Goal: Task Accomplishment & Management: Complete application form

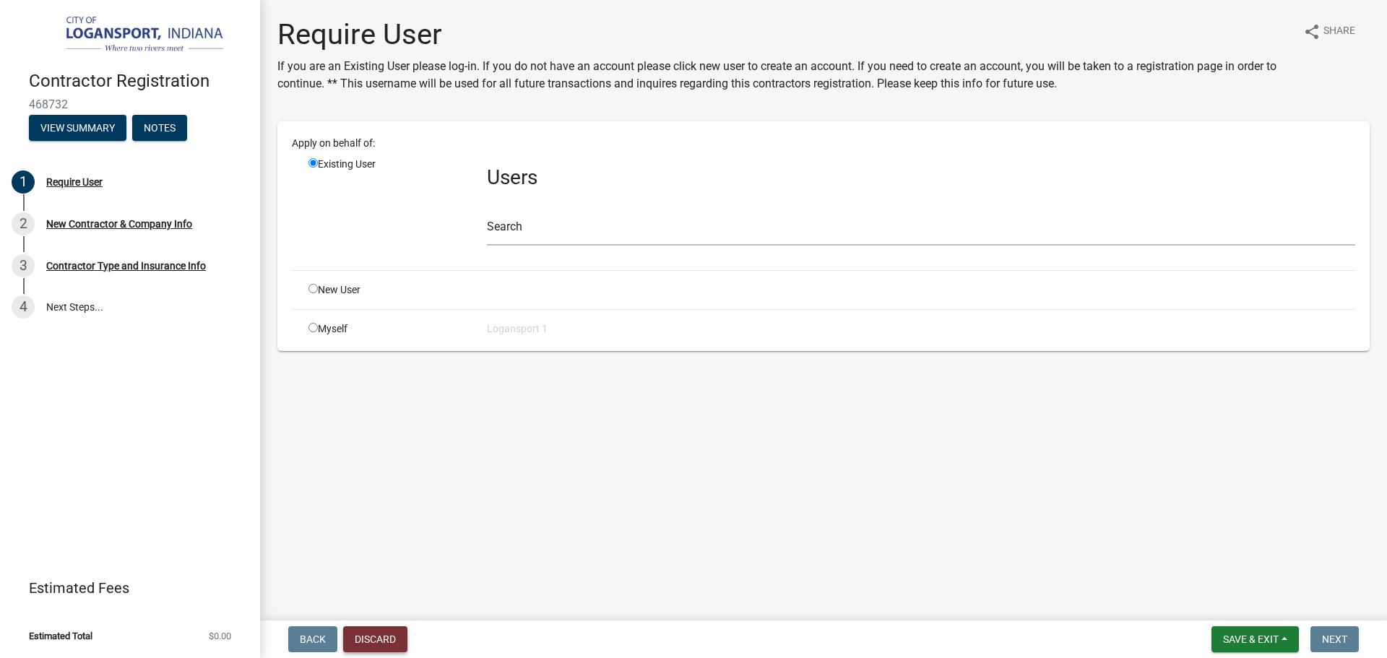
click at [382, 639] on button "Discard" at bounding box center [375, 639] width 64 height 26
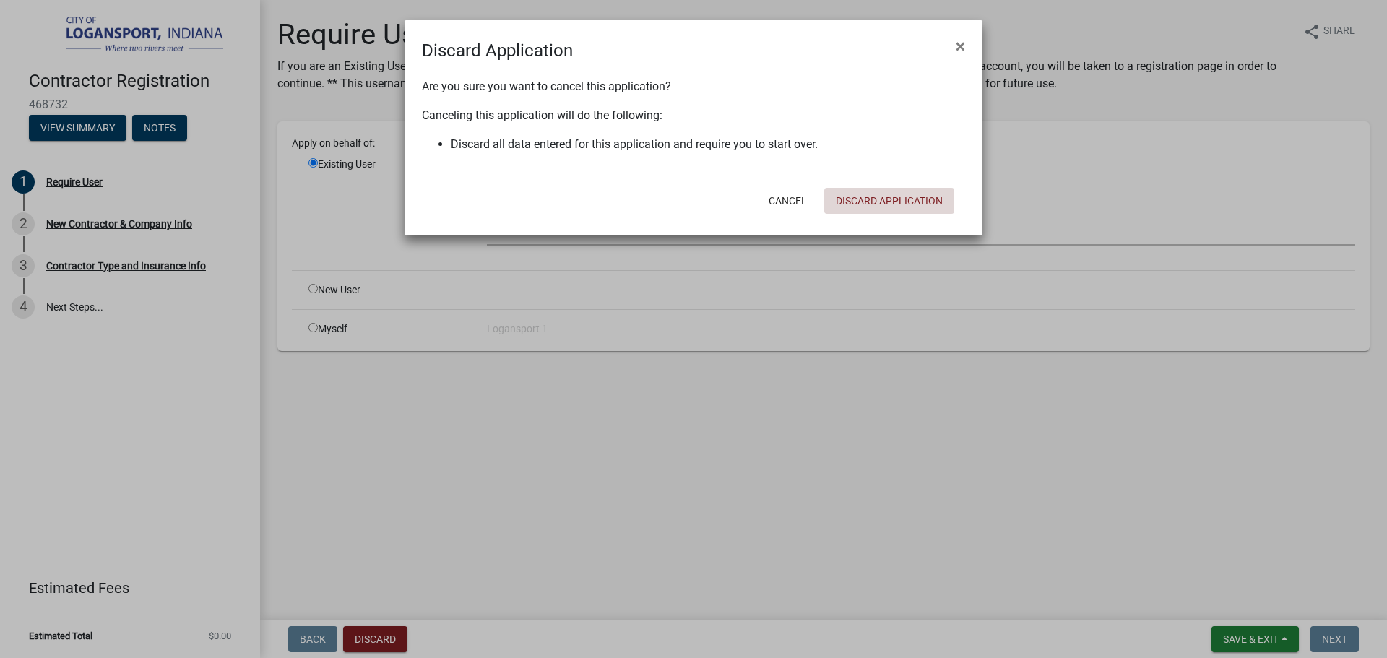
click at [877, 202] on button "Discard Application" at bounding box center [889, 201] width 130 height 26
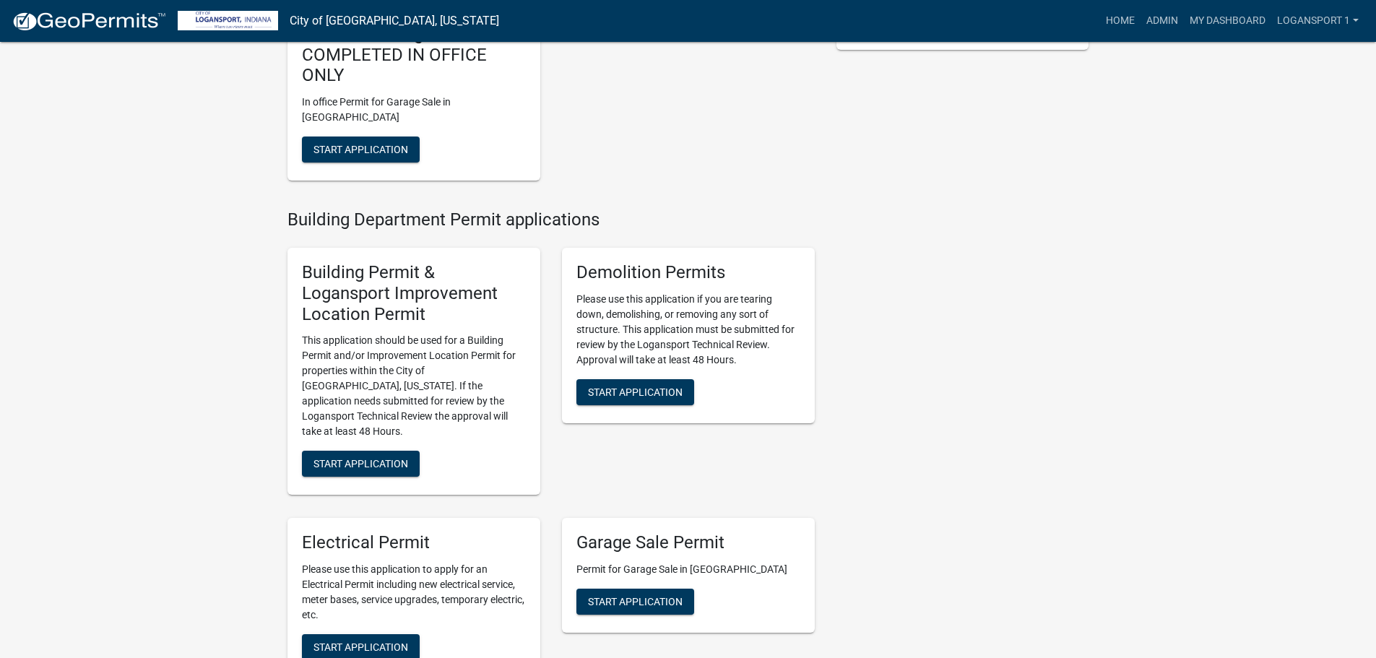
scroll to position [433, 0]
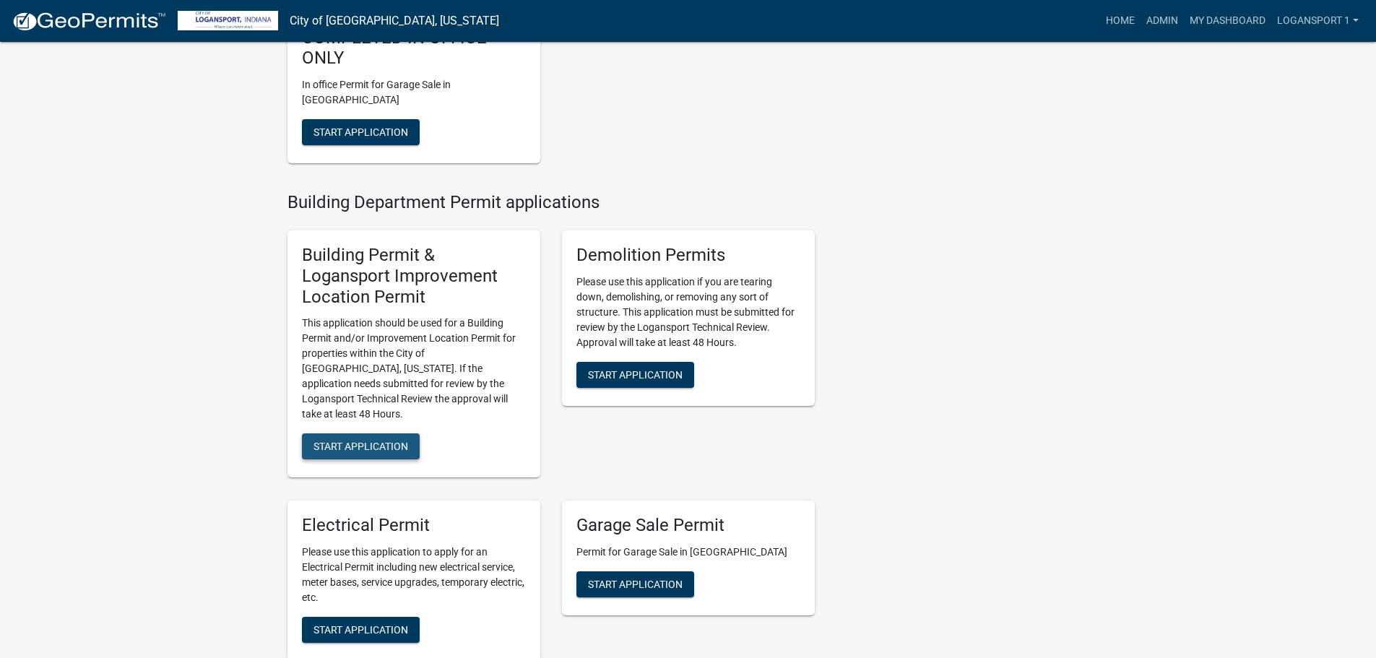
click at [399, 441] on span "Start Application" at bounding box center [361, 447] width 95 height 12
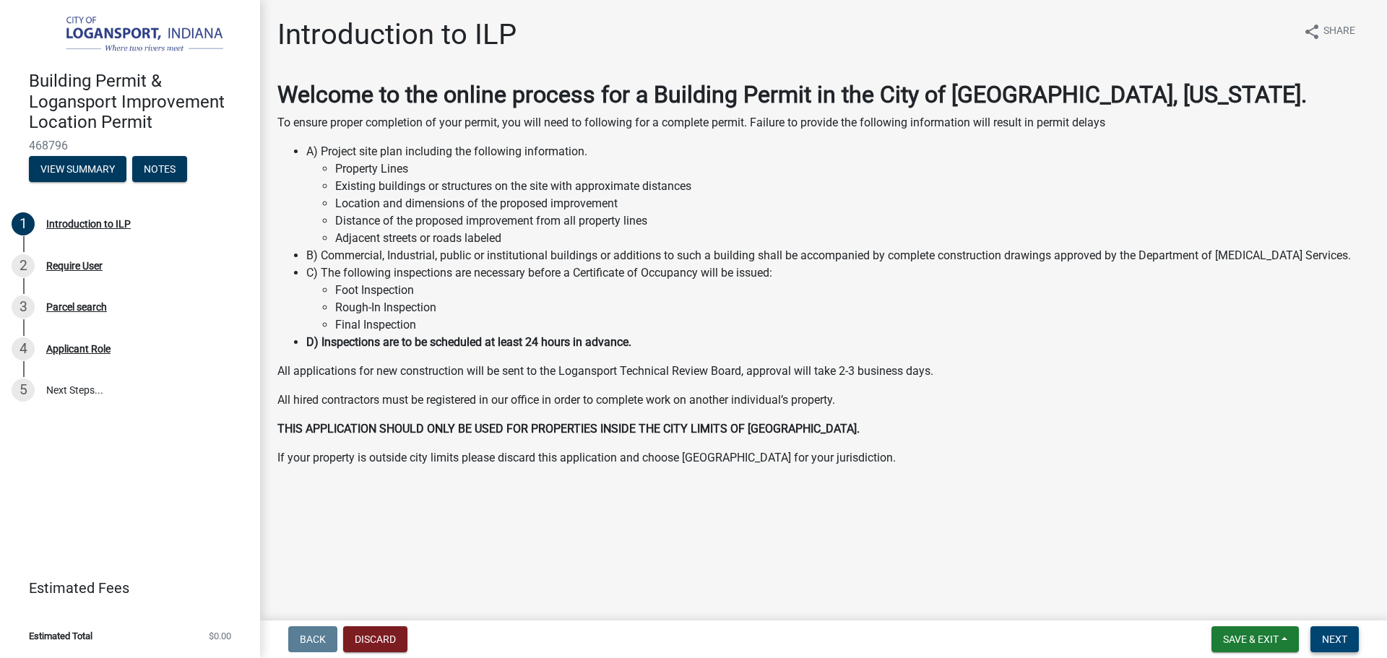
click at [1349, 640] on button "Next" at bounding box center [1334, 639] width 48 height 26
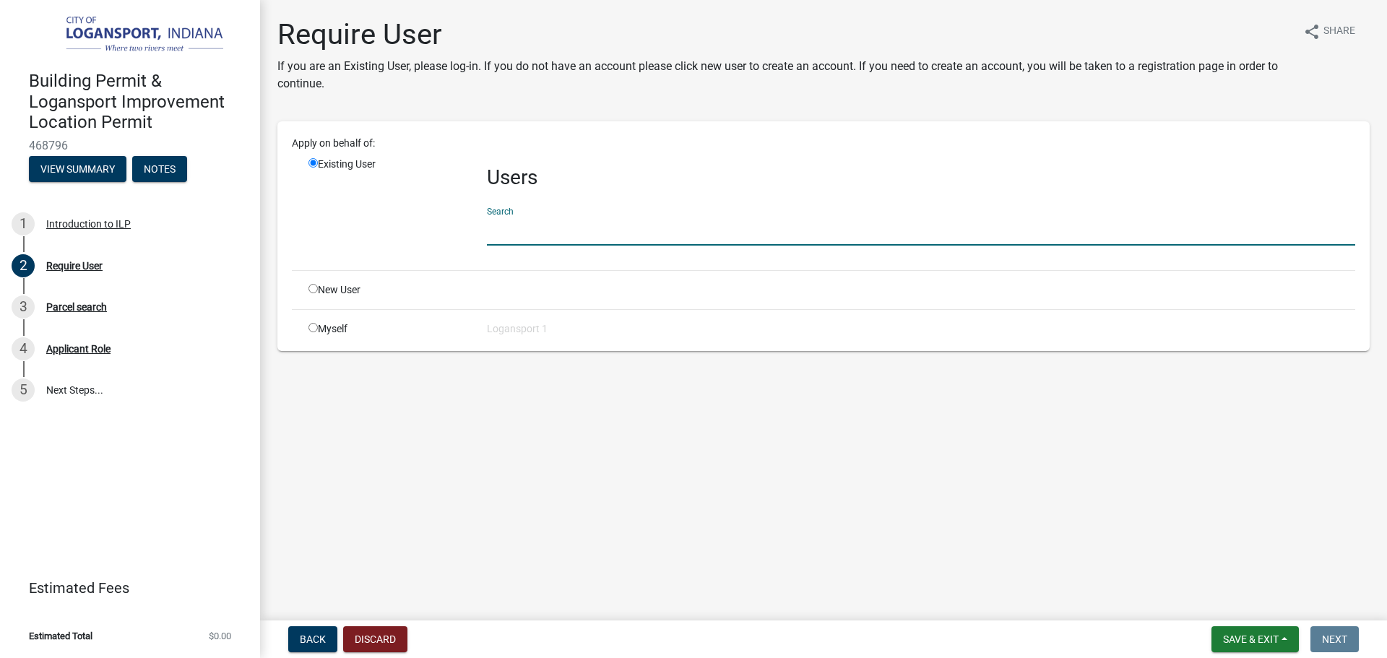
click at [595, 238] on input "text" at bounding box center [921, 231] width 868 height 30
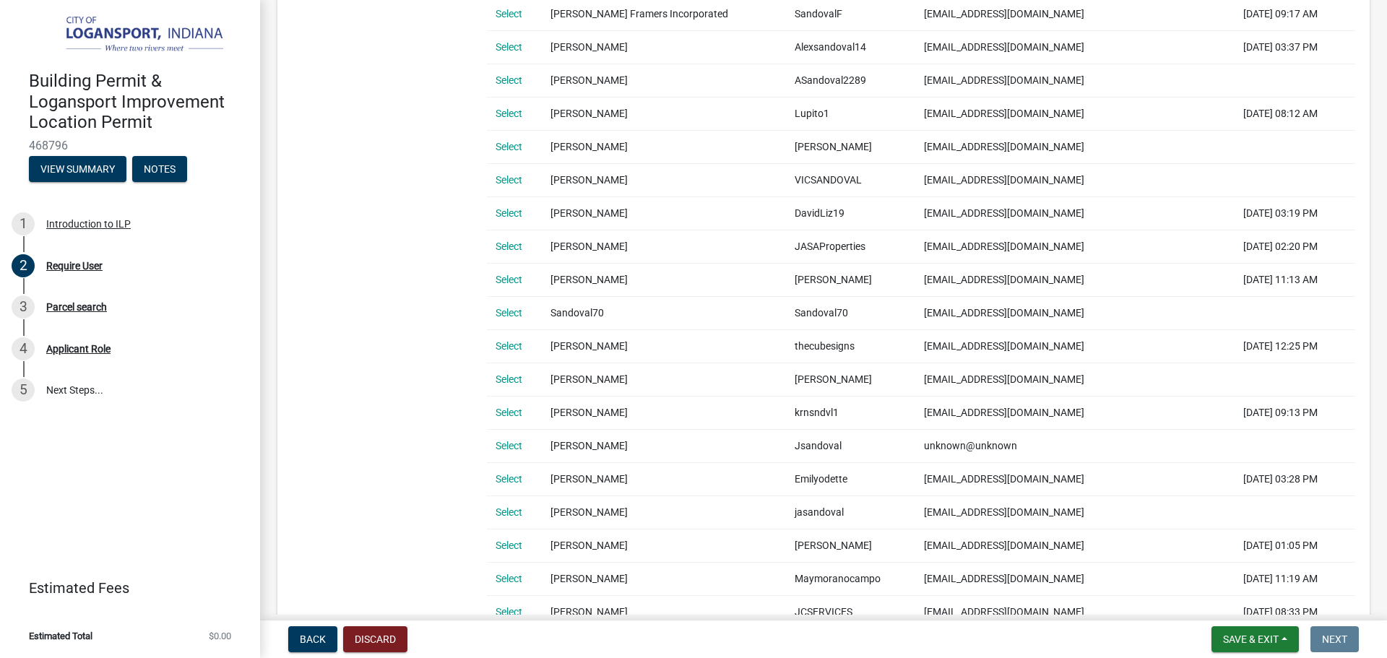
scroll to position [397, 0]
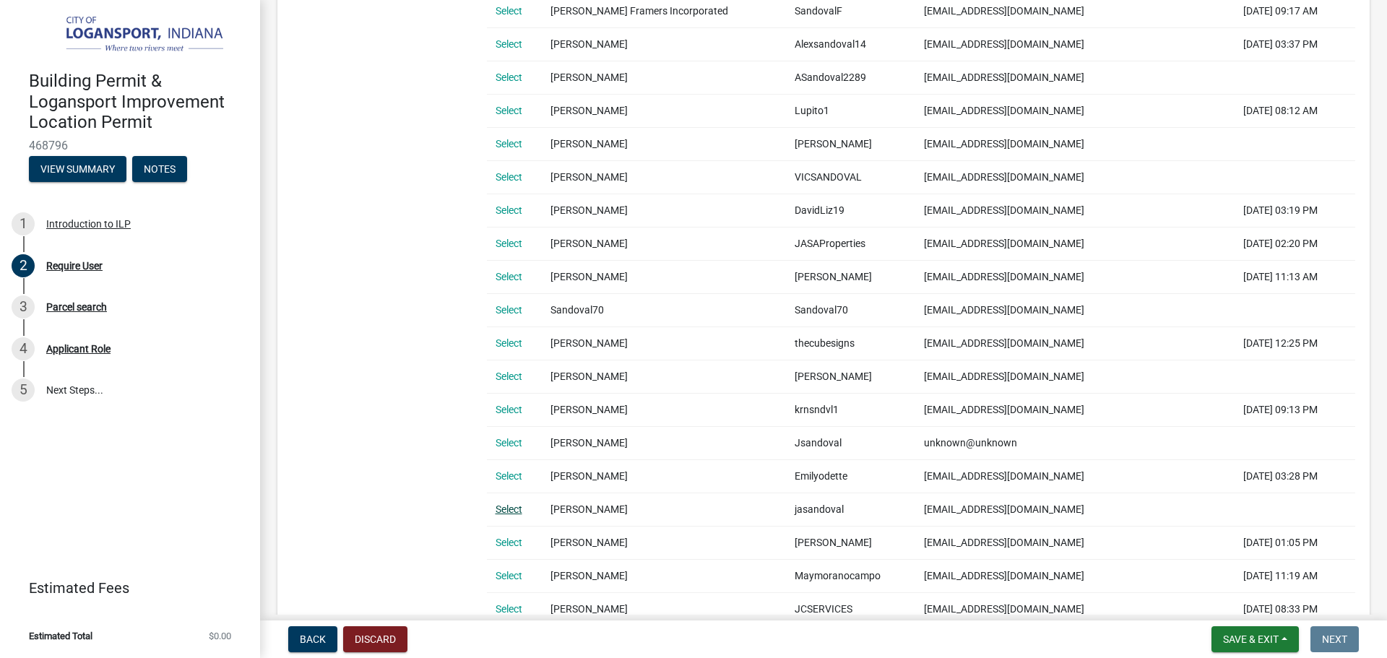
type input "[PERSON_NAME]"
click at [510, 506] on link "Select" at bounding box center [509, 510] width 27 height 12
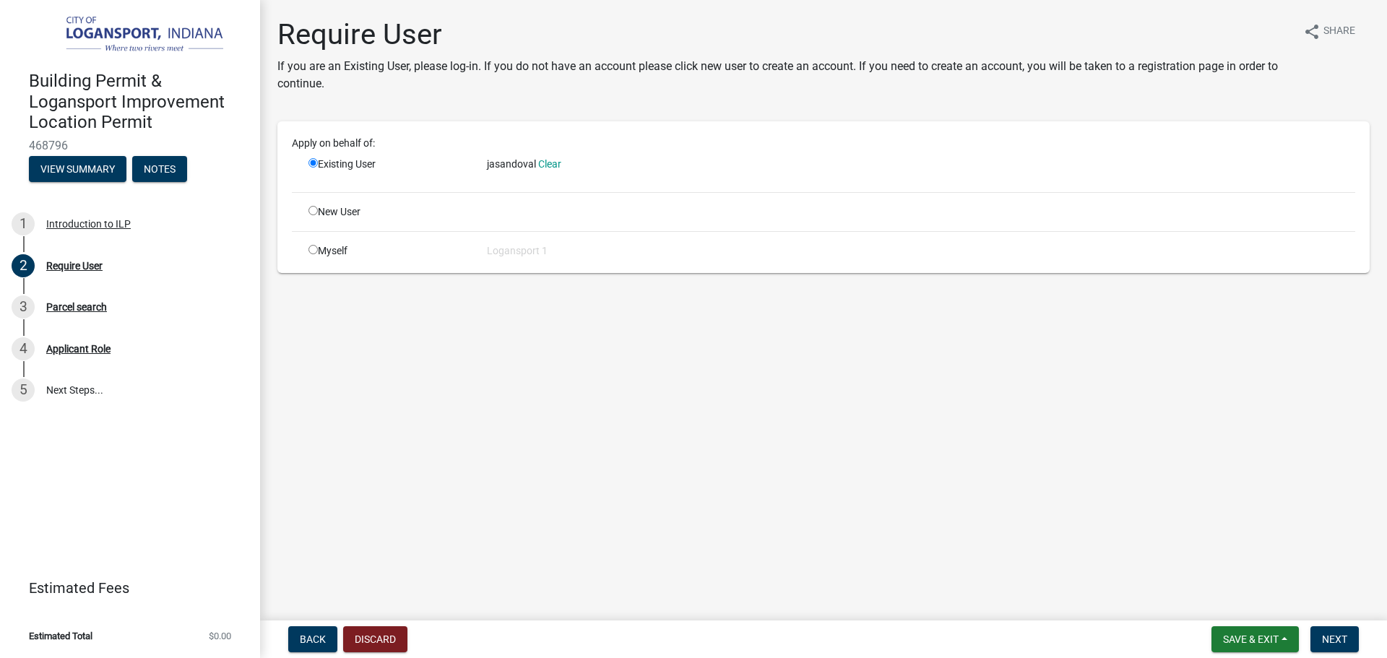
scroll to position [0, 0]
click at [1340, 644] on span "Next" at bounding box center [1334, 640] width 25 height 12
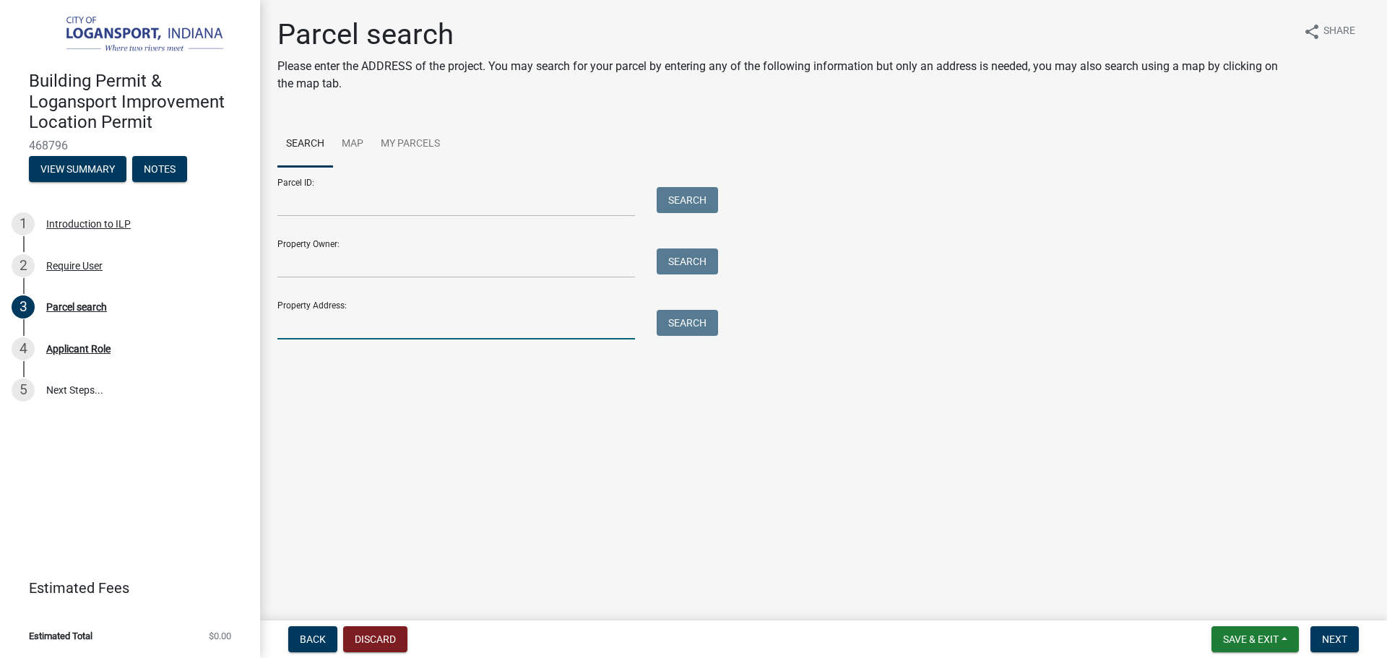
click at [347, 328] on input "Property Address:" at bounding box center [456, 325] width 358 height 30
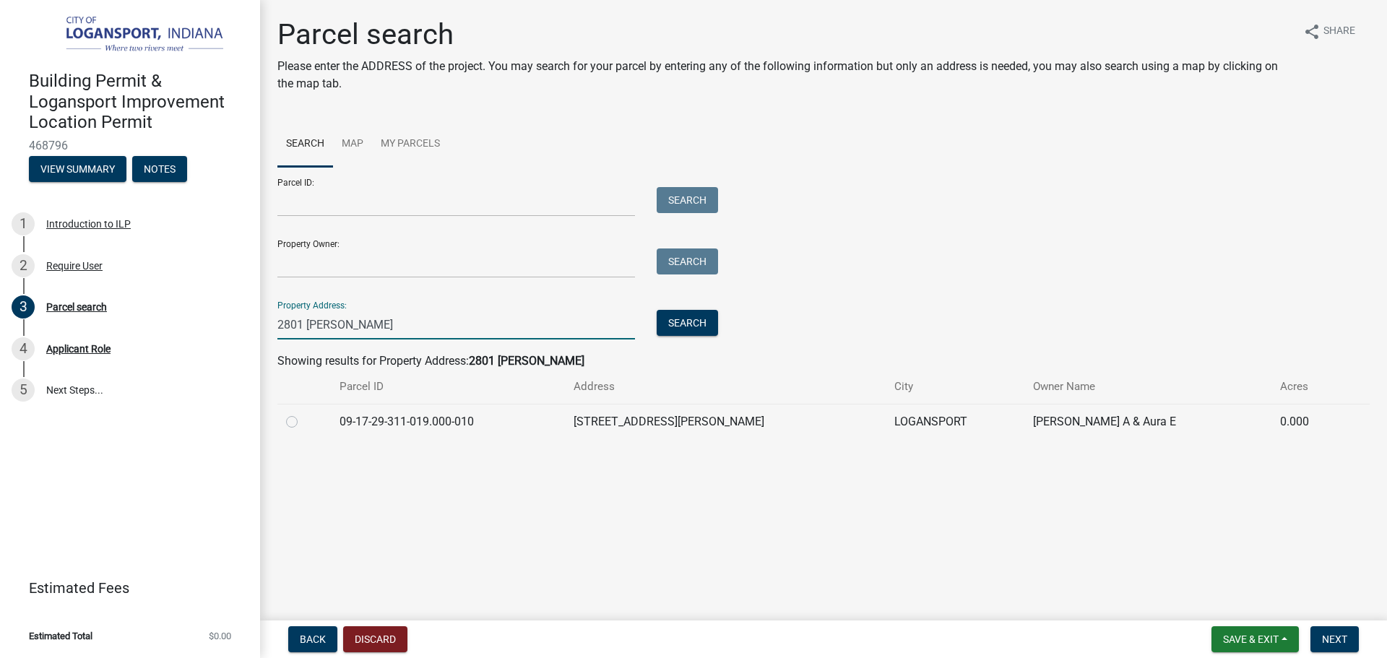
type input "2801 [PERSON_NAME]"
click at [303, 413] on label at bounding box center [303, 413] width 0 height 0
click at [303, 419] on input "radio" at bounding box center [307, 417] width 9 height 9
radio input "true"
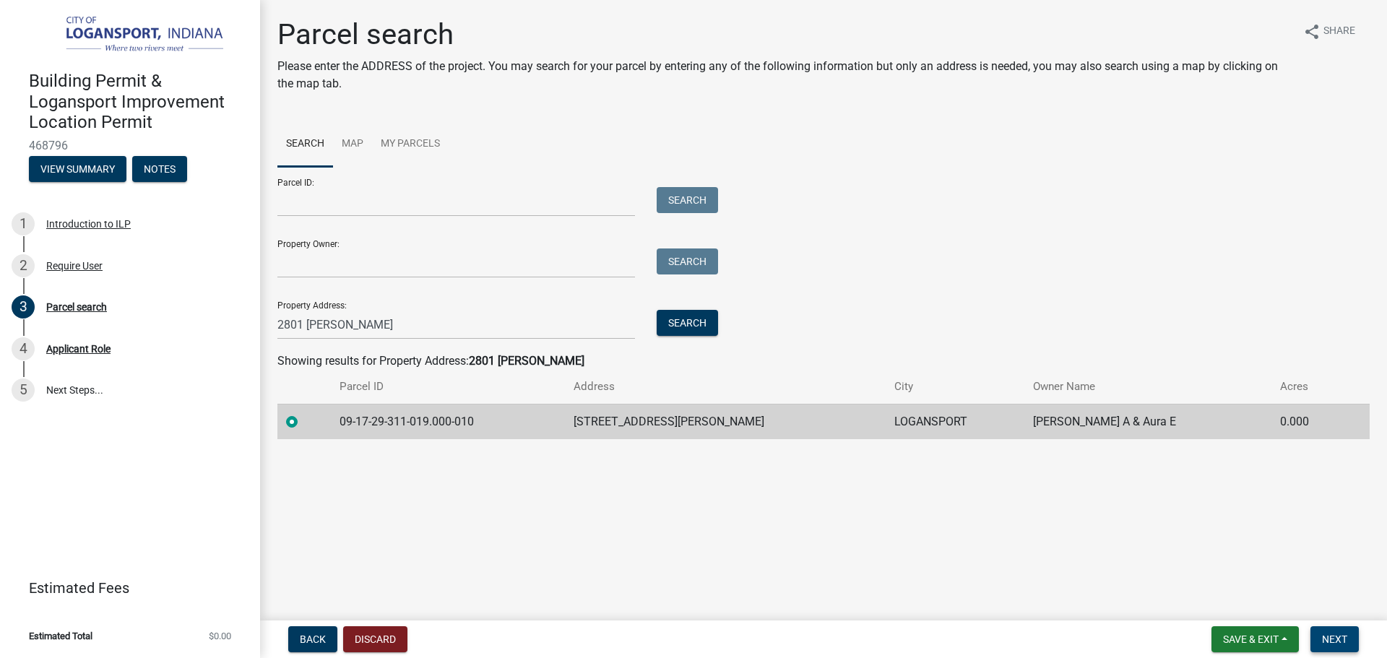
click at [1315, 634] on button "Next" at bounding box center [1334, 639] width 48 height 26
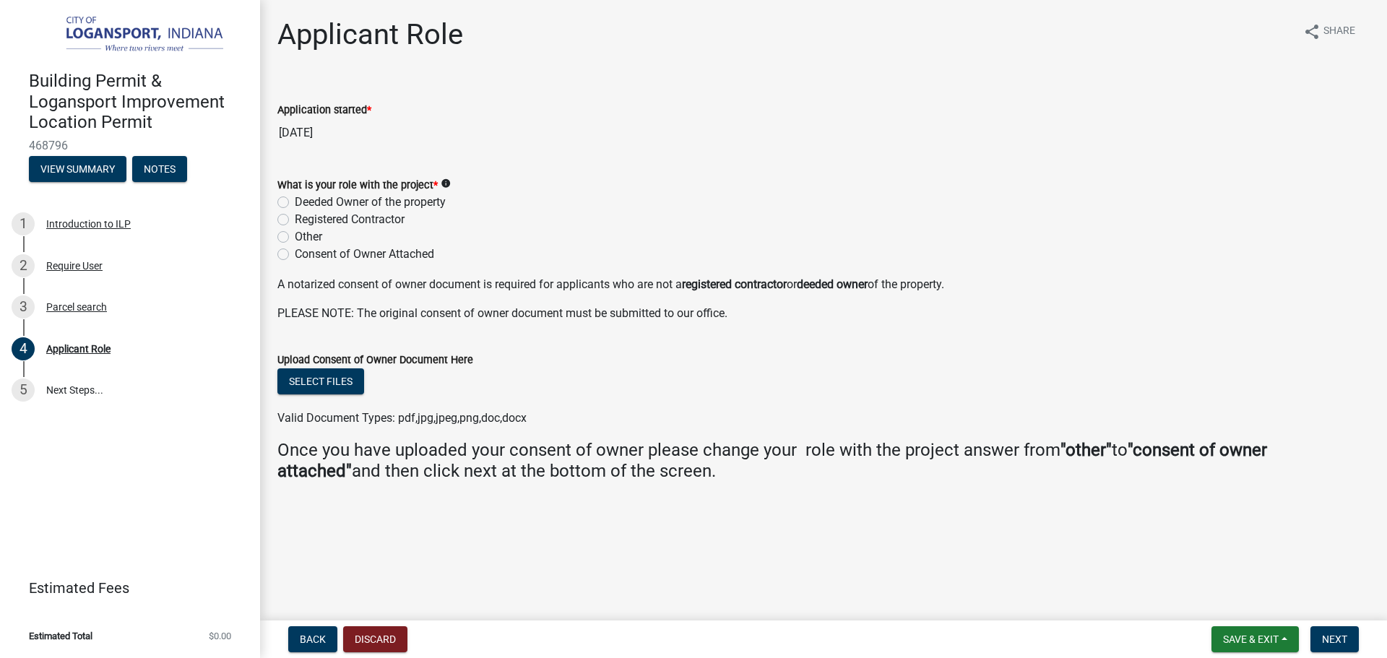
click at [295, 200] on label "Deeded Owner of the property" at bounding box center [370, 202] width 151 height 17
click at [295, 200] on input "Deeded Owner of the property" at bounding box center [299, 198] width 9 height 9
radio input "true"
click at [1344, 639] on span "Next" at bounding box center [1334, 640] width 25 height 12
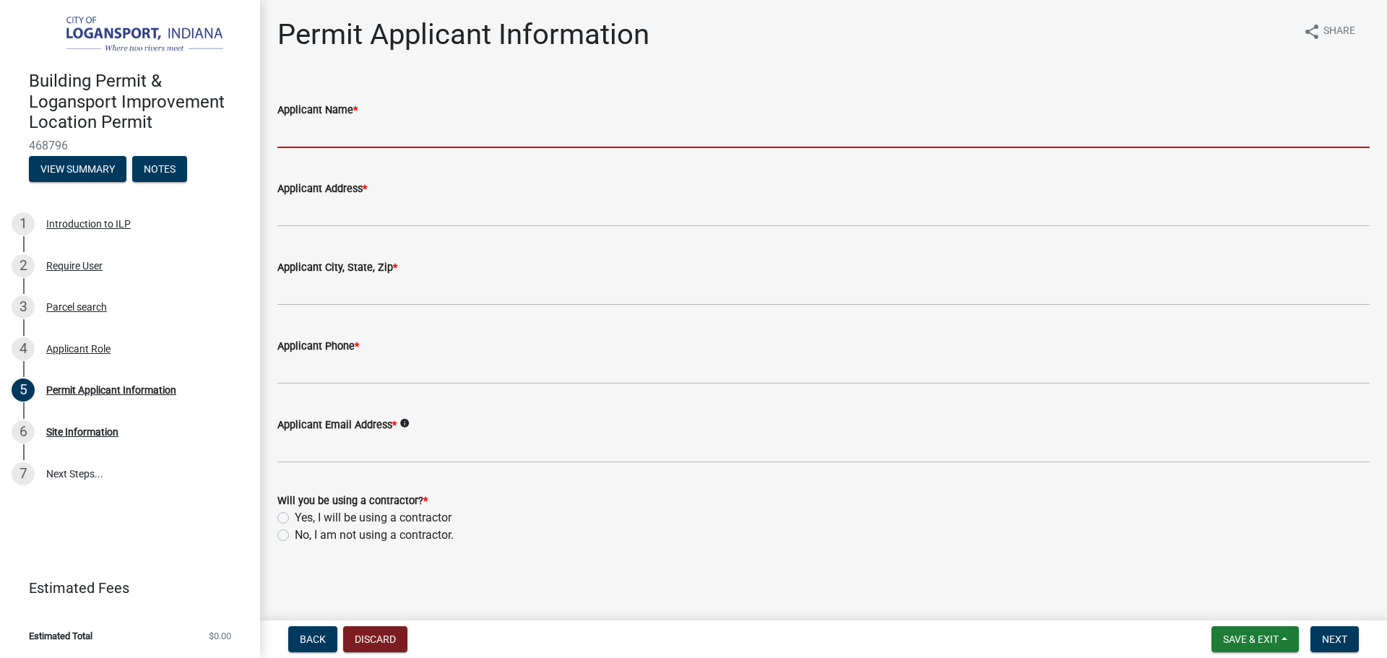
click at [332, 134] on input "Applicant Name *" at bounding box center [823, 133] width 1092 height 30
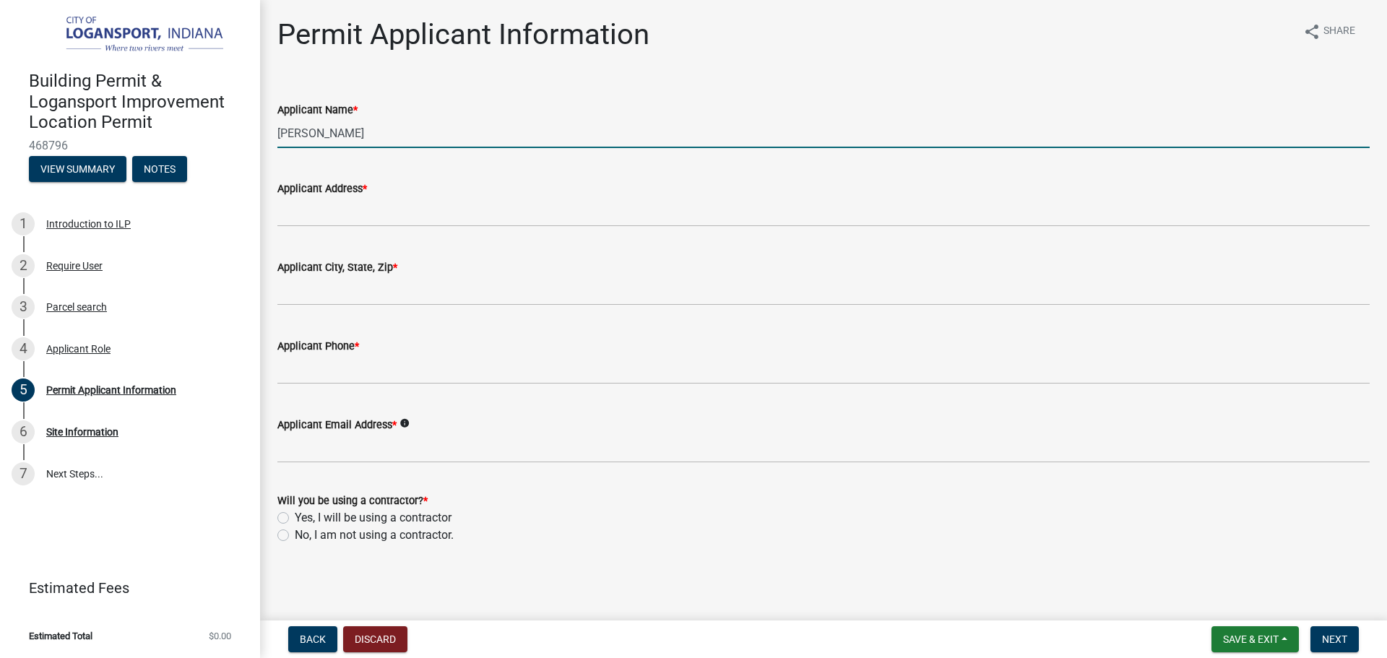
type input "[PERSON_NAME]"
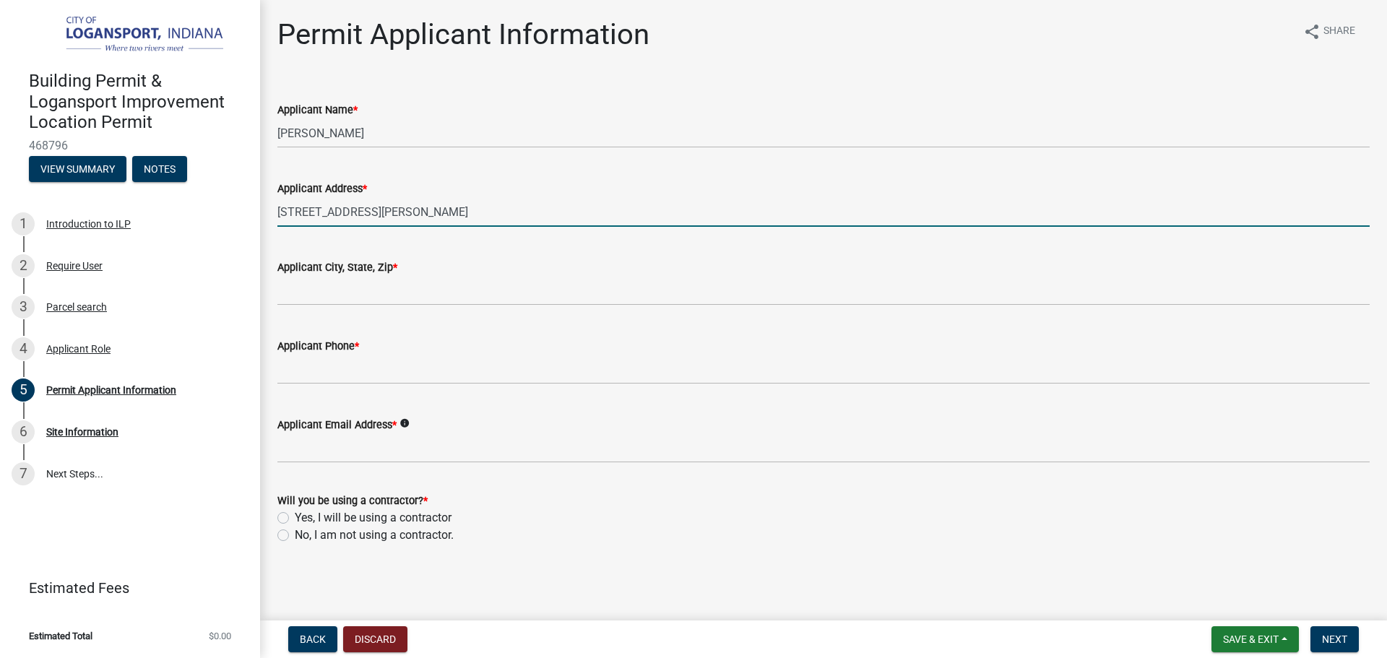
type input "[STREET_ADDRESS][PERSON_NAME]"
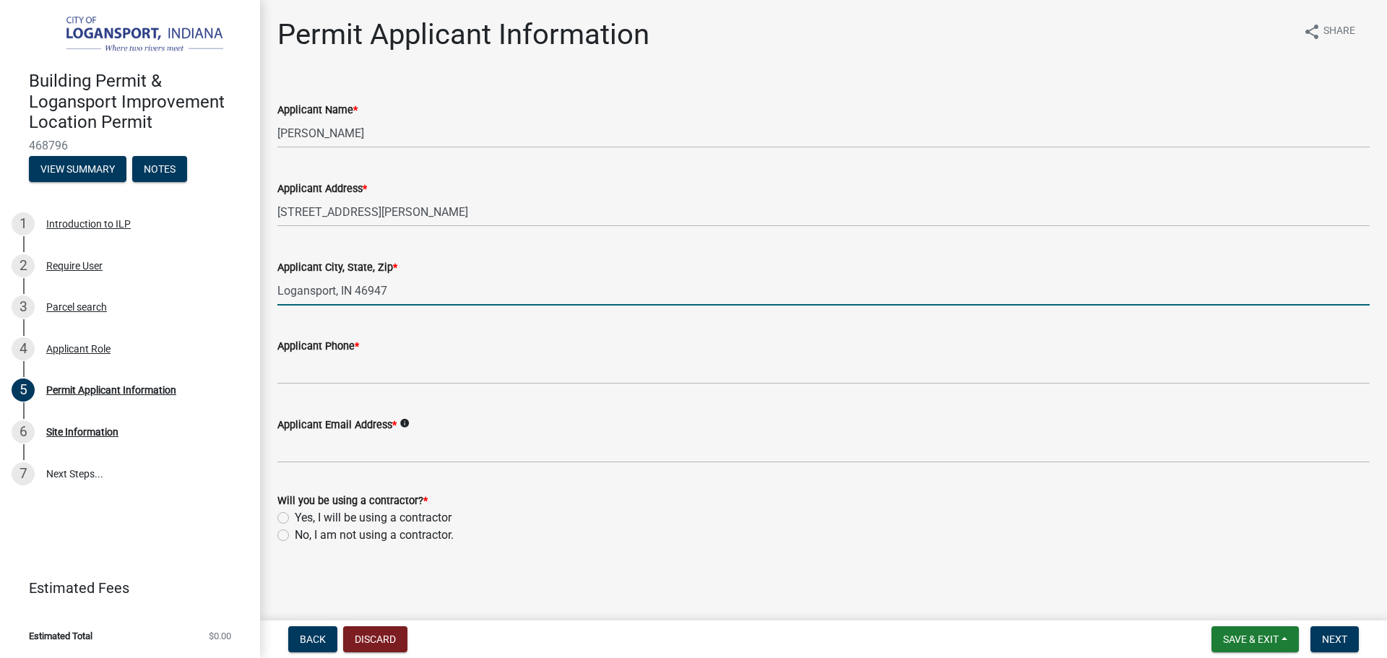
type input "Logansport, IN 46947"
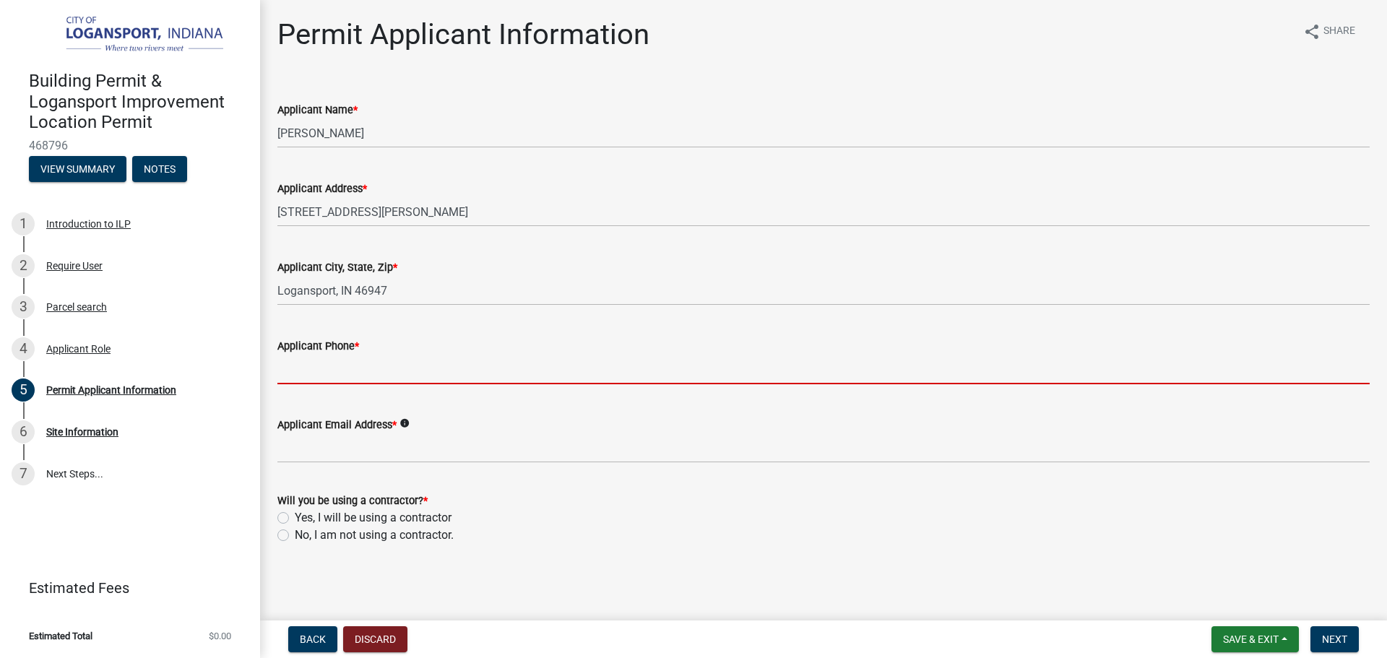
click at [327, 363] on input "Applicant Phone *" at bounding box center [823, 370] width 1092 height 30
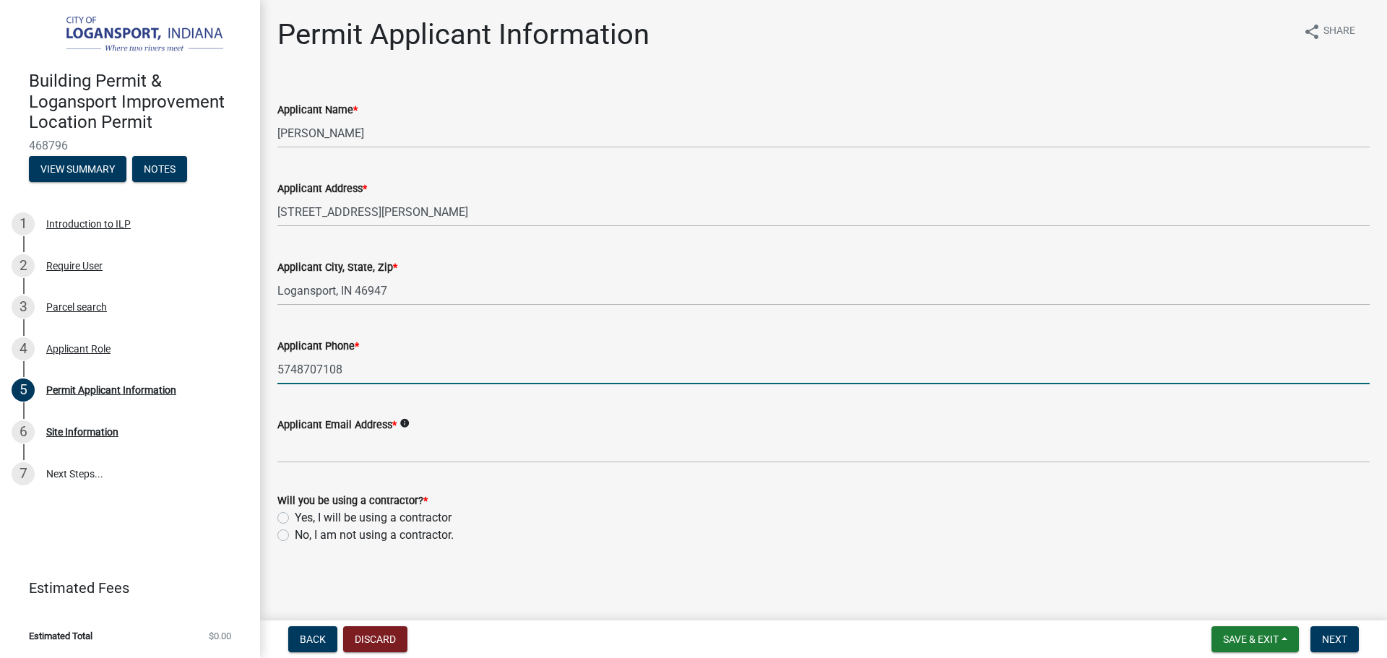
type input "5748707108"
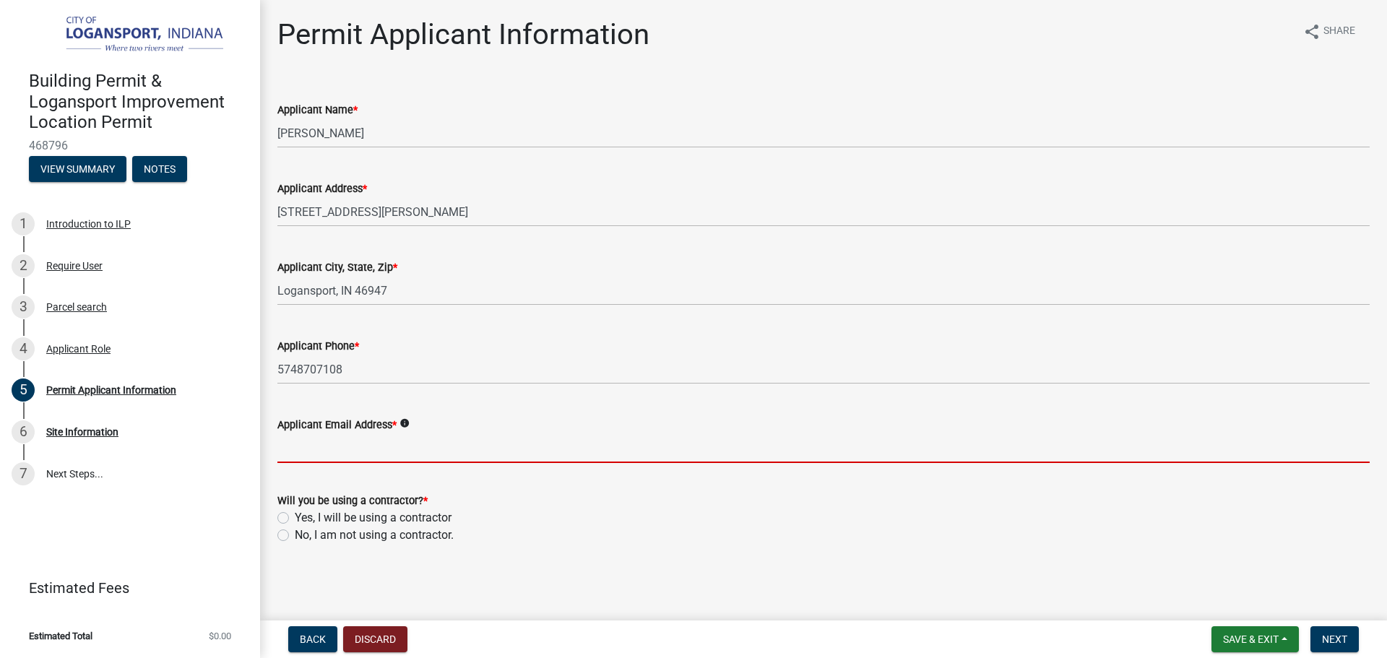
click at [292, 543] on div "Will you be using a contractor? * Yes, I will be using a contractor No, I am no…" at bounding box center [823, 518] width 1092 height 52
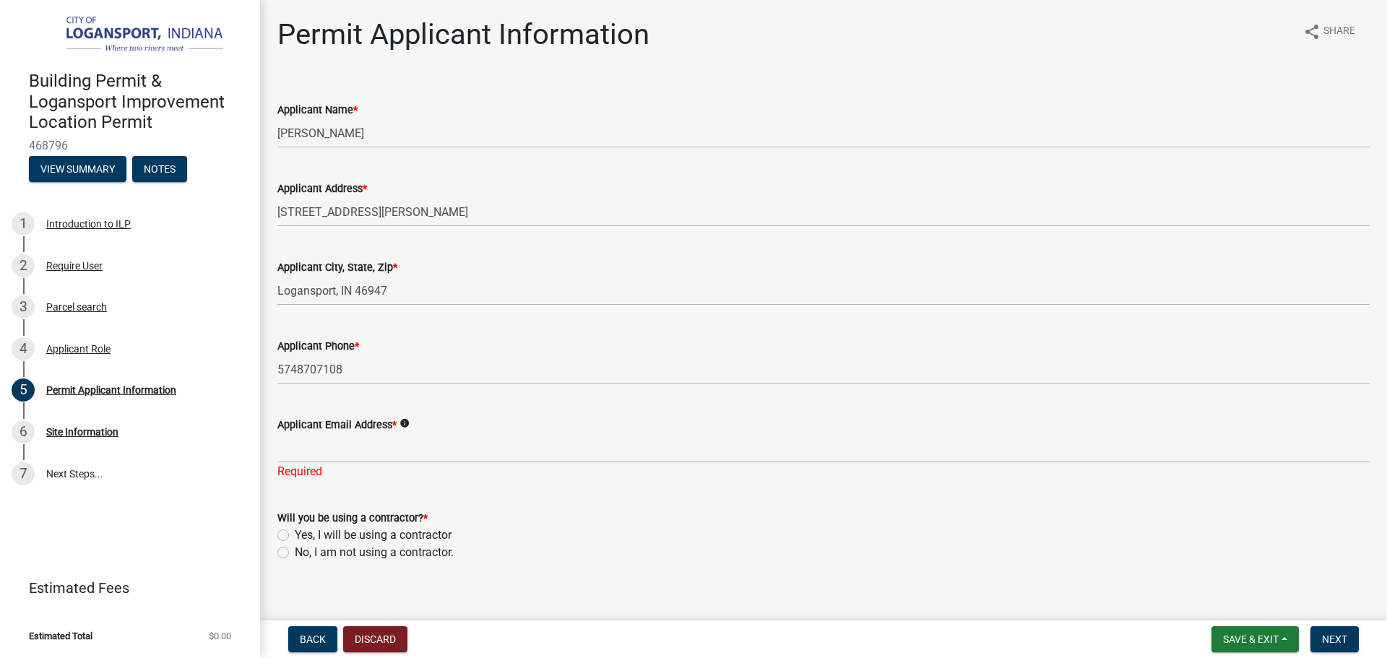
click at [295, 553] on label "No, I am not using a contractor." at bounding box center [374, 552] width 159 height 17
click at [295, 553] on input "No, I am not using a contractor." at bounding box center [299, 548] width 9 height 9
radio input "true"
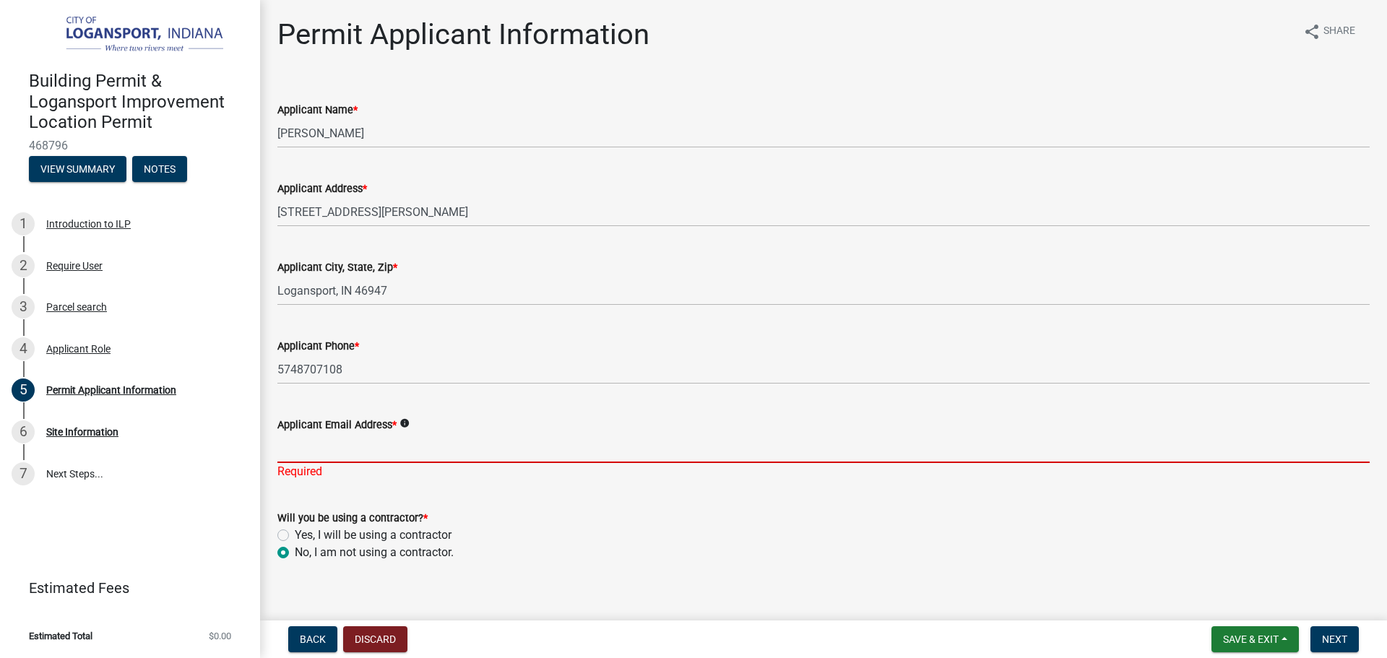
click at [357, 451] on input "Applicant Email Address *" at bounding box center [823, 448] width 1092 height 30
click at [1266, 642] on span "Save & Exit" at bounding box center [1251, 640] width 56 height 12
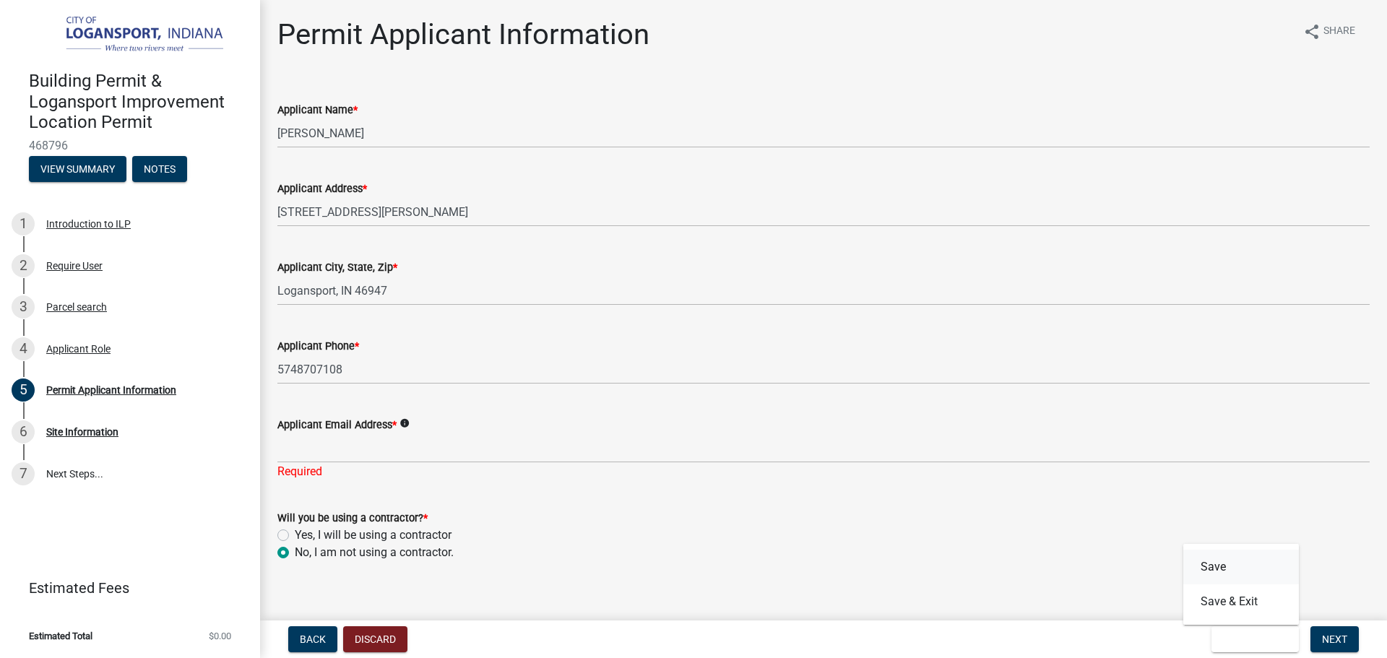
click at [1242, 571] on button "Save" at bounding box center [1241, 567] width 116 height 35
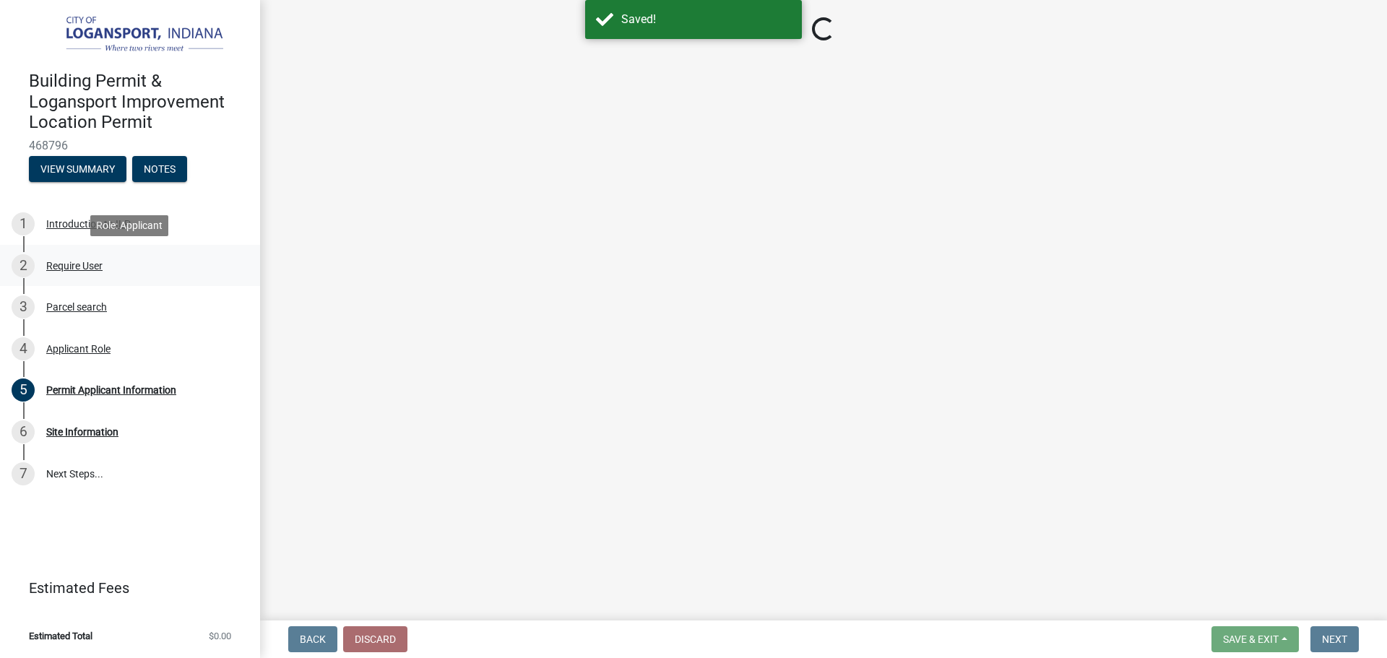
click at [93, 271] on div "Require User" at bounding box center [74, 266] width 56 height 10
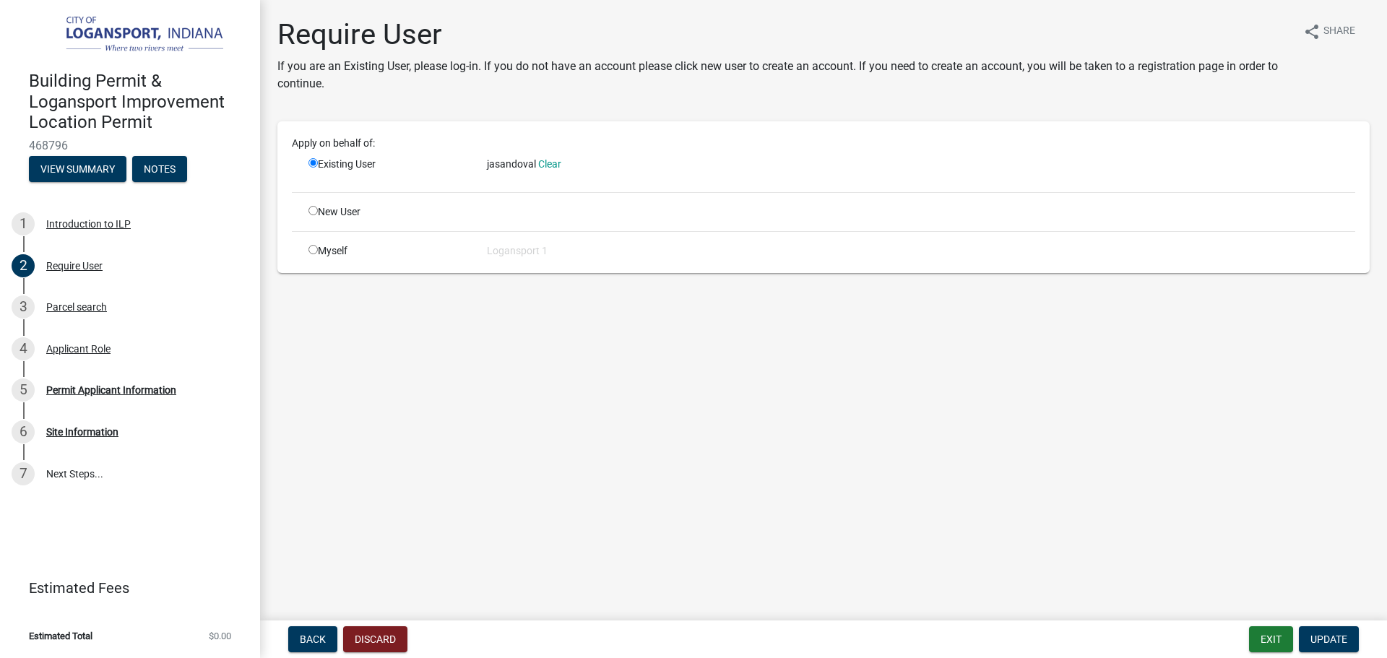
click at [519, 167] on span "jasandoval" at bounding box center [511, 164] width 49 height 12
click at [555, 159] on link "Clear" at bounding box center [549, 164] width 23 height 12
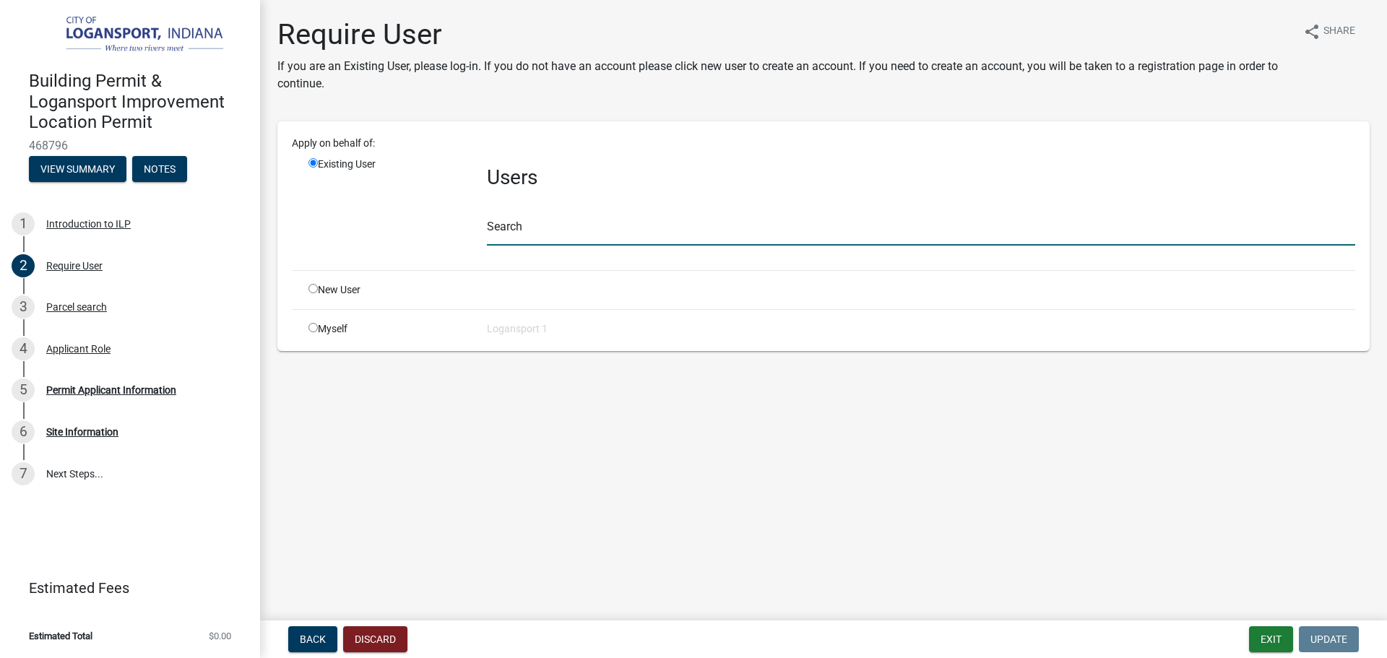
drag, startPoint x: 573, startPoint y: 225, endPoint x: 578, endPoint y: 238, distance: 14.6
click at [573, 230] on input "text" at bounding box center [921, 231] width 868 height 30
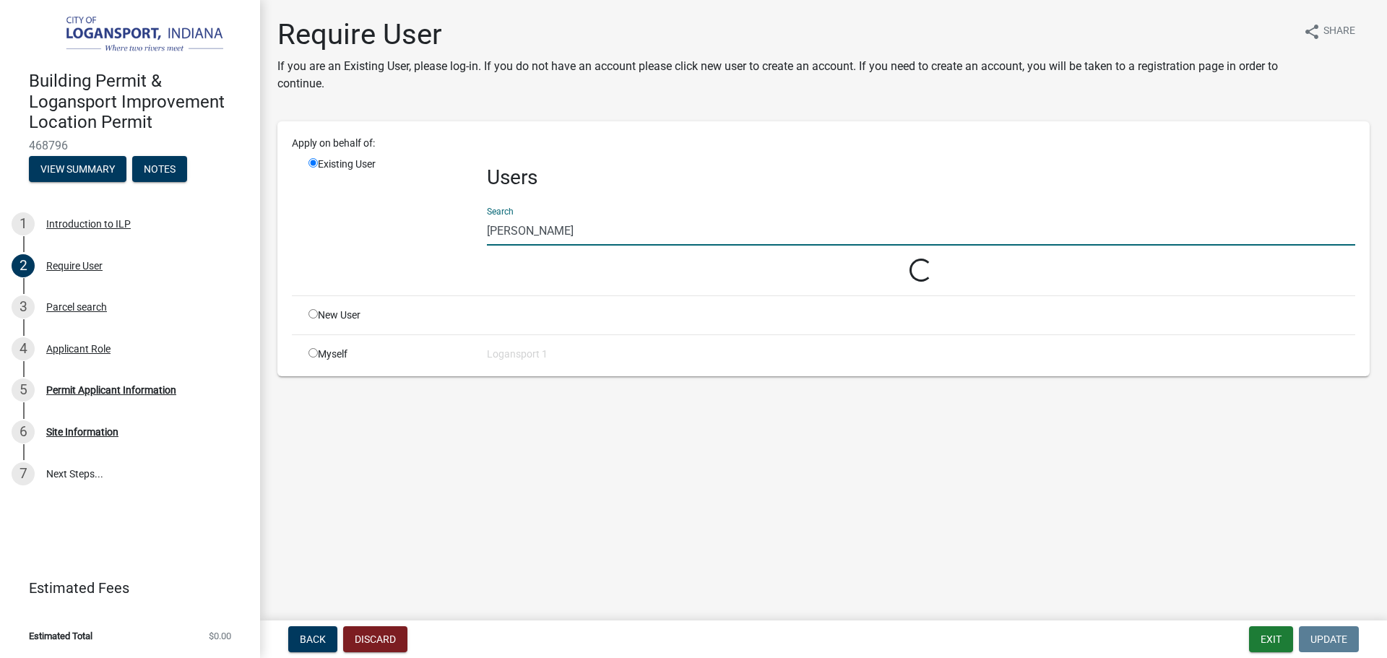
type input "[PERSON_NAME]"
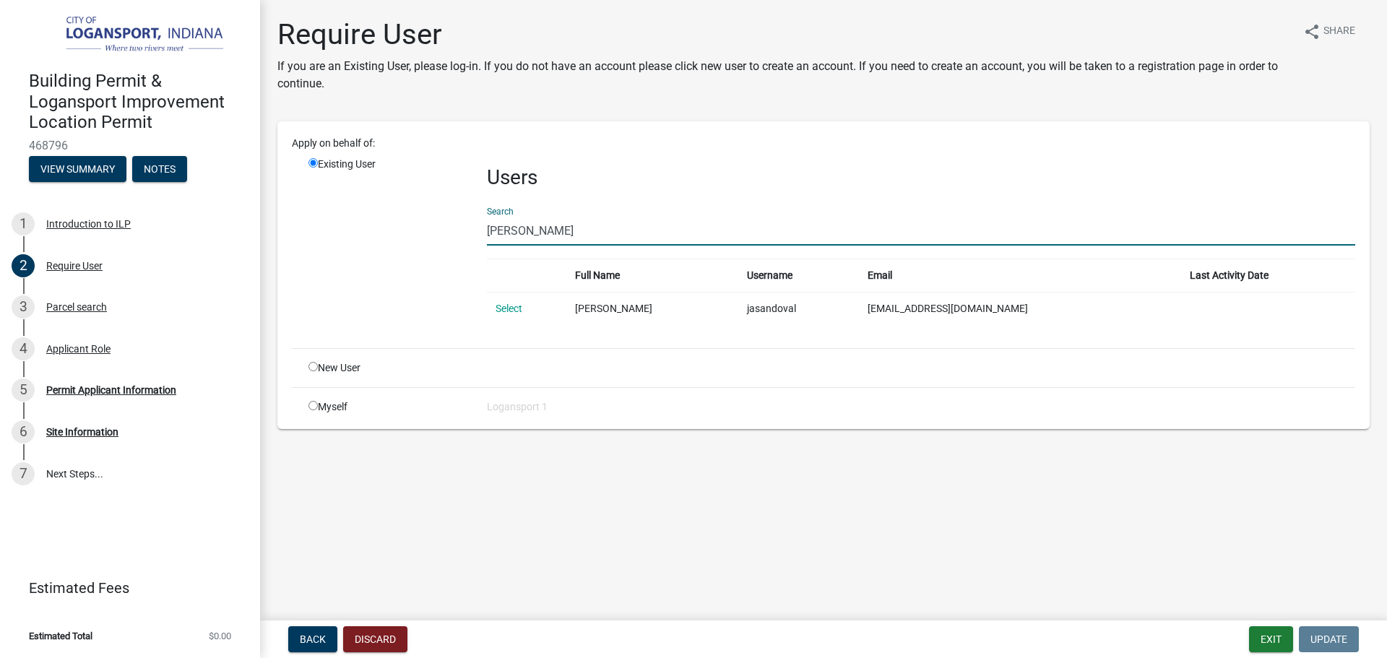
click at [982, 305] on td "[EMAIL_ADDRESS][DOMAIN_NAME]" at bounding box center [1020, 308] width 322 height 33
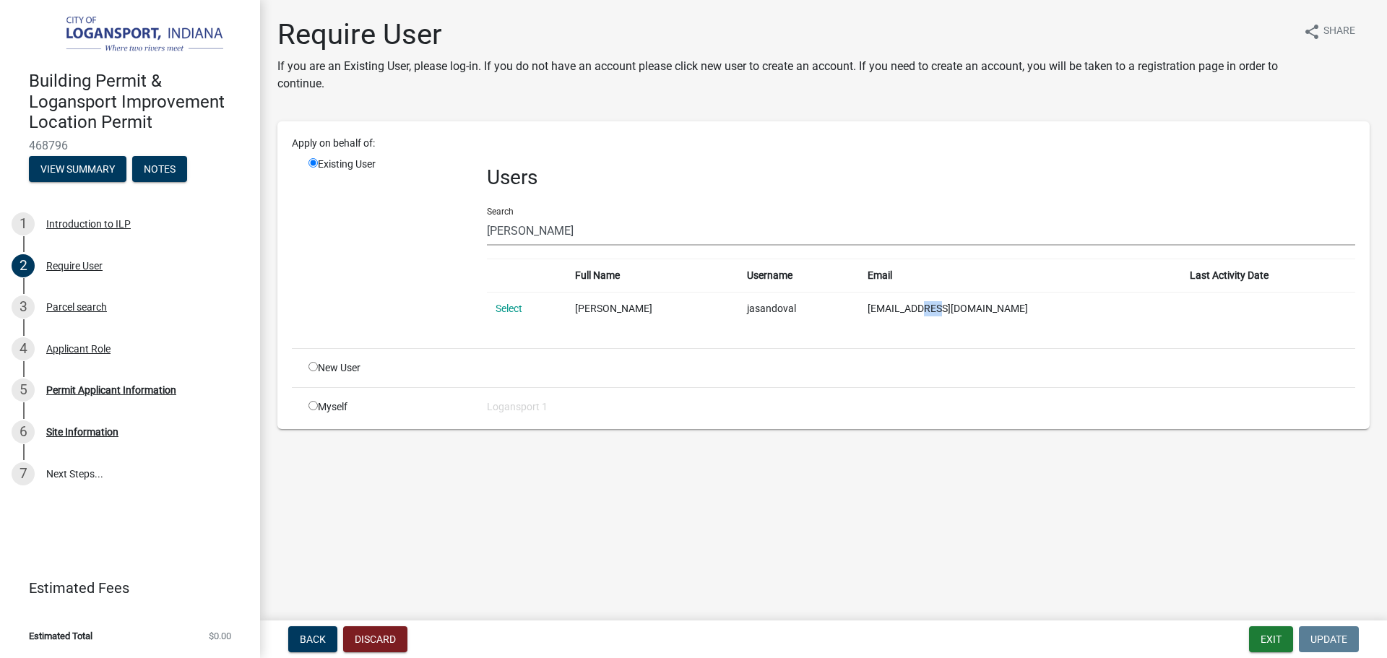
click at [982, 305] on td "[EMAIL_ADDRESS][DOMAIN_NAME]" at bounding box center [1020, 308] width 322 height 33
copy td "[EMAIL_ADDRESS][DOMAIN_NAME]"
click at [505, 311] on link "Select" at bounding box center [509, 309] width 27 height 12
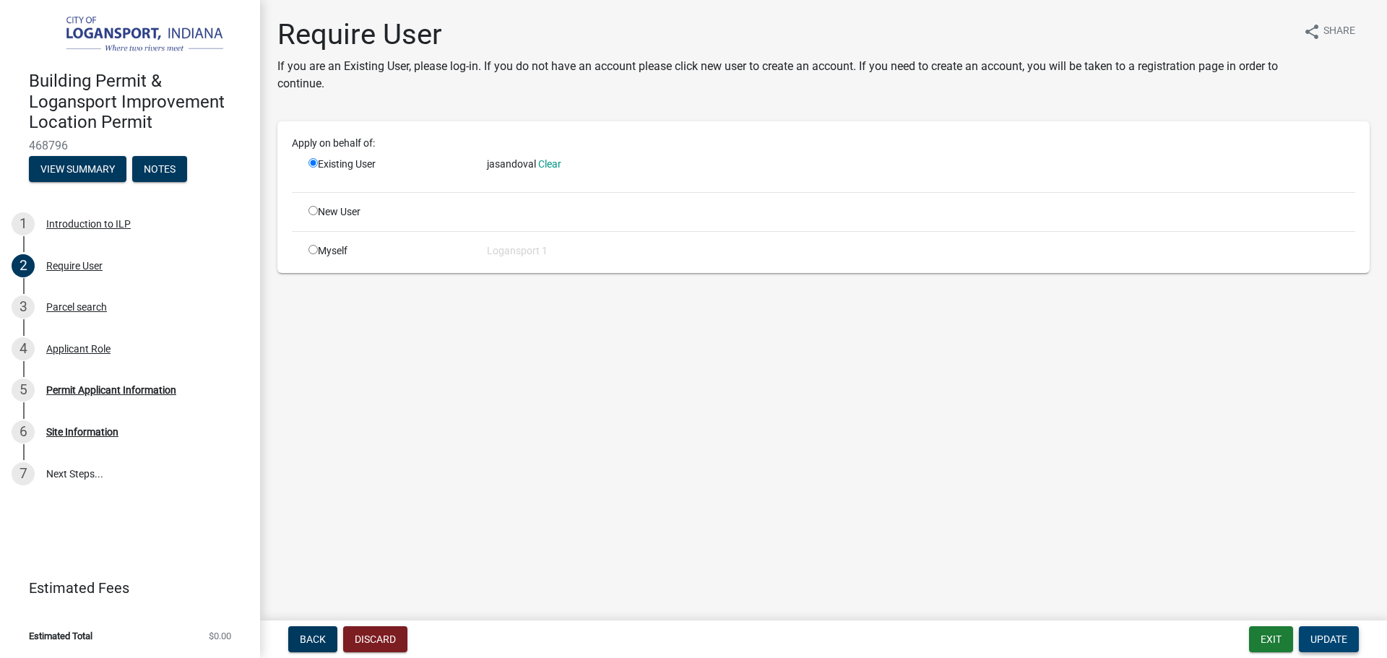
click at [1349, 639] on button "Update" at bounding box center [1329, 639] width 60 height 26
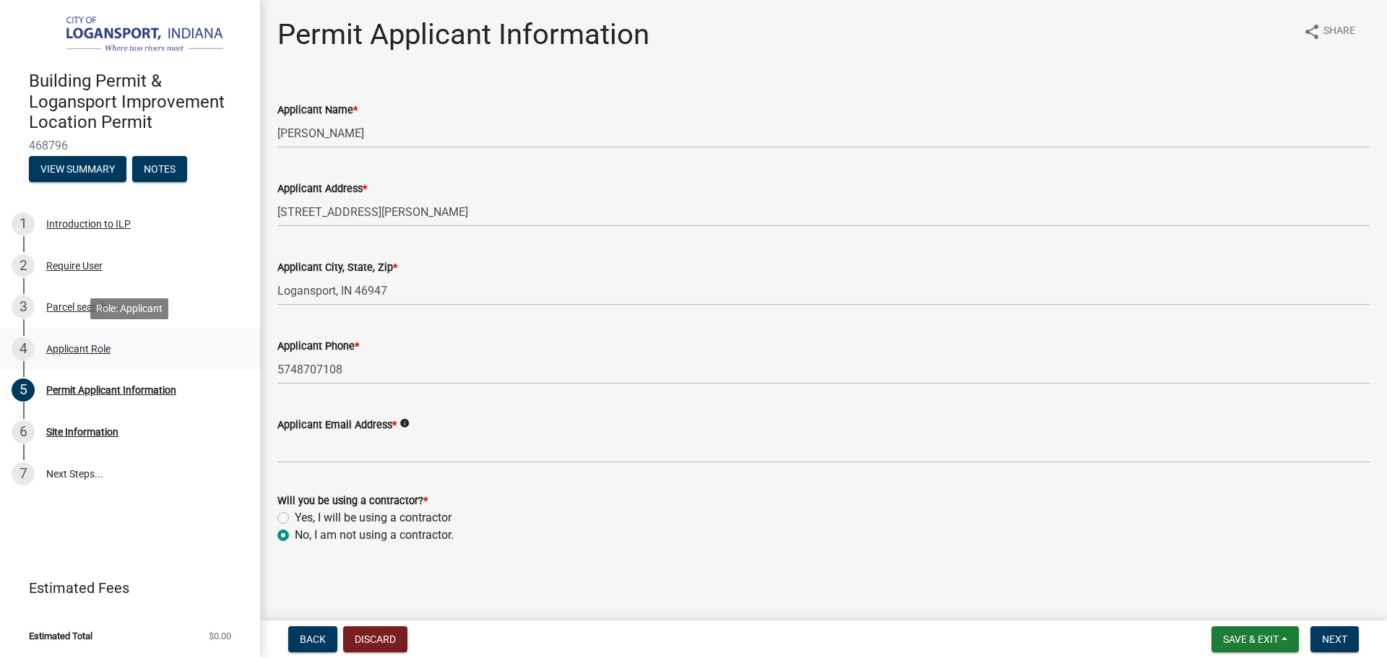
click at [77, 348] on div "Applicant Role" at bounding box center [78, 349] width 64 height 10
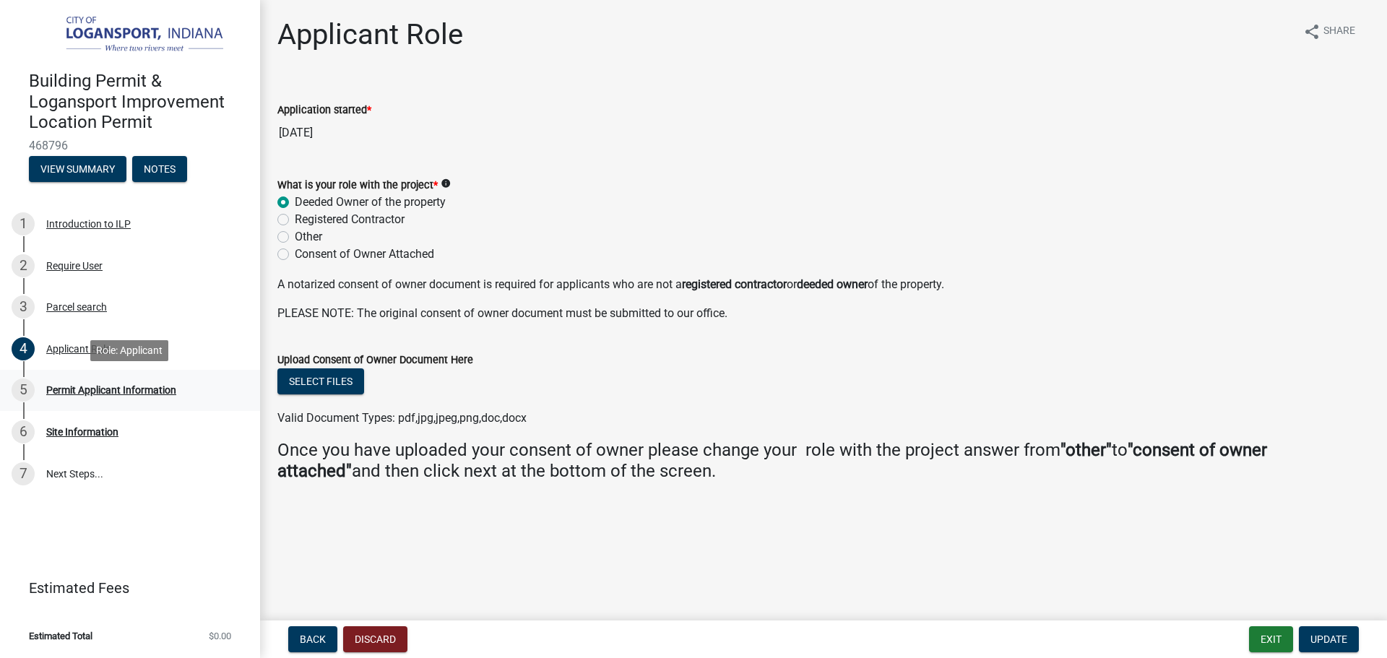
click at [136, 393] on div "Permit Applicant Information" at bounding box center [111, 390] width 130 height 10
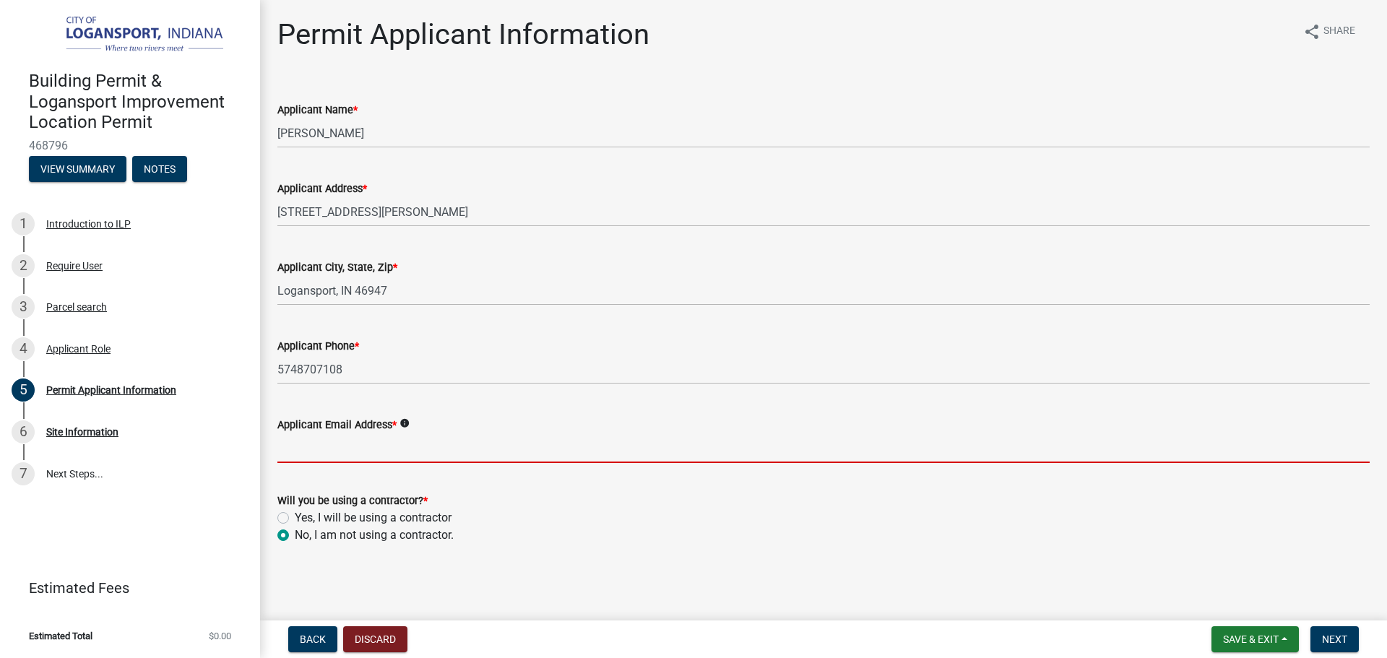
click at [431, 452] on input "Applicant Email Address *" at bounding box center [823, 448] width 1092 height 30
paste input "[EMAIL_ADDRESS][DOMAIN_NAME]"
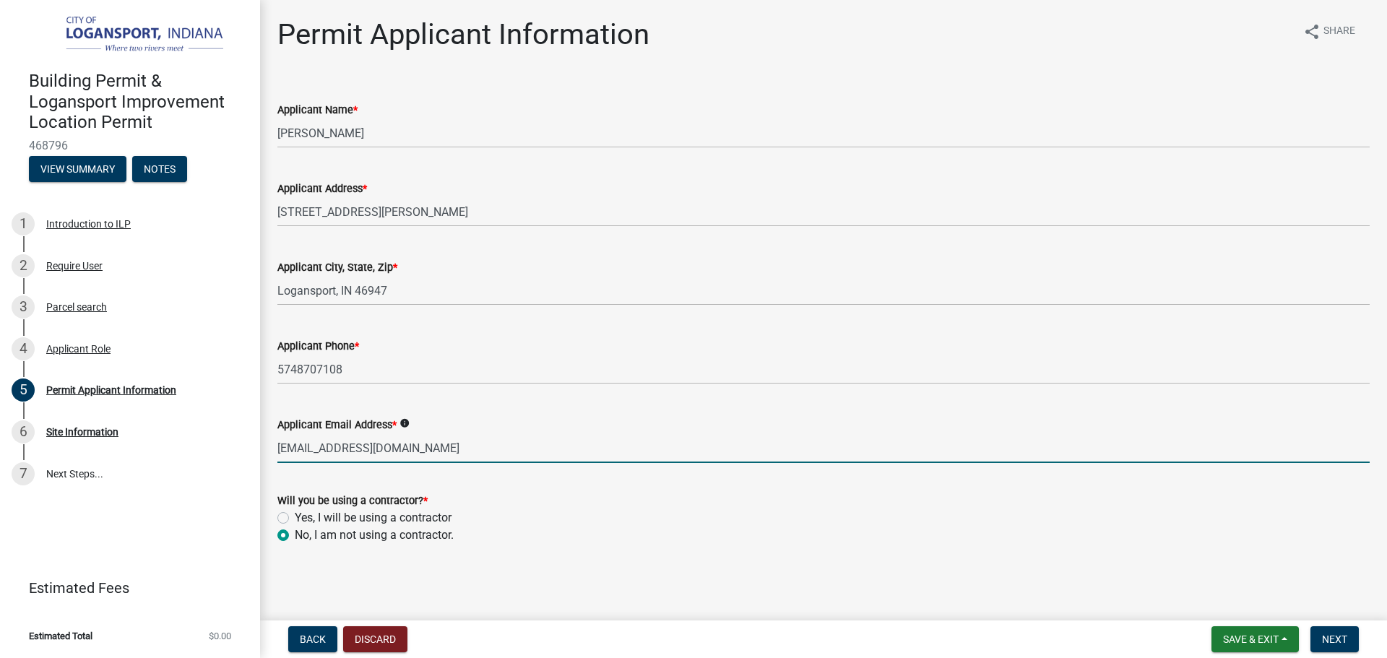
click at [308, 449] on input "[EMAIL_ADDRESS][DOMAIN_NAME]" at bounding box center [823, 448] width 1092 height 30
type input "[EMAIL_ADDRESS][DOMAIN_NAME]"
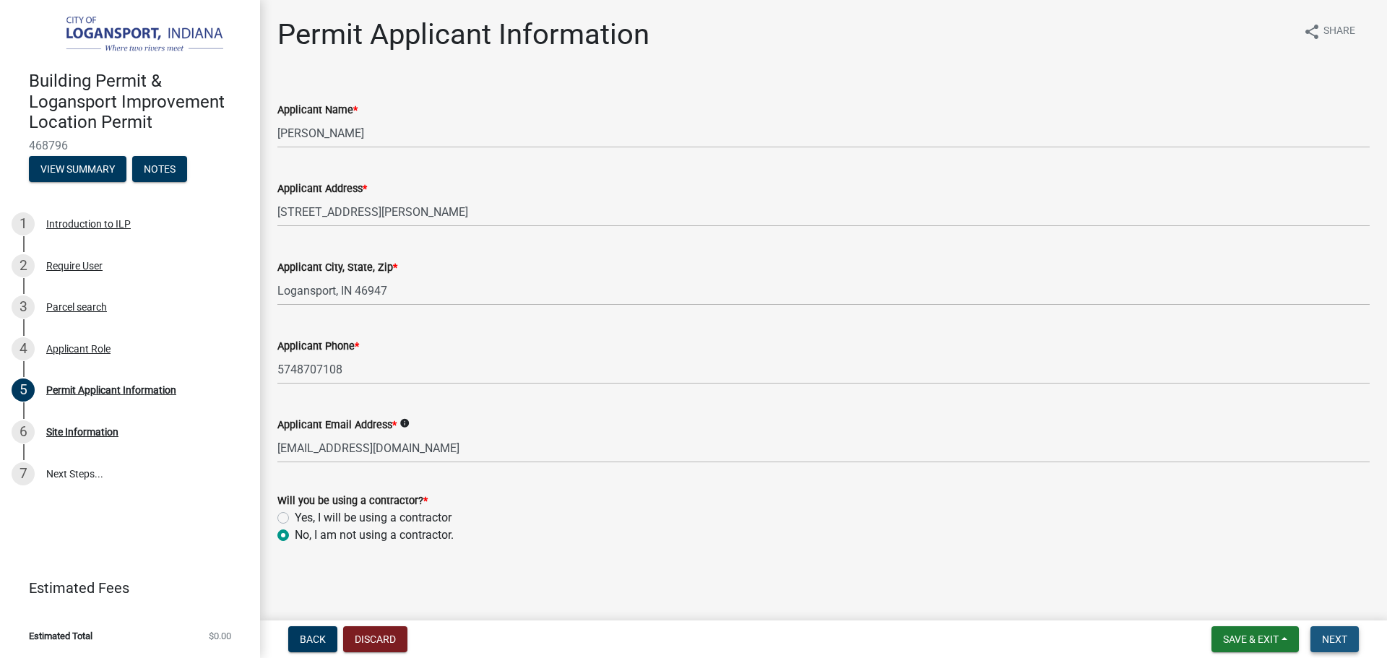
click at [1323, 629] on button "Next" at bounding box center [1334, 639] width 48 height 26
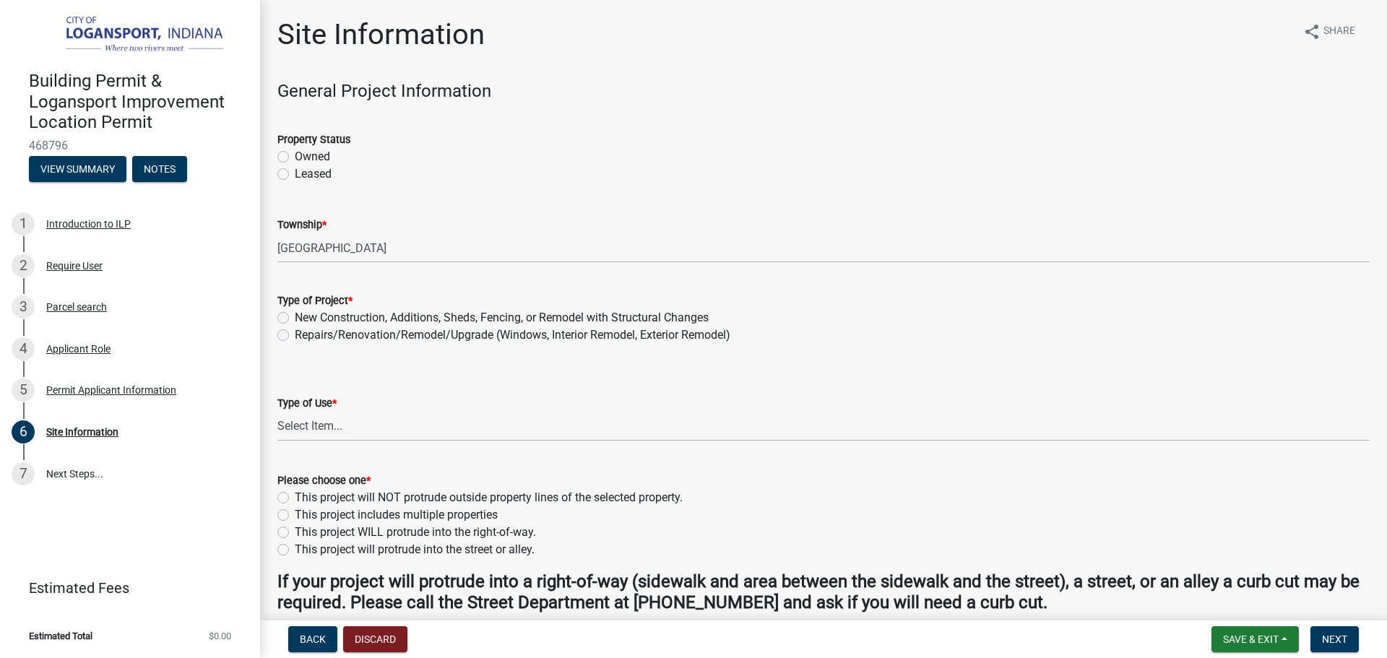
click at [295, 152] on label "Owned" at bounding box center [312, 156] width 35 height 17
click at [295, 152] on input "Owned" at bounding box center [299, 152] width 9 height 9
radio input "true"
click at [295, 316] on label "New Construction, Additions, Sheds, Fencing, or Remodel with Structural Changes" at bounding box center [502, 317] width 414 height 17
click at [295, 316] on input "New Construction, Additions, Sheds, Fencing, or Remodel with Structural Changes" at bounding box center [299, 313] width 9 height 9
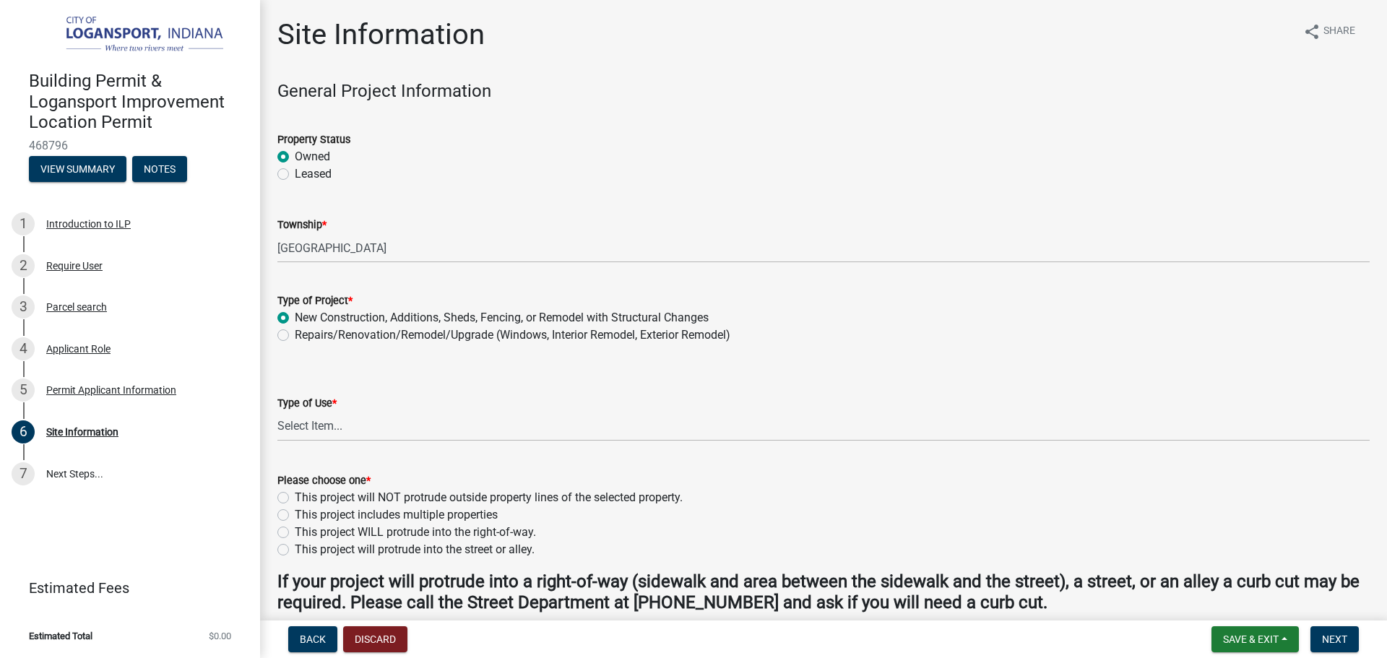
radio input "true"
click at [339, 431] on select "Select Item... Residential Commercial/Industrial Agricultural Public/Semi Public" at bounding box center [823, 427] width 1092 height 30
click at [277, 412] on select "Select Item... Residential Commercial/Industrial Agricultural Public/Semi Public" at bounding box center [823, 427] width 1092 height 30
select select "62802869-e470-474a-8a4c-8dbe1ccdd5ac"
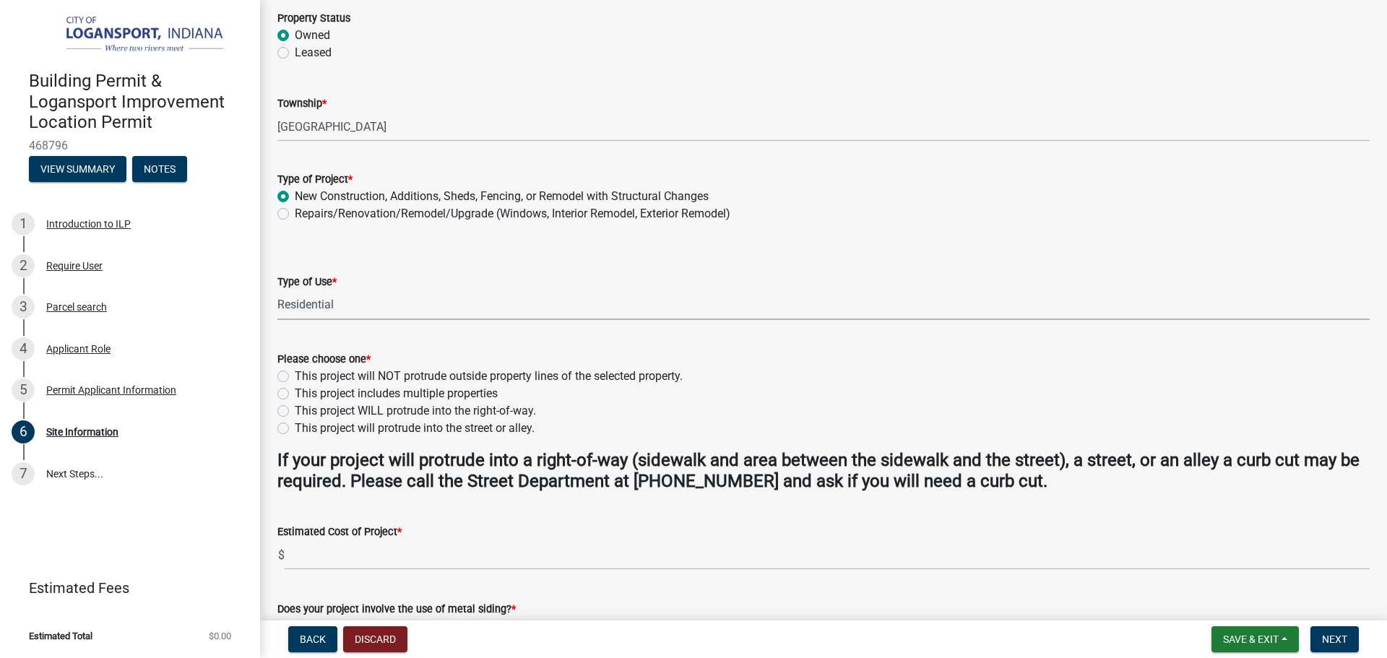
scroll to position [144, 0]
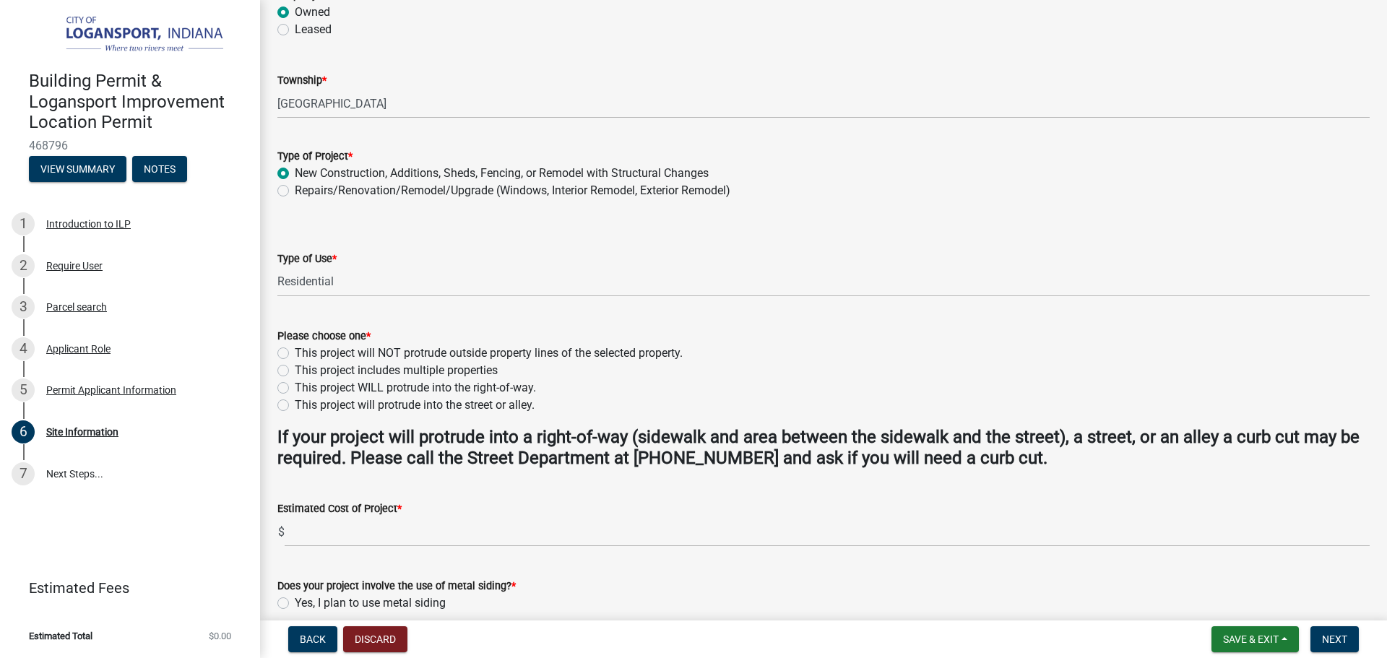
click at [295, 351] on label "This project will NOT protrude outside property lines of the selected property." at bounding box center [489, 353] width 388 height 17
click at [295, 351] on input "This project will NOT protrude outside property lines of the selected property." at bounding box center [299, 349] width 9 height 9
radio input "true"
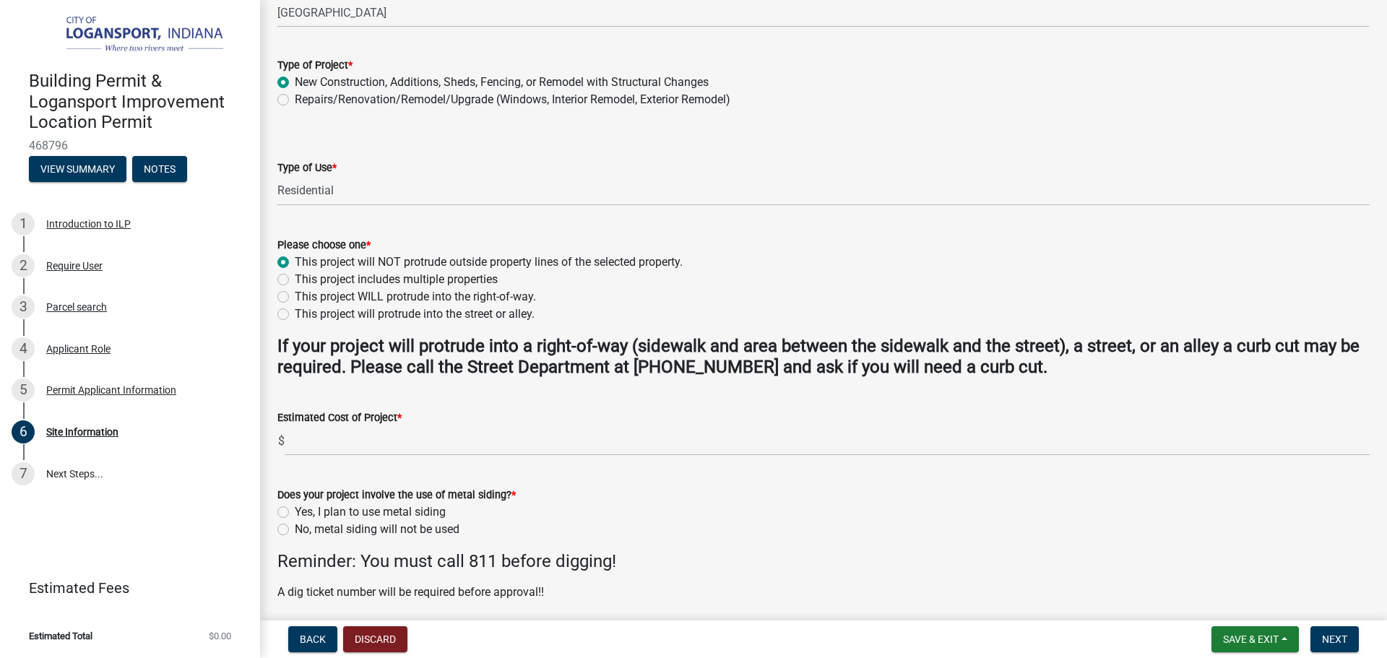
scroll to position [289, 0]
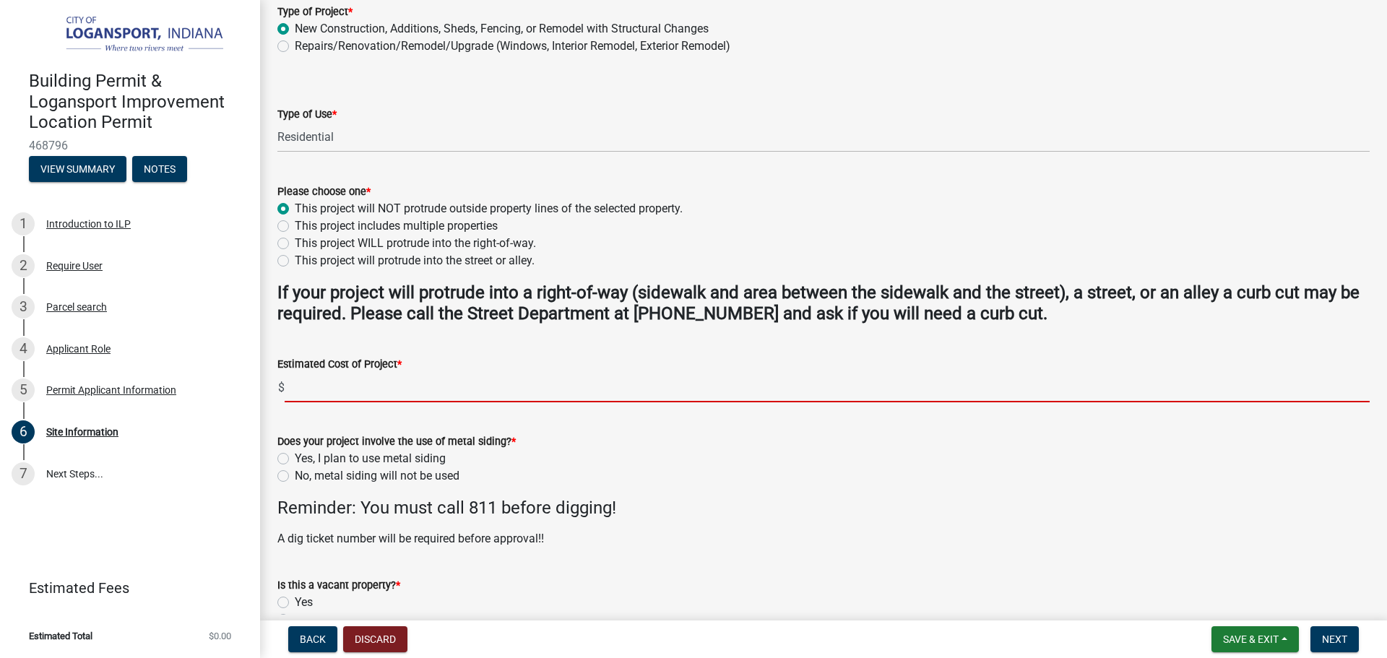
click at [391, 386] on input "text" at bounding box center [827, 388] width 1085 height 30
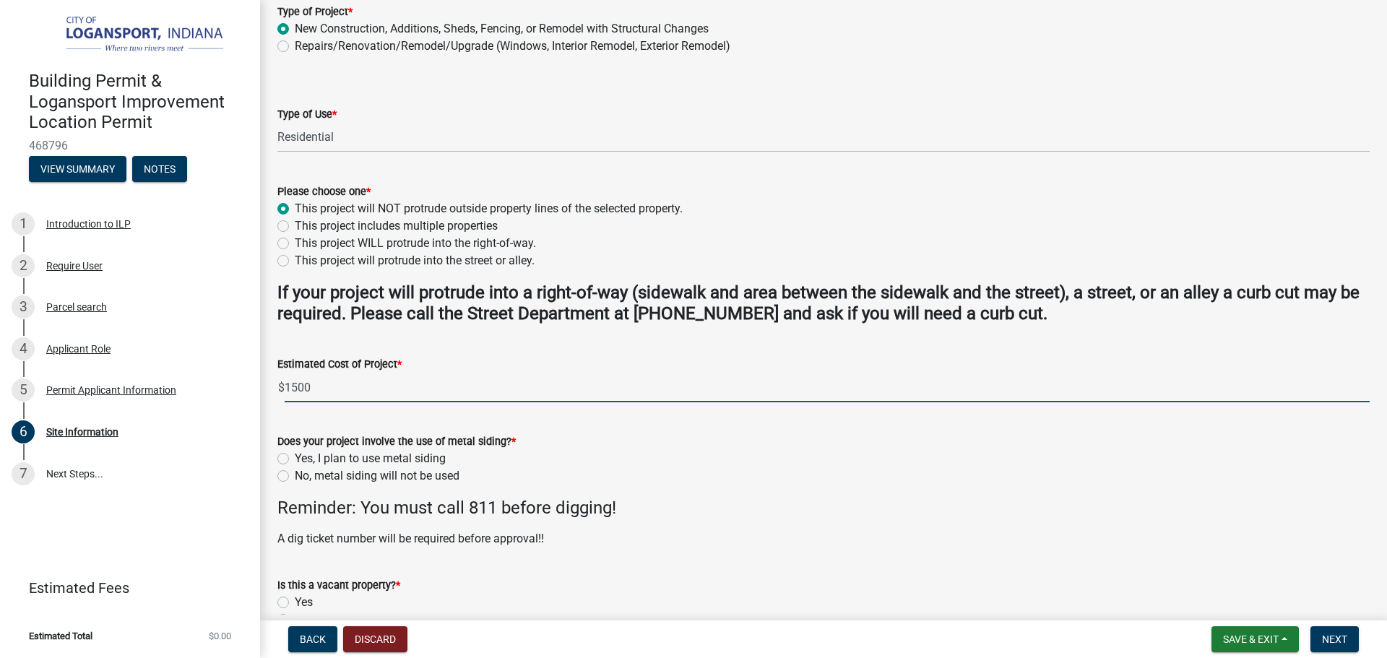
type input "1500"
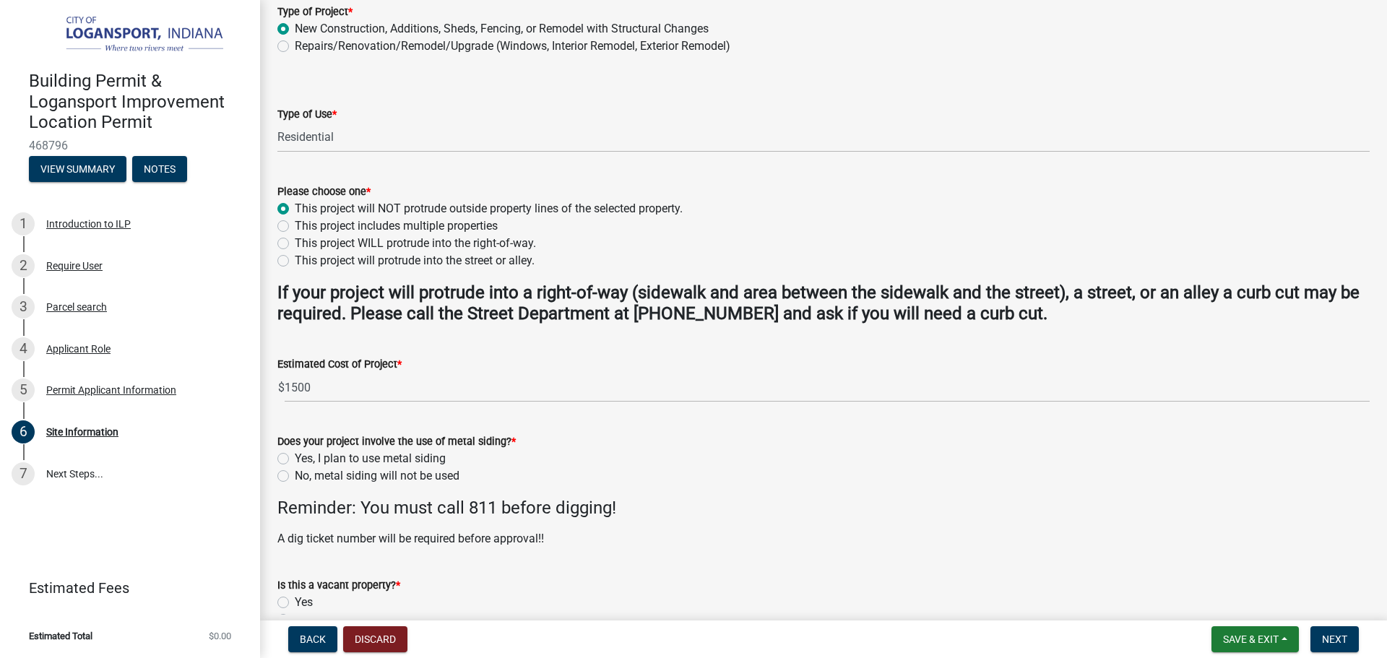
click at [794, 482] on div "No, metal siding will not be used" at bounding box center [823, 475] width 1092 height 17
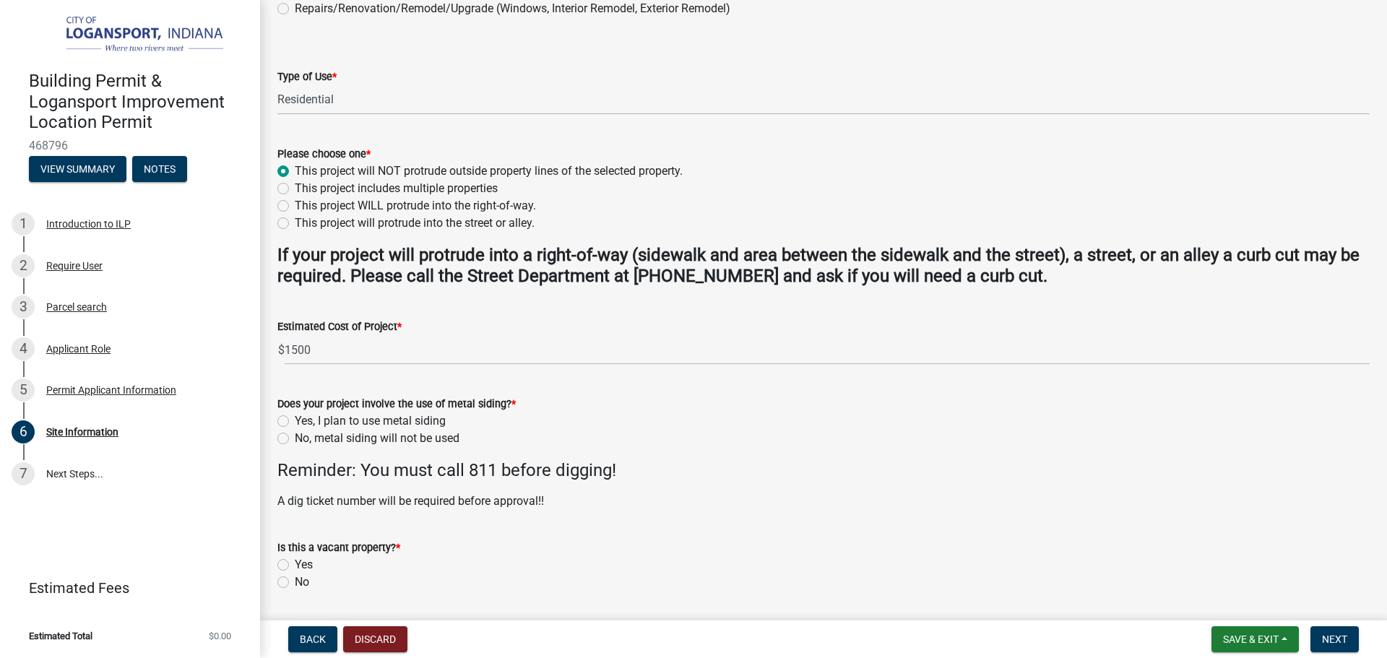
scroll to position [361, 0]
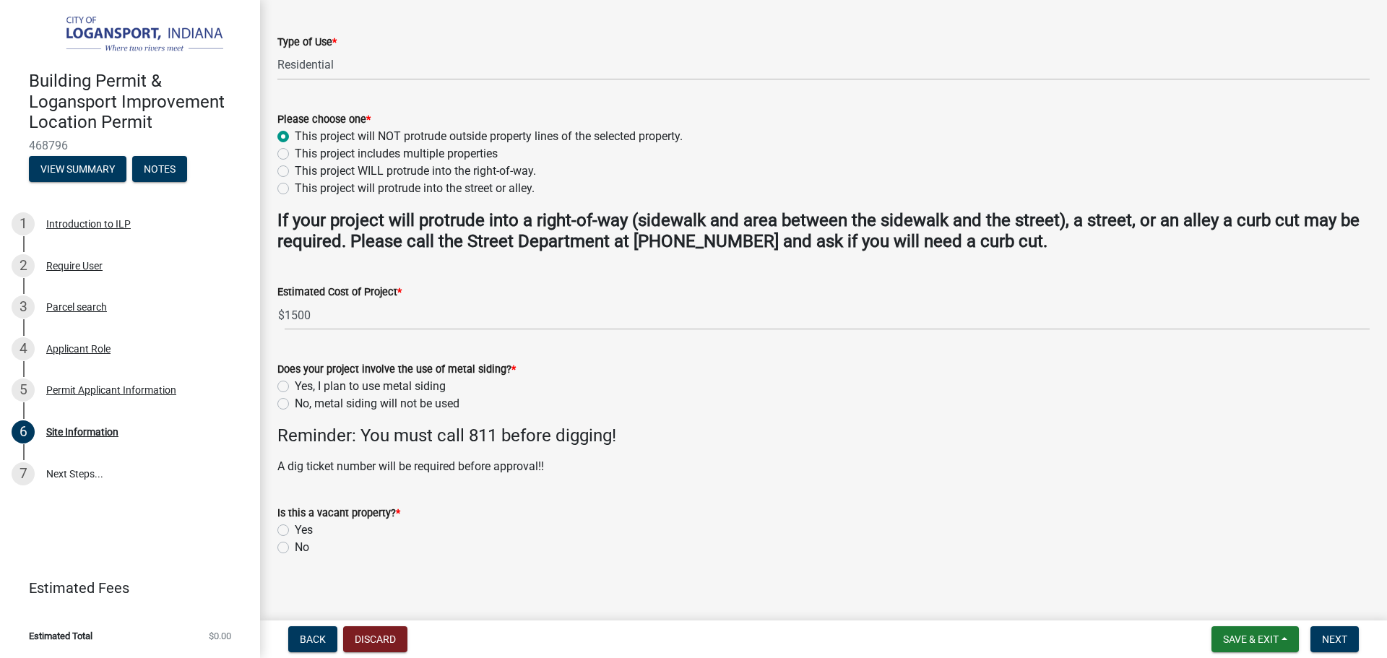
click at [283, 377] on div "Does your project involve the use of metal siding? *" at bounding box center [823, 368] width 1092 height 17
click at [295, 383] on label "Yes, I plan to use metal siding" at bounding box center [370, 386] width 151 height 17
click at [295, 383] on input "Yes, I plan to use metal siding" at bounding box center [299, 382] width 9 height 9
radio input "true"
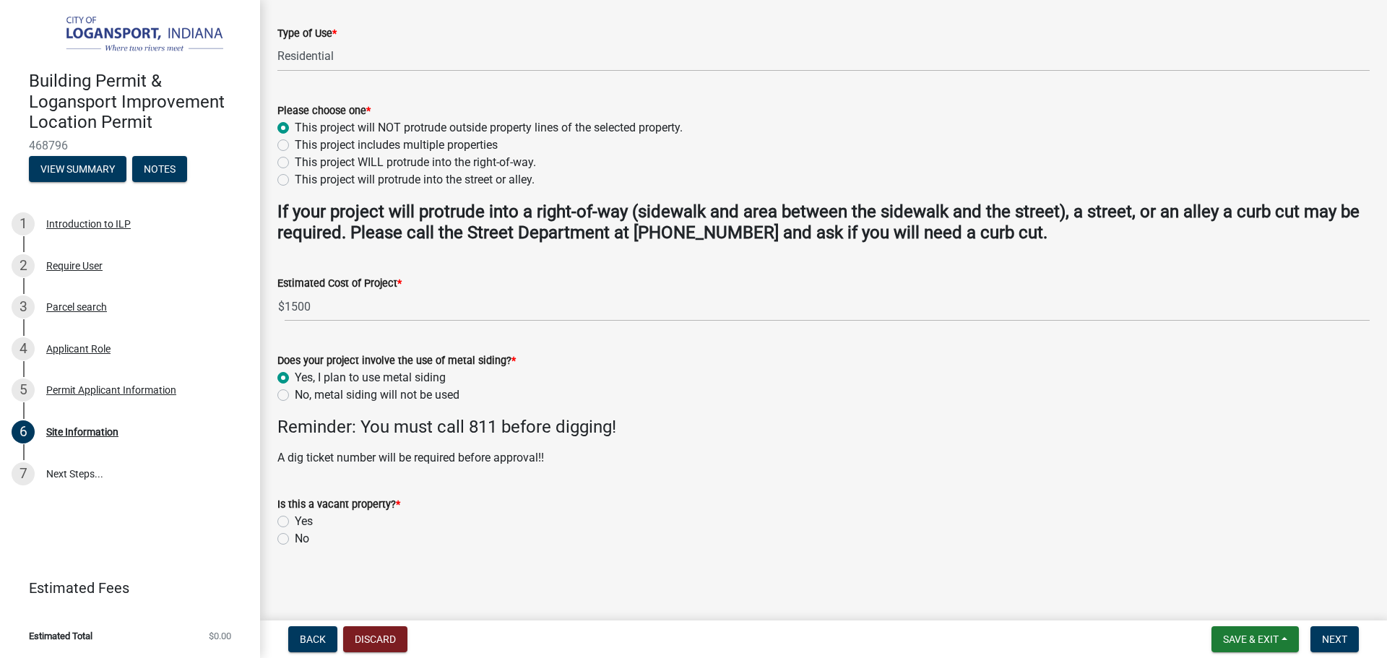
scroll to position [372, 0]
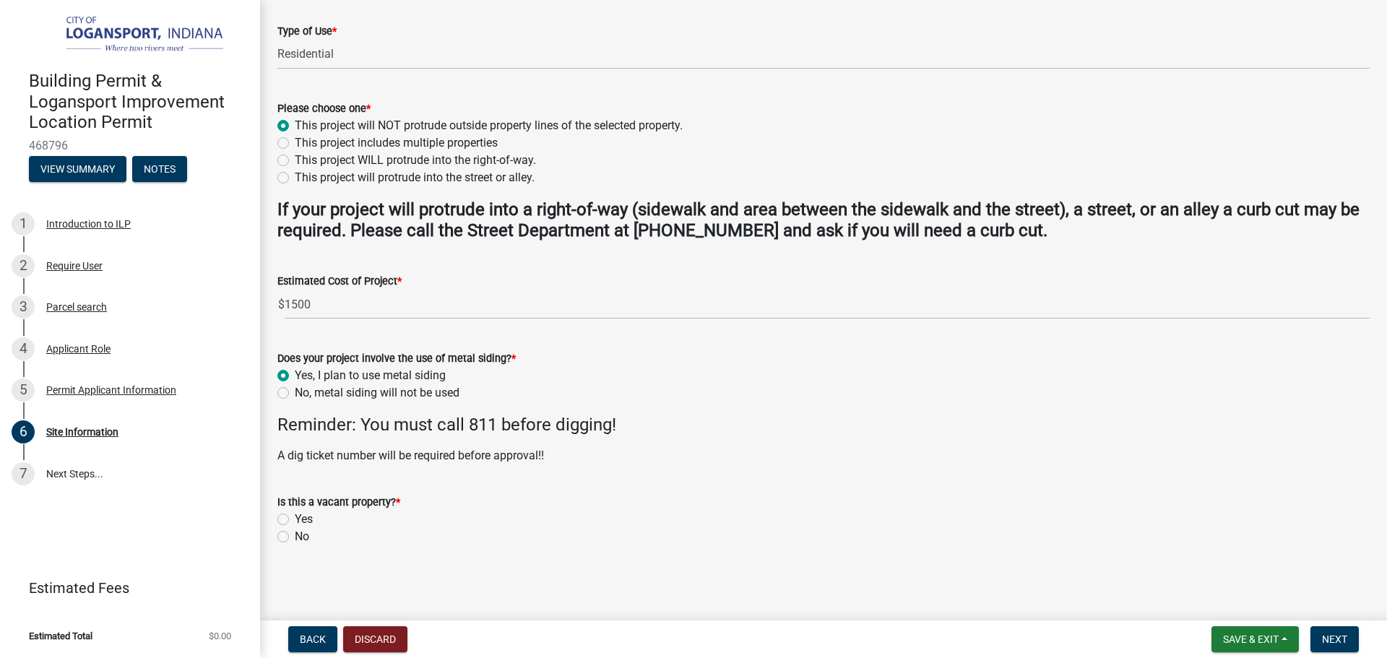
click at [295, 535] on label "No" at bounding box center [302, 536] width 14 height 17
click at [295, 535] on input "No" at bounding box center [299, 532] width 9 height 9
radio input "true"
click at [1349, 627] on button "Next" at bounding box center [1334, 639] width 48 height 26
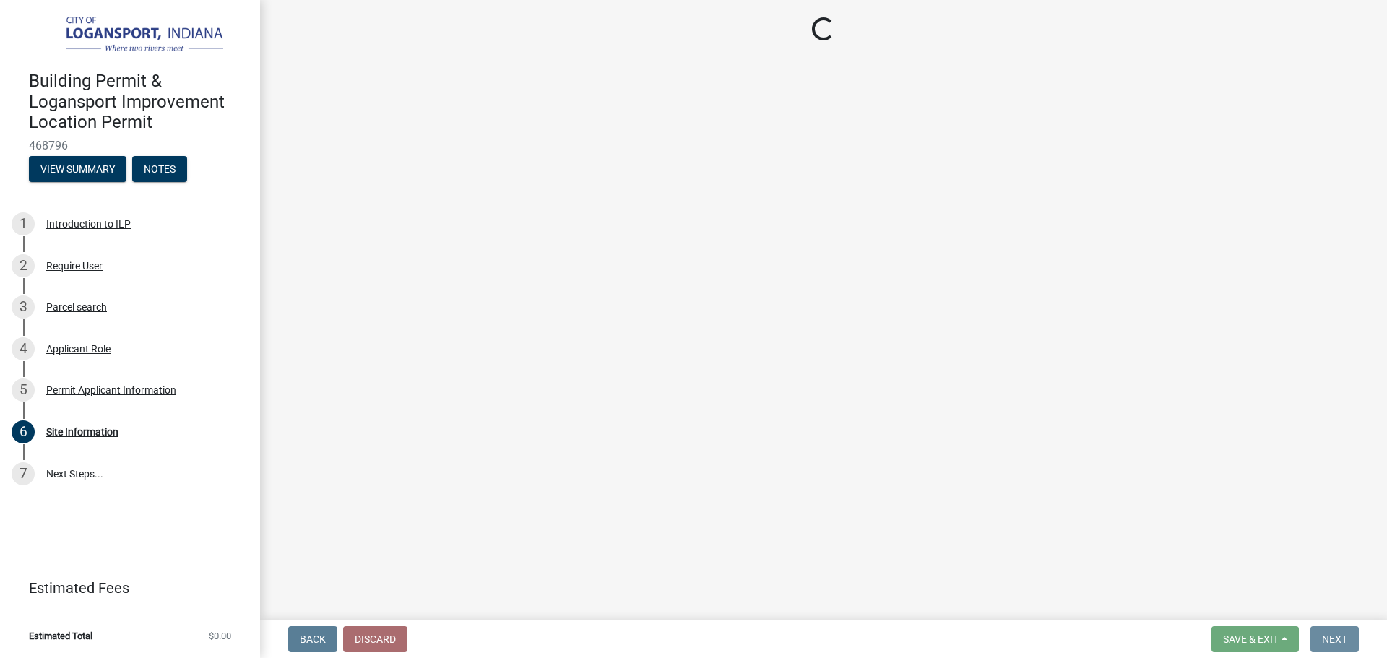
scroll to position [0, 0]
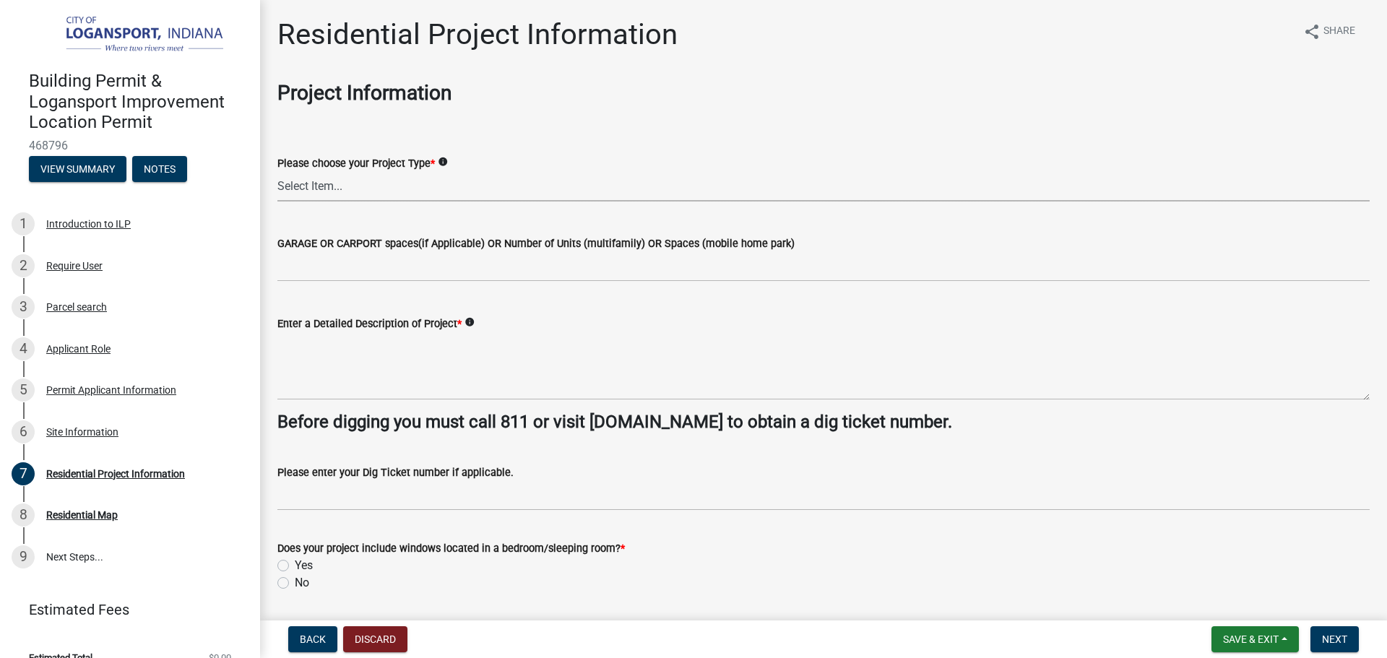
click at [394, 188] on select "Select Item... Single Family Pole Barn Home Multi Family Addition to Dwelling(a…" at bounding box center [823, 187] width 1092 height 30
click at [277, 172] on select "Select Item... Single Family Pole Barn Home Multi Family Addition to Dwelling(a…" at bounding box center [823, 187] width 1092 height 30
select select "379f7339-6ec9-4c1f-82ba-971c465cc0e0"
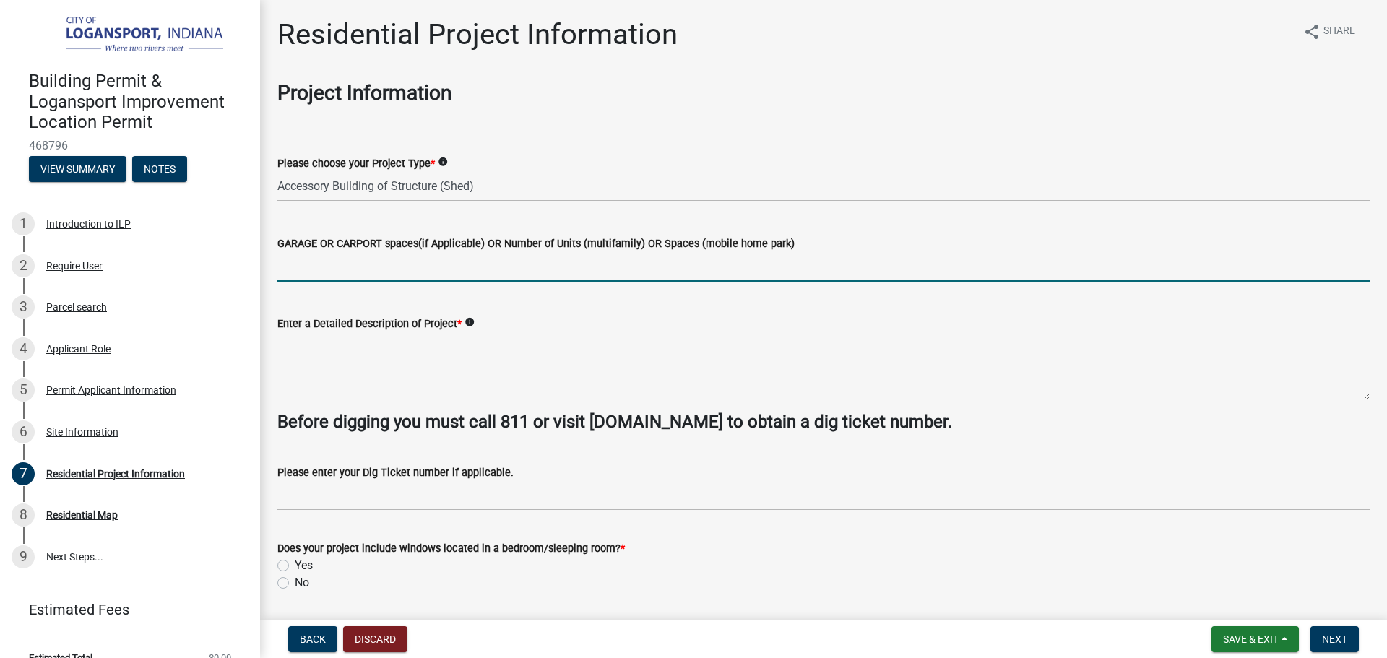
click at [410, 259] on input "text" at bounding box center [823, 267] width 1092 height 30
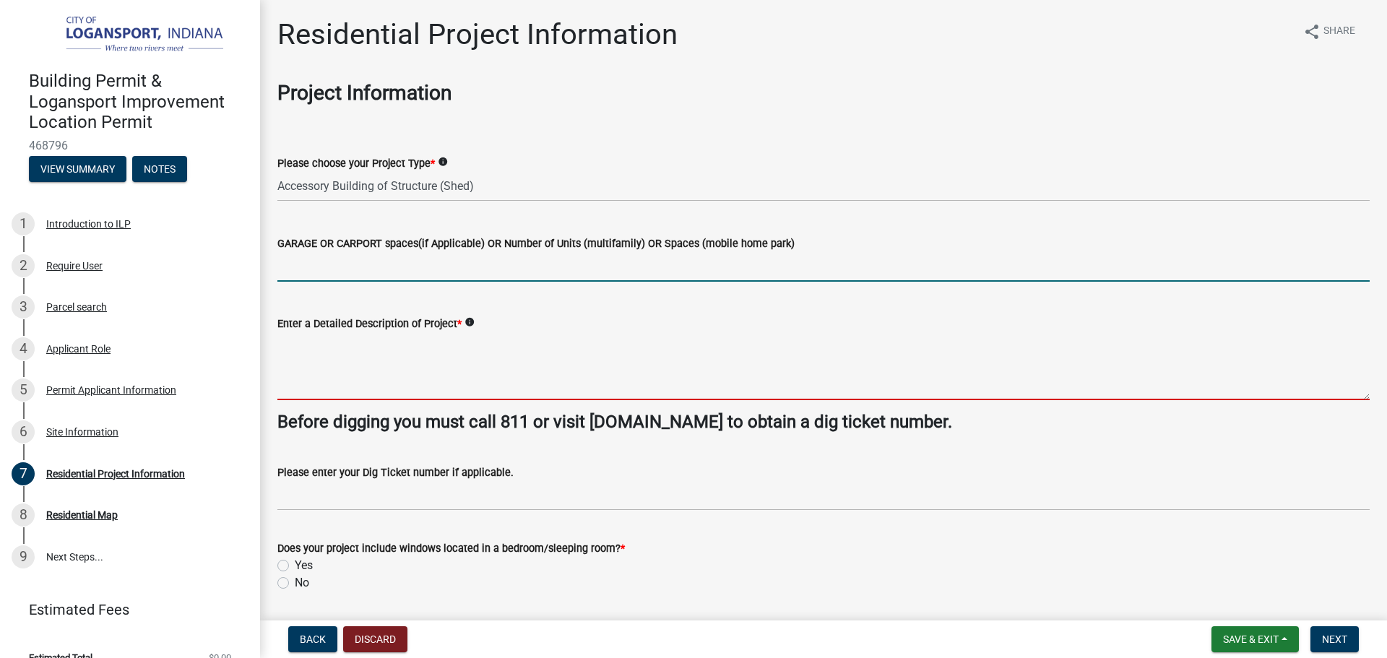
click at [341, 350] on textarea "Enter a Detailed Description of Project *" at bounding box center [823, 366] width 1092 height 68
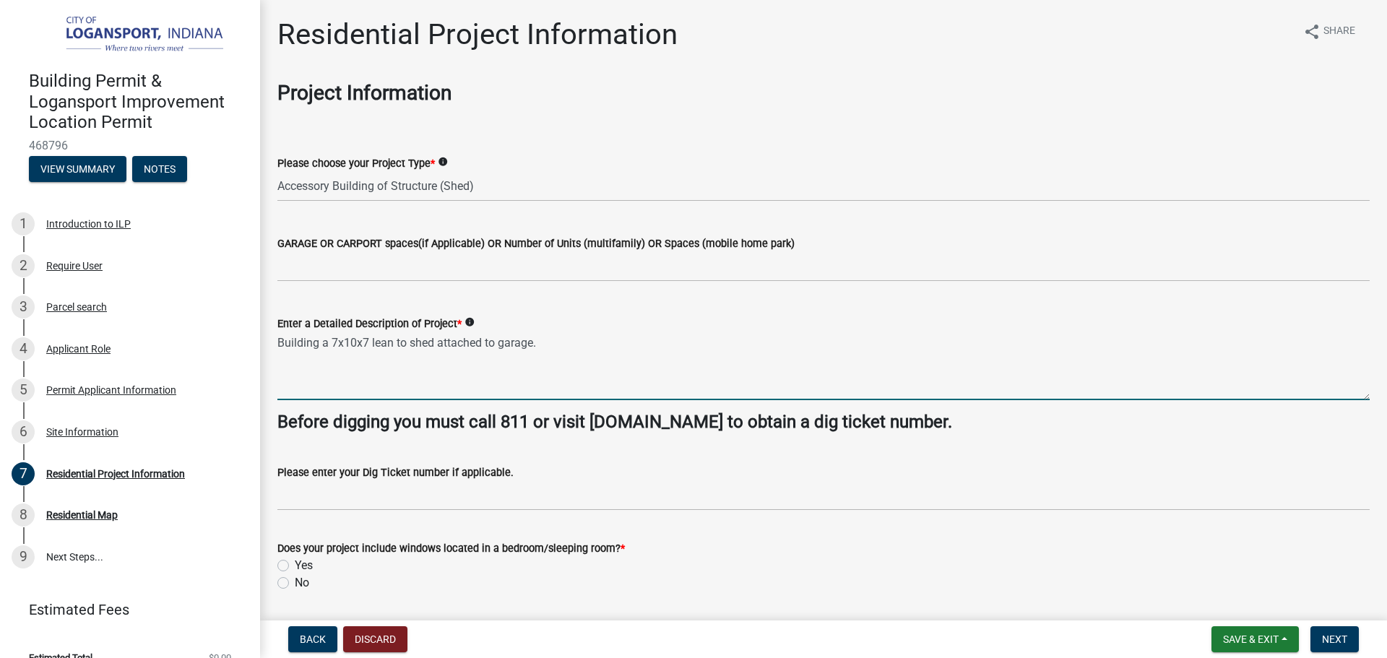
click at [398, 342] on textarea "Building a 7x10x7 lean to shed attached to garage." at bounding box center [823, 366] width 1092 height 68
type textarea "Building a 7x10x7 lean-to shed attached to garage."
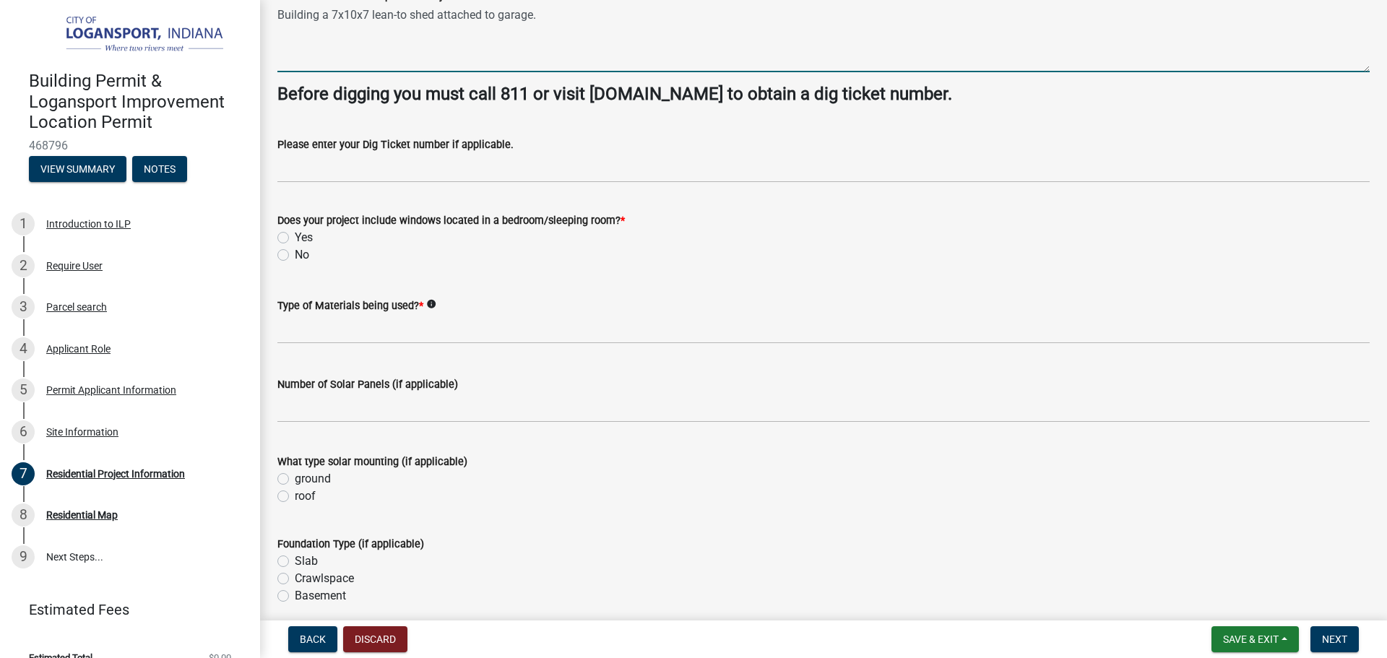
scroll to position [361, 0]
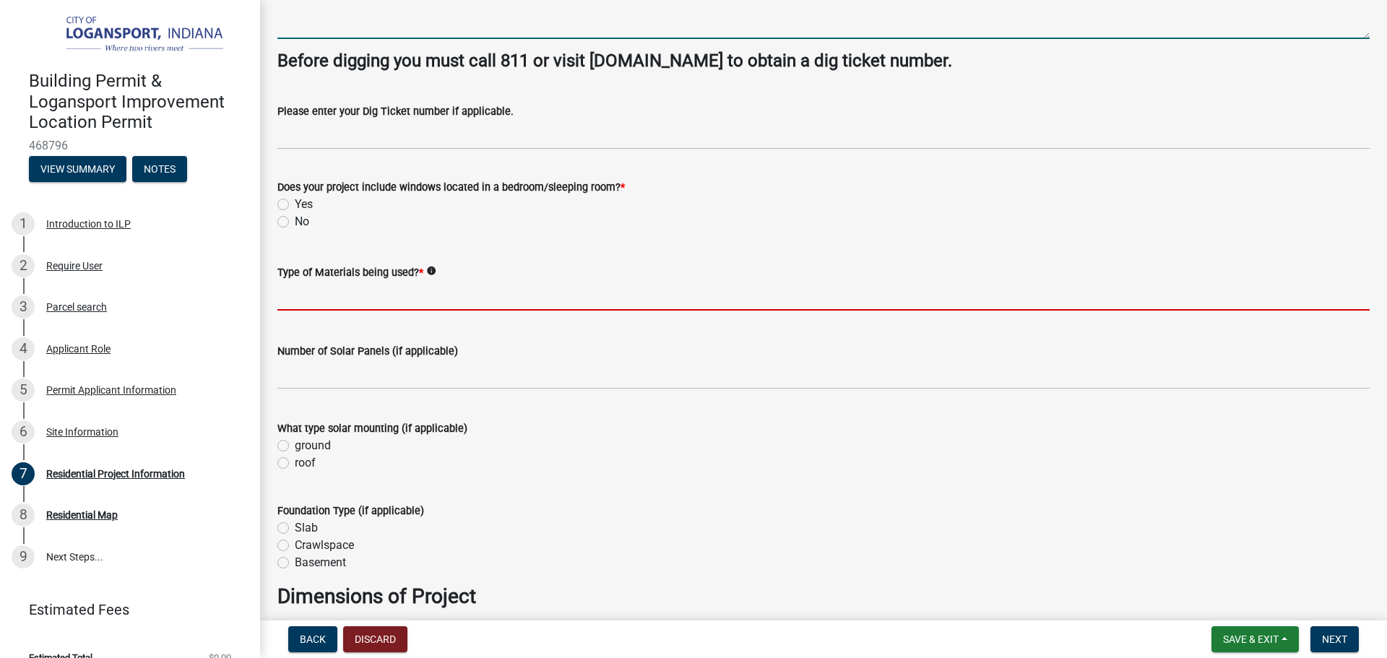
click at [467, 289] on input "Type of Materials being used? *" at bounding box center [823, 296] width 1092 height 30
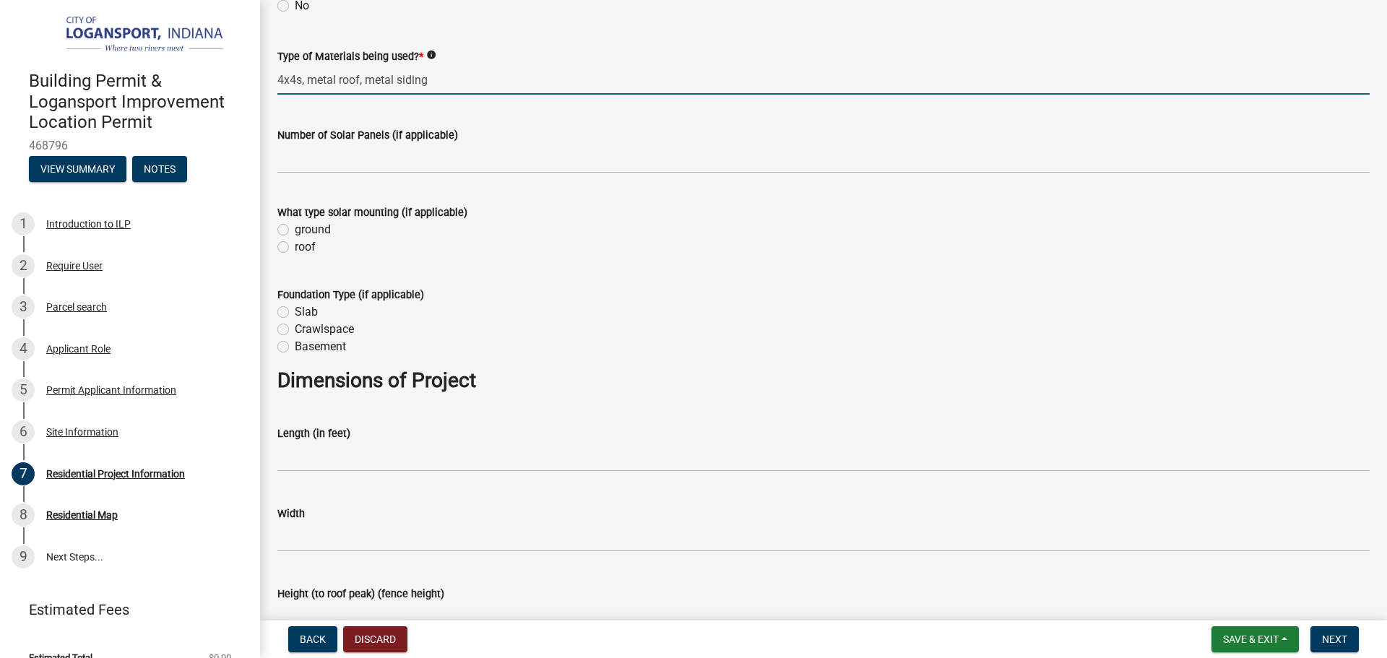
scroll to position [578, 0]
type input "4x4s, metal roof, metal siding"
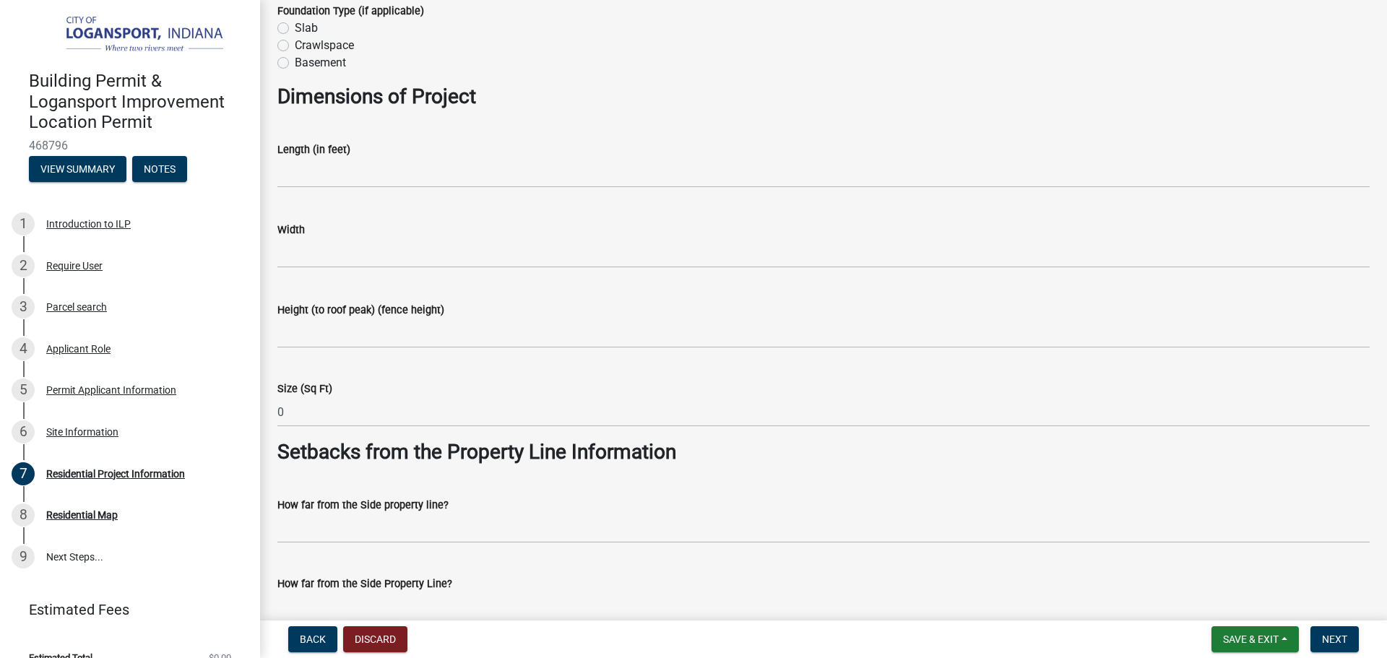
scroll to position [867, 0]
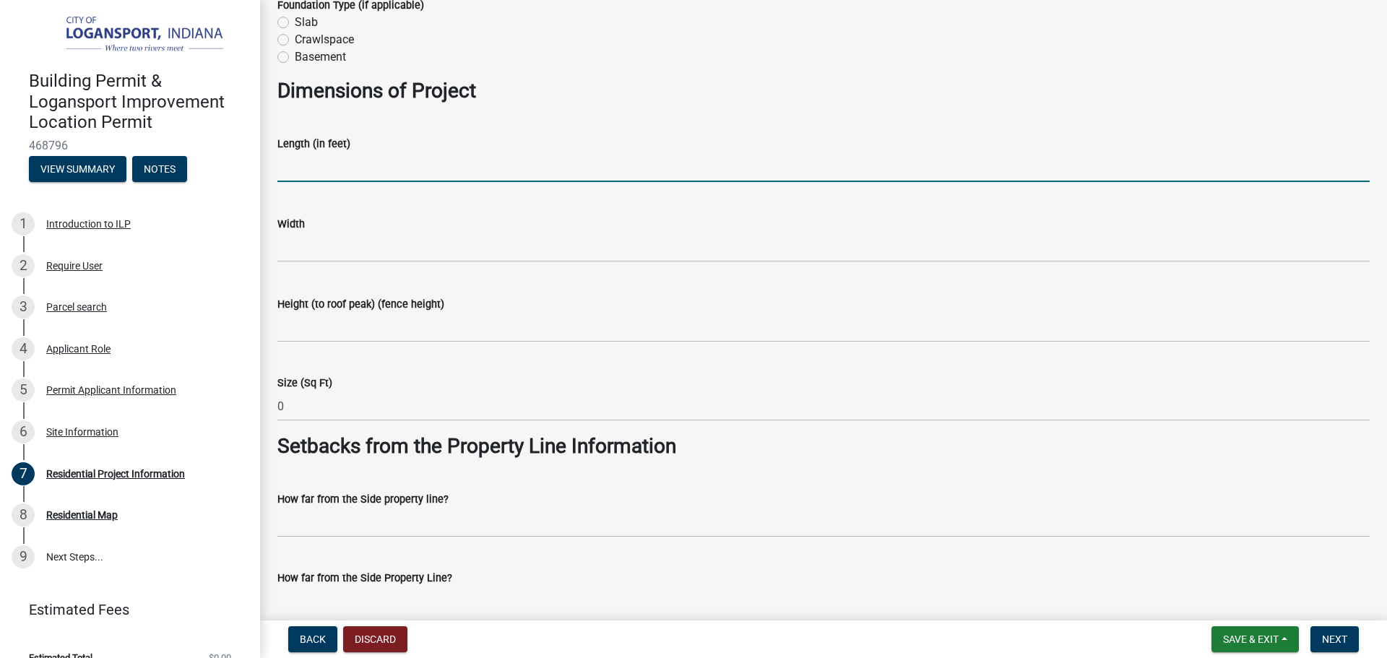
click at [406, 161] on input "text" at bounding box center [823, 167] width 1092 height 30
click at [405, 164] on input "text" at bounding box center [823, 167] width 1092 height 30
type input "7"
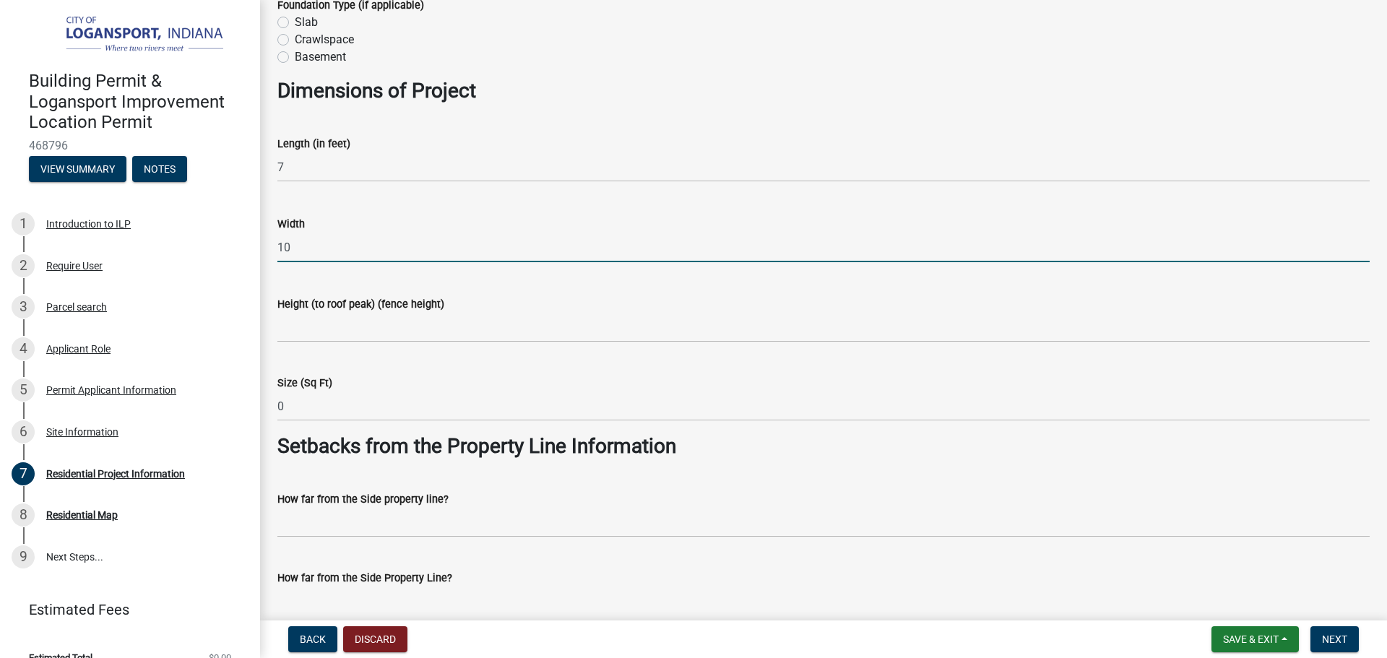
type input "10"
click at [301, 345] on wm-data-entity-input "Height (to roof peak) (fence height)" at bounding box center [823, 314] width 1092 height 79
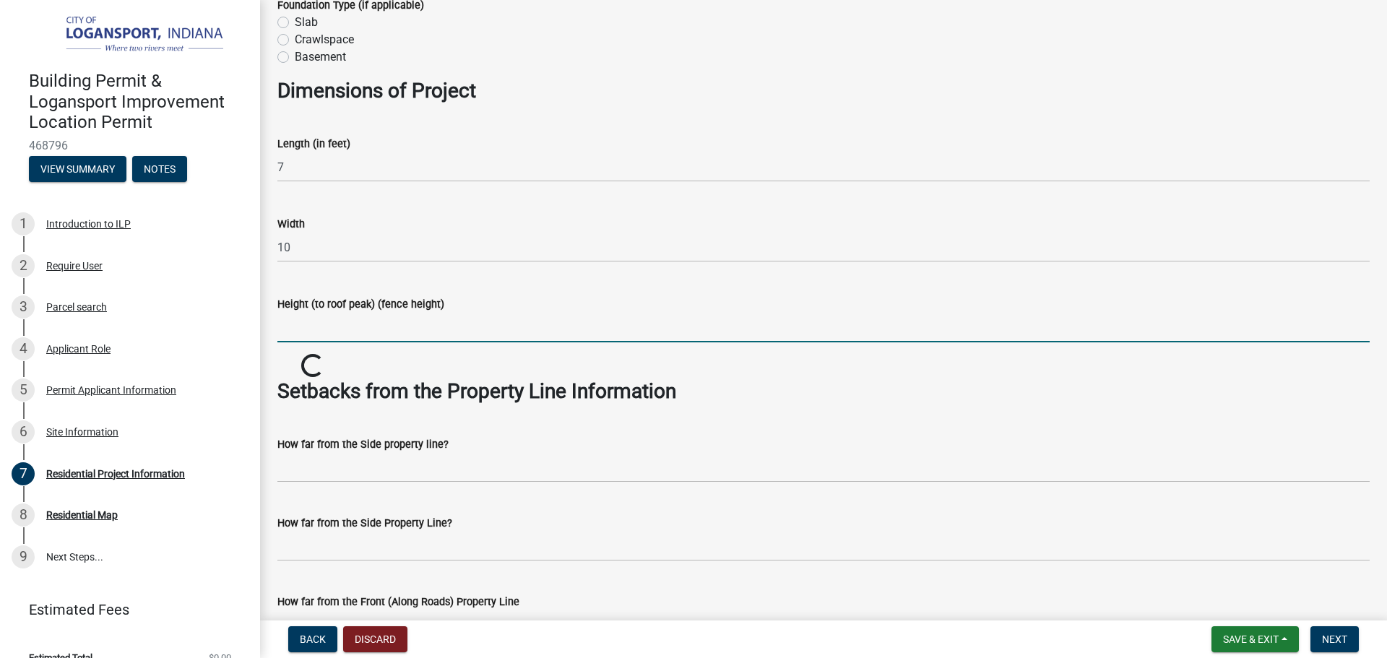
click at [323, 336] on input "Height (to roof peak) (fence height)" at bounding box center [823, 328] width 1092 height 30
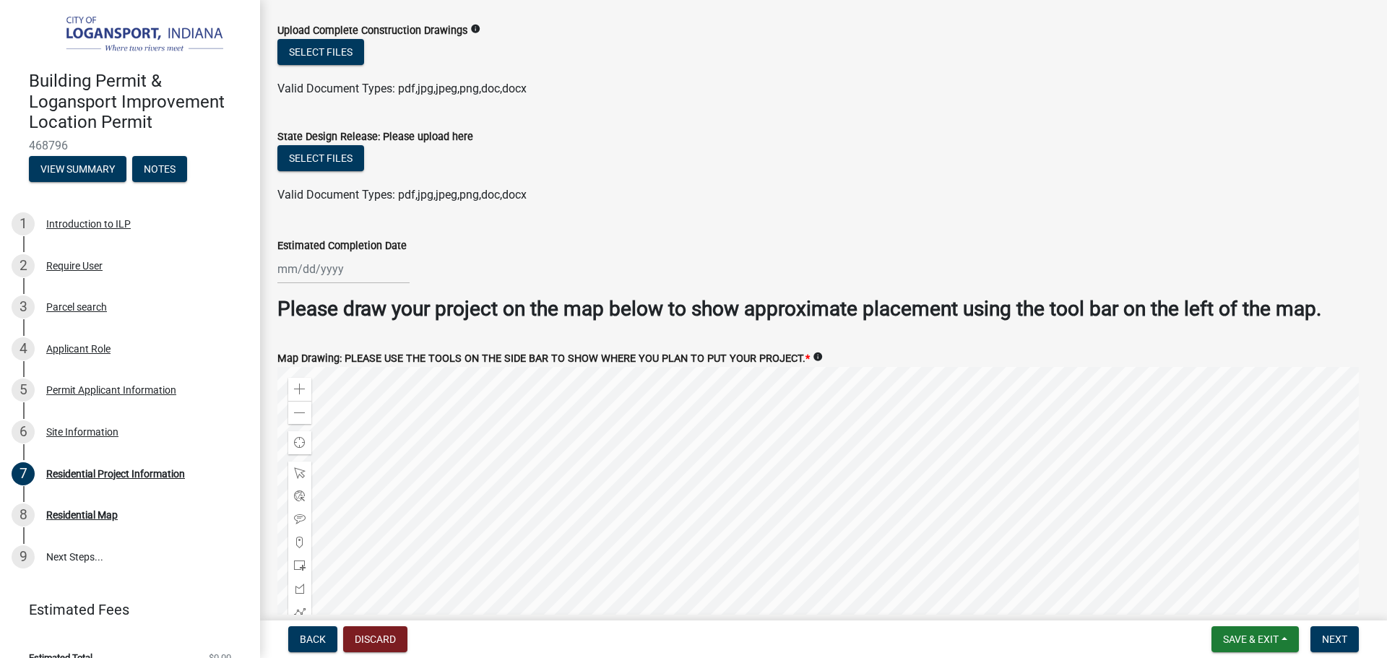
scroll to position [2673, 0]
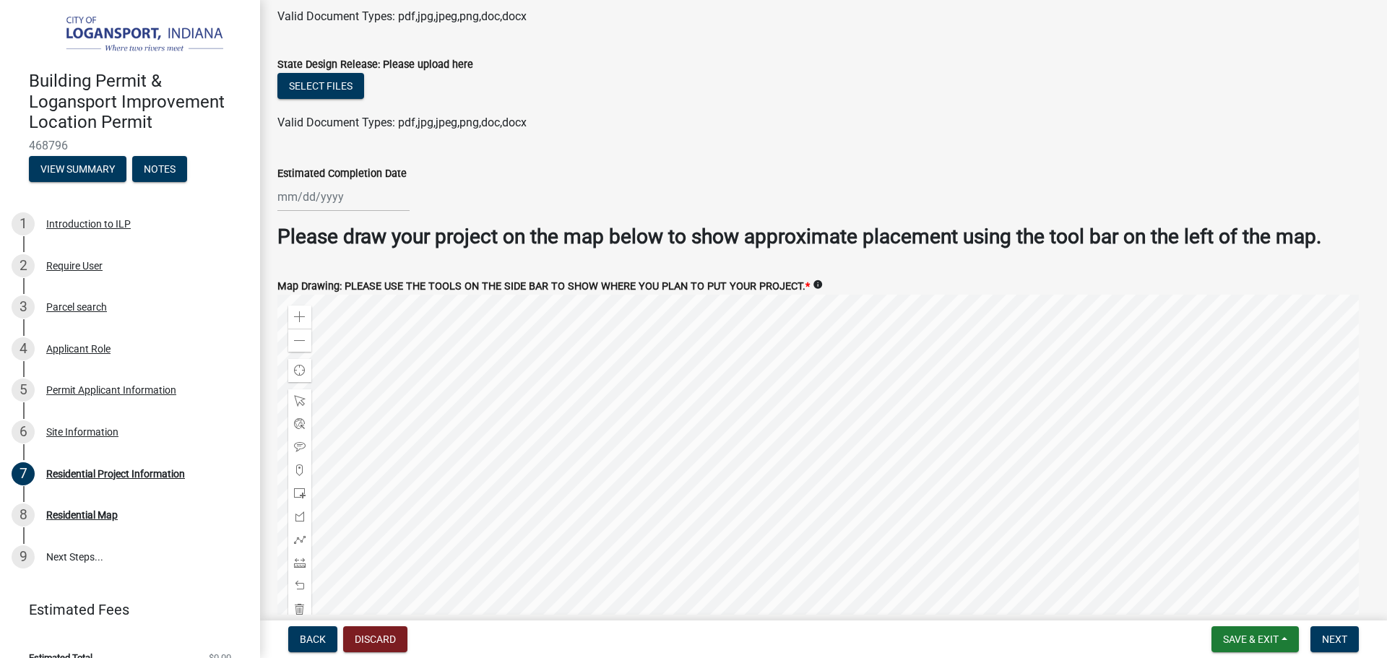
type input "7"
drag, startPoint x: 296, startPoint y: 174, endPoint x: 306, endPoint y: 181, distance: 11.8
click at [297, 174] on div "Estimated Completion Date" at bounding box center [823, 173] width 1092 height 17
click at [308, 186] on div at bounding box center [343, 197] width 132 height 30
select select "8"
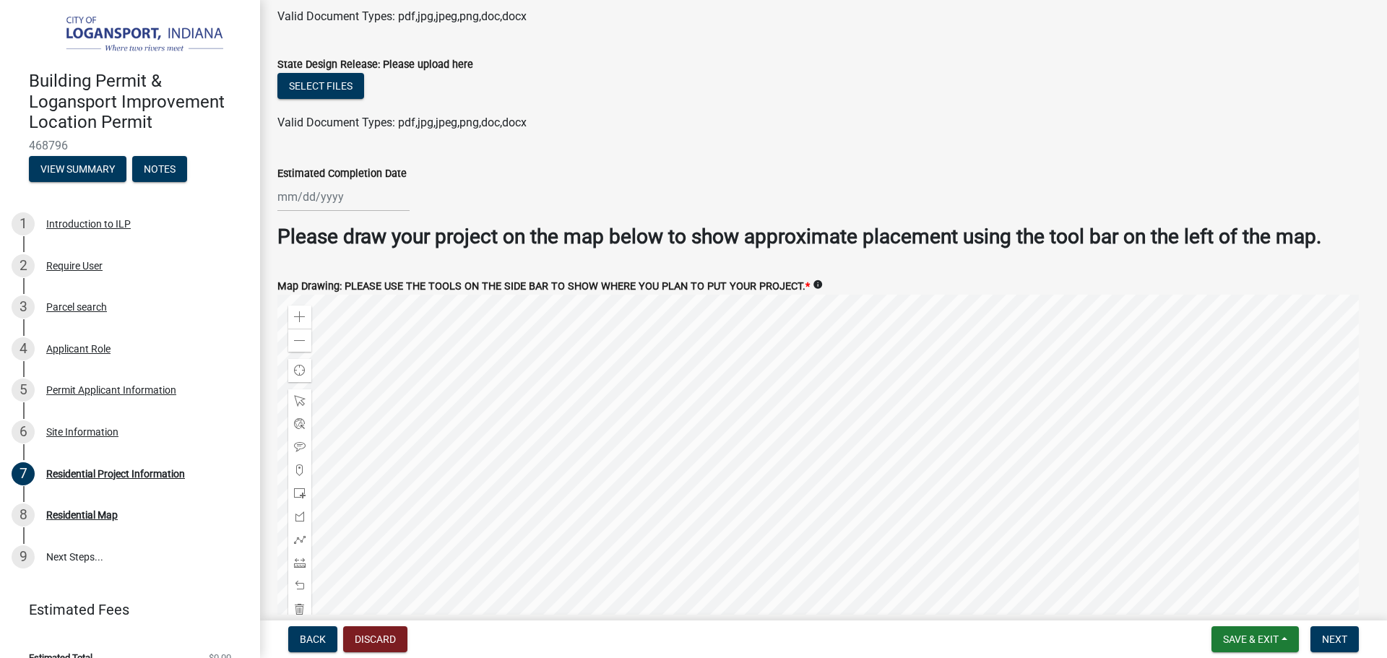
select select "2025"
click at [427, 216] on button "Next month" at bounding box center [430, 227] width 17 height 23
select select "10"
click at [383, 358] on div "31" at bounding box center [384, 366] width 23 height 23
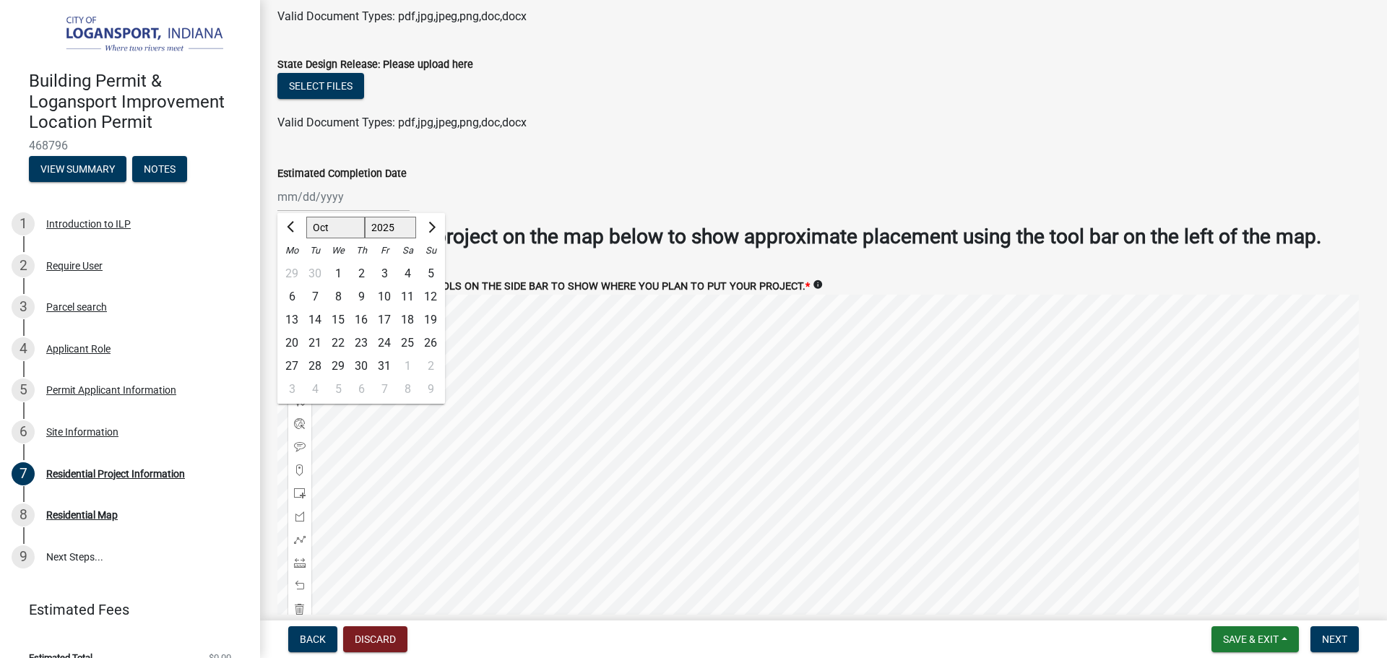
type input "[DATE]"
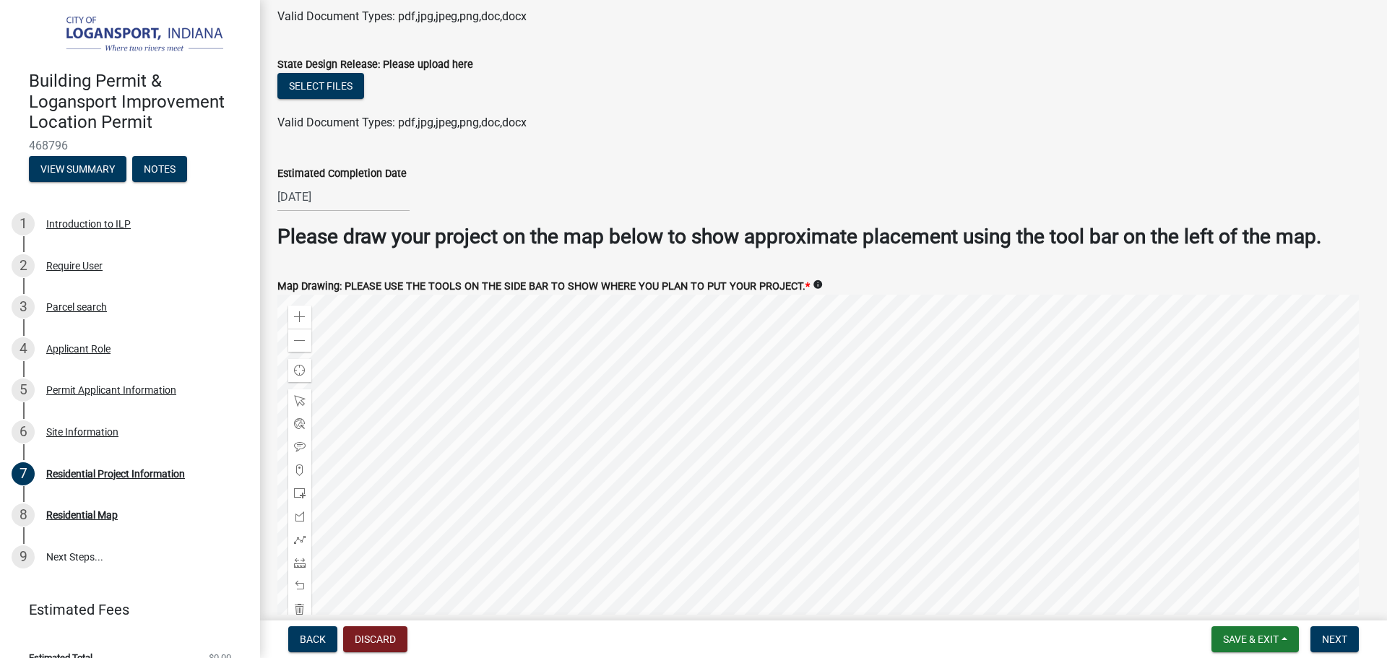
click at [647, 103] on ul at bounding box center [823, 109] width 1092 height 12
click at [760, 396] on div at bounding box center [823, 475] width 1092 height 361
click at [306, 315] on div "Zoom in" at bounding box center [299, 317] width 23 height 23
click at [701, 403] on div at bounding box center [823, 475] width 1092 height 361
click at [307, 563] on div at bounding box center [299, 562] width 23 height 23
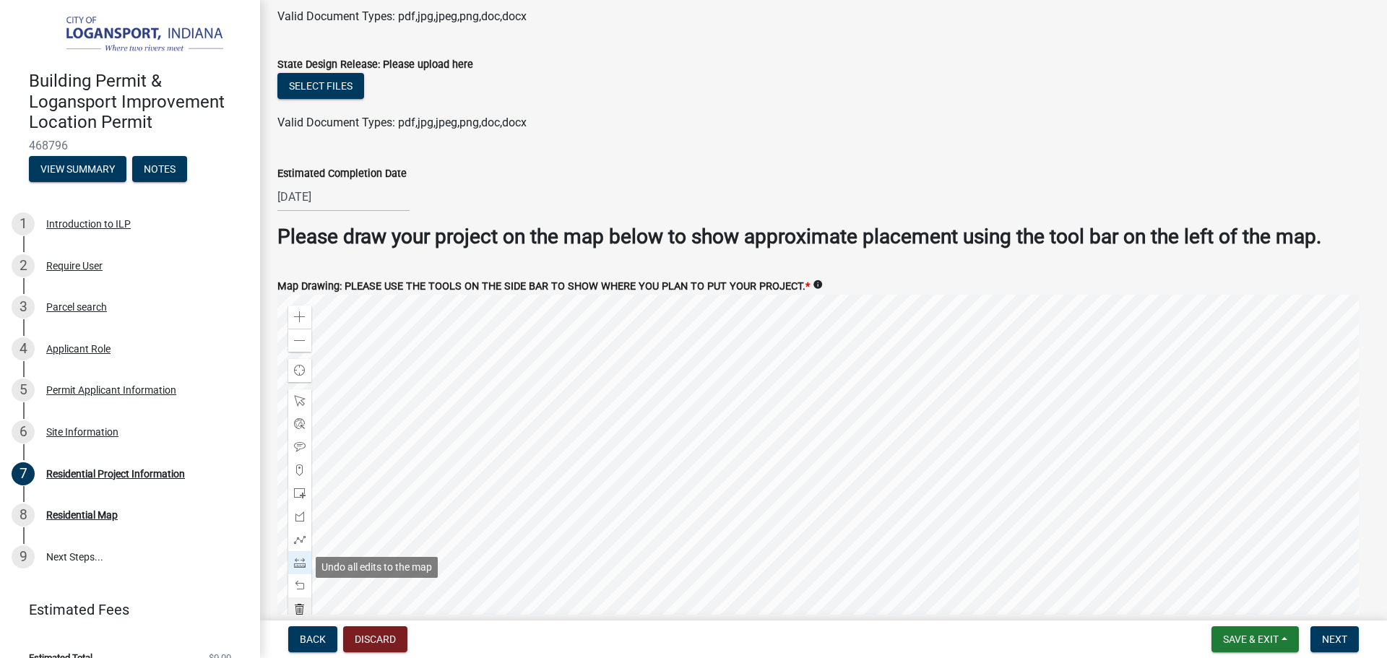
scroll to position [2708, 0]
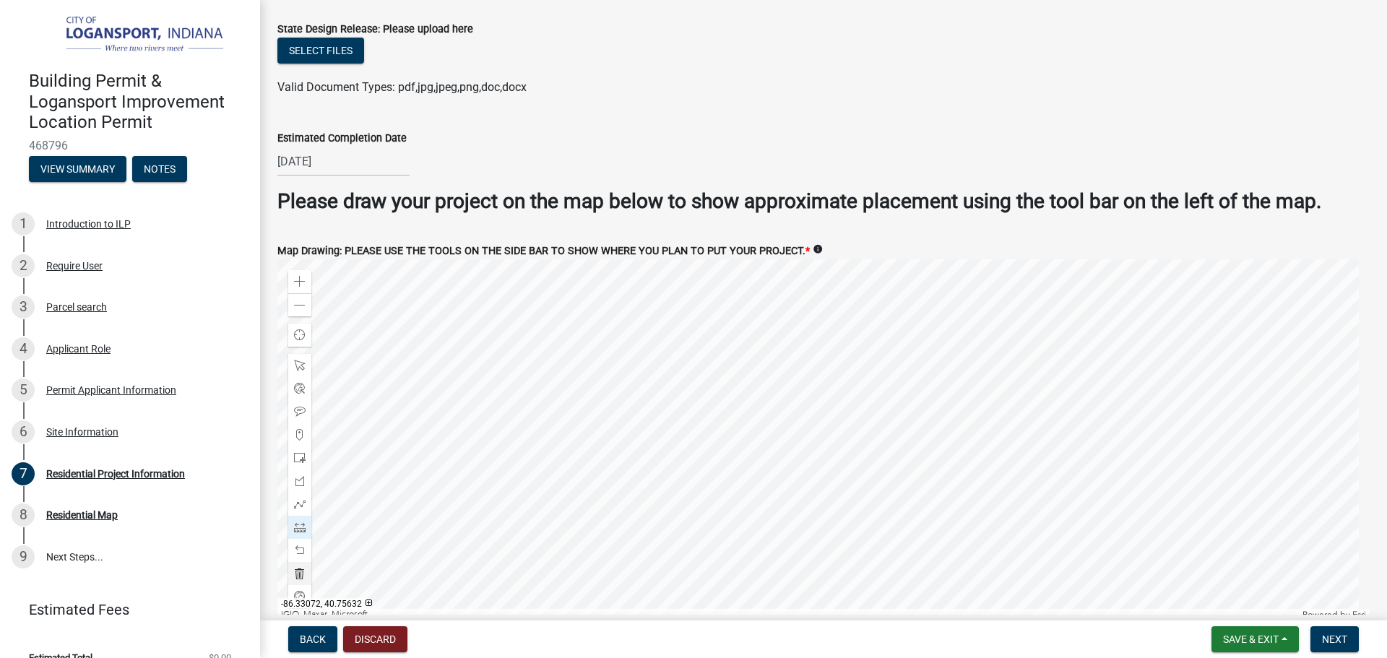
click at [658, 313] on div at bounding box center [823, 439] width 1092 height 361
click at [631, 319] on div at bounding box center [823, 439] width 1092 height 361
click at [641, 358] on div at bounding box center [823, 439] width 1092 height 361
click at [668, 350] on div at bounding box center [823, 439] width 1092 height 361
click at [657, 317] on div at bounding box center [823, 439] width 1092 height 361
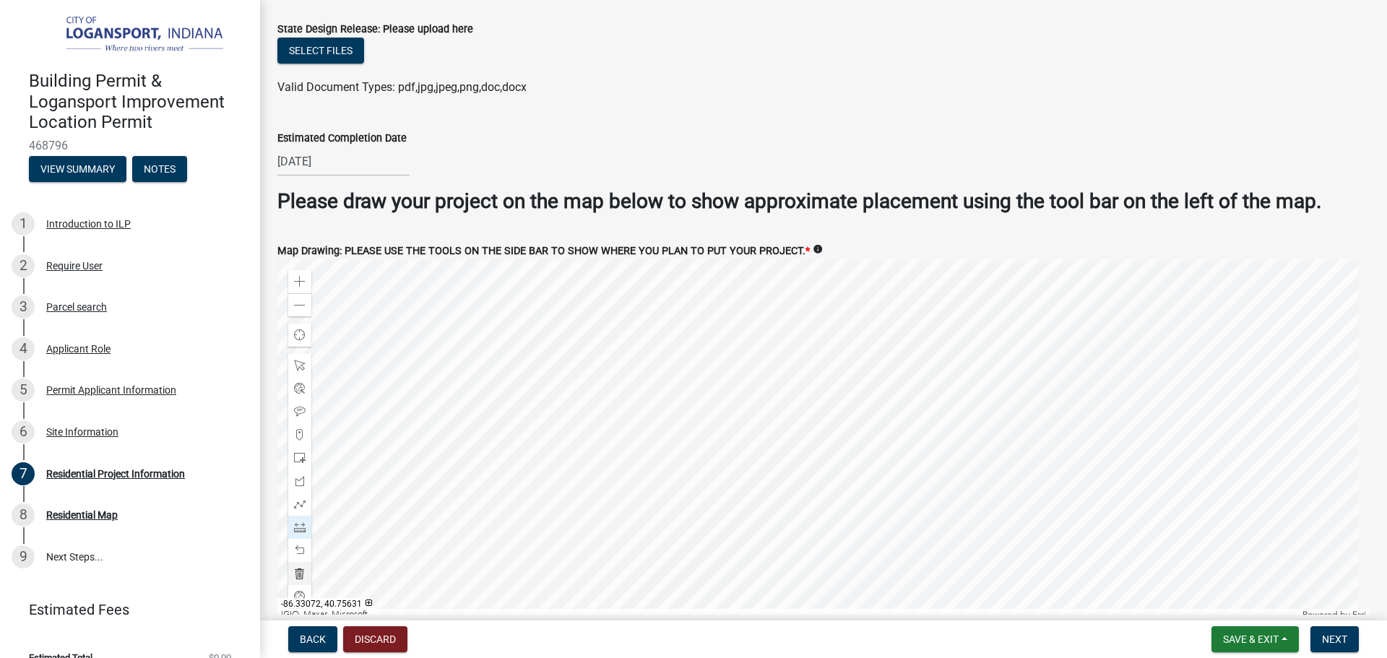
click at [657, 317] on div at bounding box center [823, 439] width 1092 height 361
click at [637, 346] on div at bounding box center [823, 439] width 1092 height 361
click at [558, 355] on div at bounding box center [823, 439] width 1092 height 361
click at [651, 357] on div at bounding box center [823, 439] width 1092 height 361
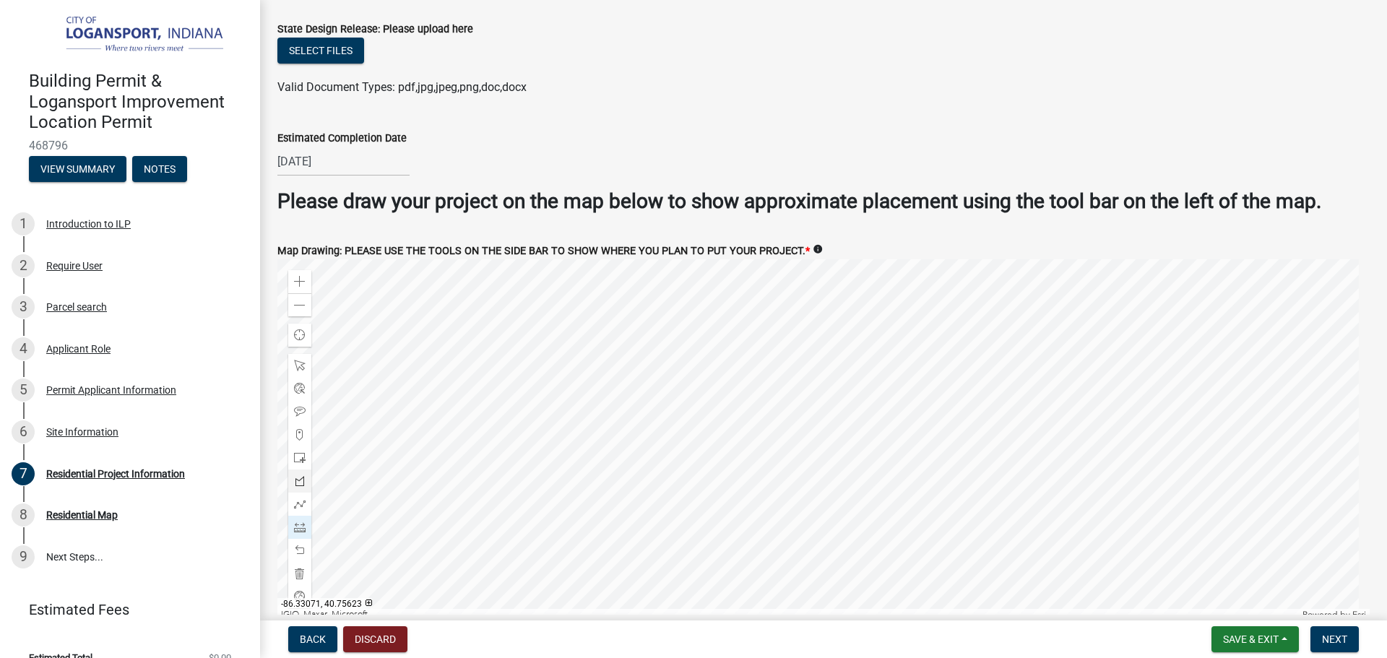
click at [667, 432] on div at bounding box center [823, 439] width 1092 height 361
click at [303, 360] on span at bounding box center [300, 366] width 12 height 12
click at [552, 439] on div at bounding box center [823, 439] width 1092 height 361
click at [301, 522] on span at bounding box center [300, 528] width 12 height 12
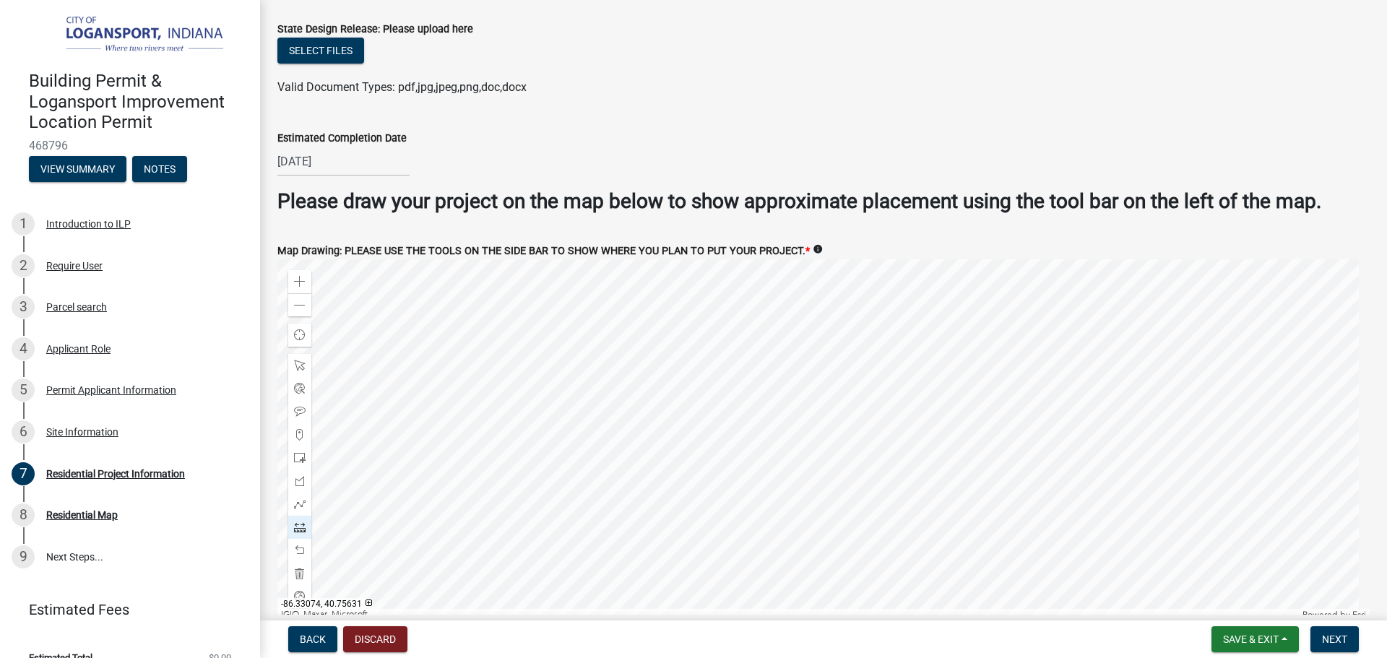
click at [617, 412] on div at bounding box center [823, 439] width 1092 height 361
click at [594, 299] on div at bounding box center [823, 439] width 1092 height 361
click at [641, 429] on div at bounding box center [823, 439] width 1092 height 361
click at [968, 385] on div at bounding box center [823, 439] width 1092 height 361
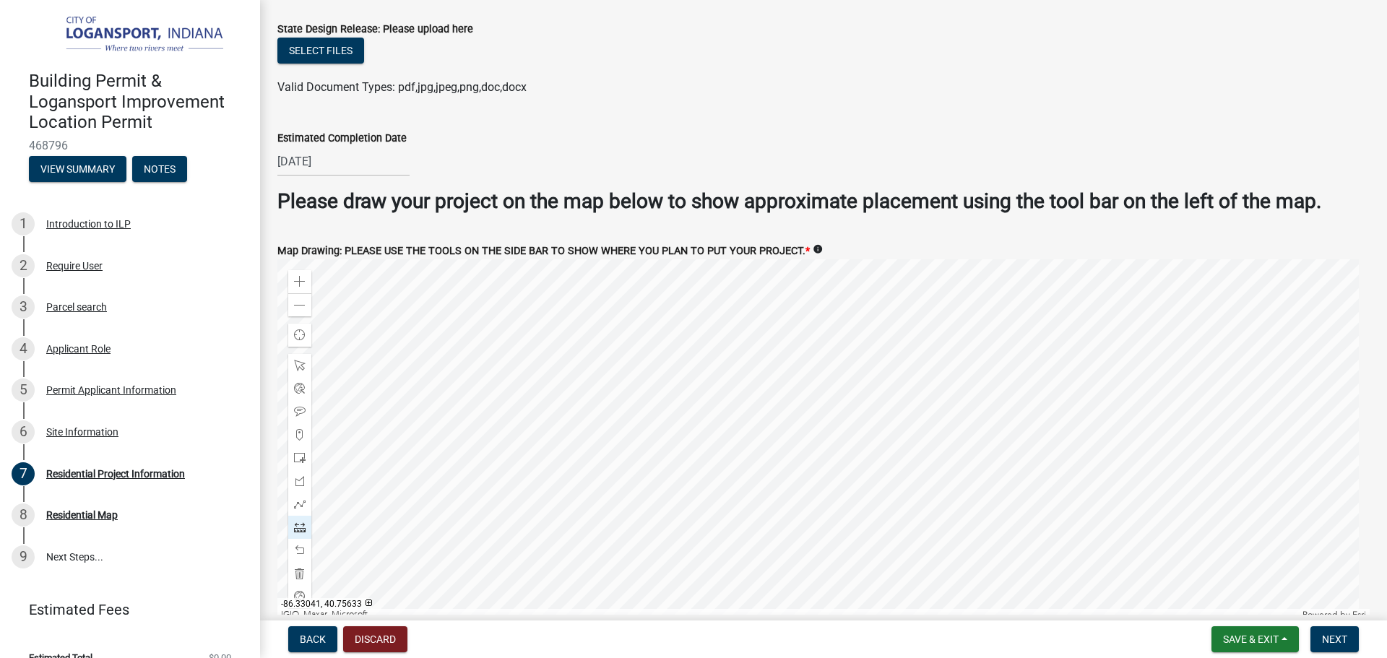
click at [968, 385] on div at bounding box center [823, 439] width 1092 height 361
click at [966, 433] on div at bounding box center [823, 439] width 1092 height 361
click at [302, 356] on div at bounding box center [299, 365] width 23 height 23
click at [320, 363] on div "Select tool" at bounding box center [345, 359] width 58 height 21
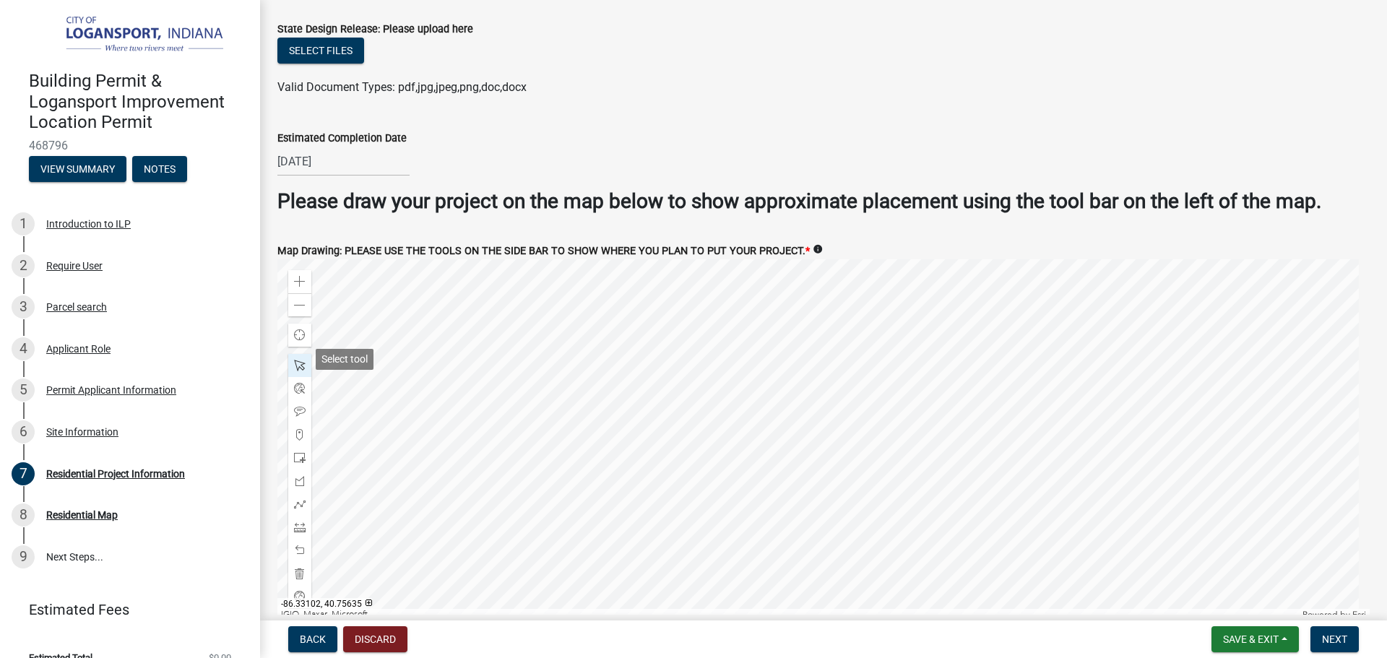
click at [311, 361] on div at bounding box center [299, 365] width 23 height 23
click at [303, 360] on span at bounding box center [300, 366] width 12 height 12
click at [966, 424] on div at bounding box center [823, 439] width 1092 height 361
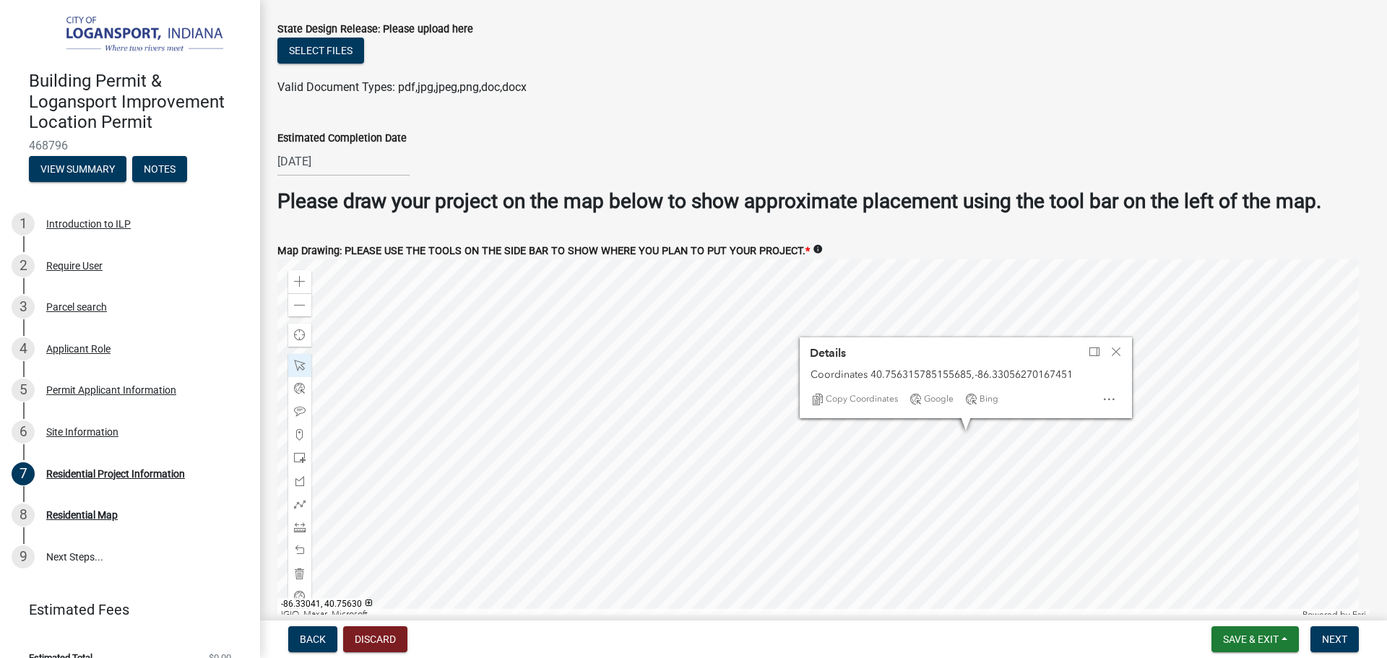
click at [967, 433] on div at bounding box center [823, 439] width 1092 height 361
click at [1113, 346] on span "Close" at bounding box center [1116, 352] width 12 height 12
click at [971, 435] on div at bounding box center [823, 439] width 1092 height 361
click at [922, 438] on div at bounding box center [823, 439] width 1092 height 361
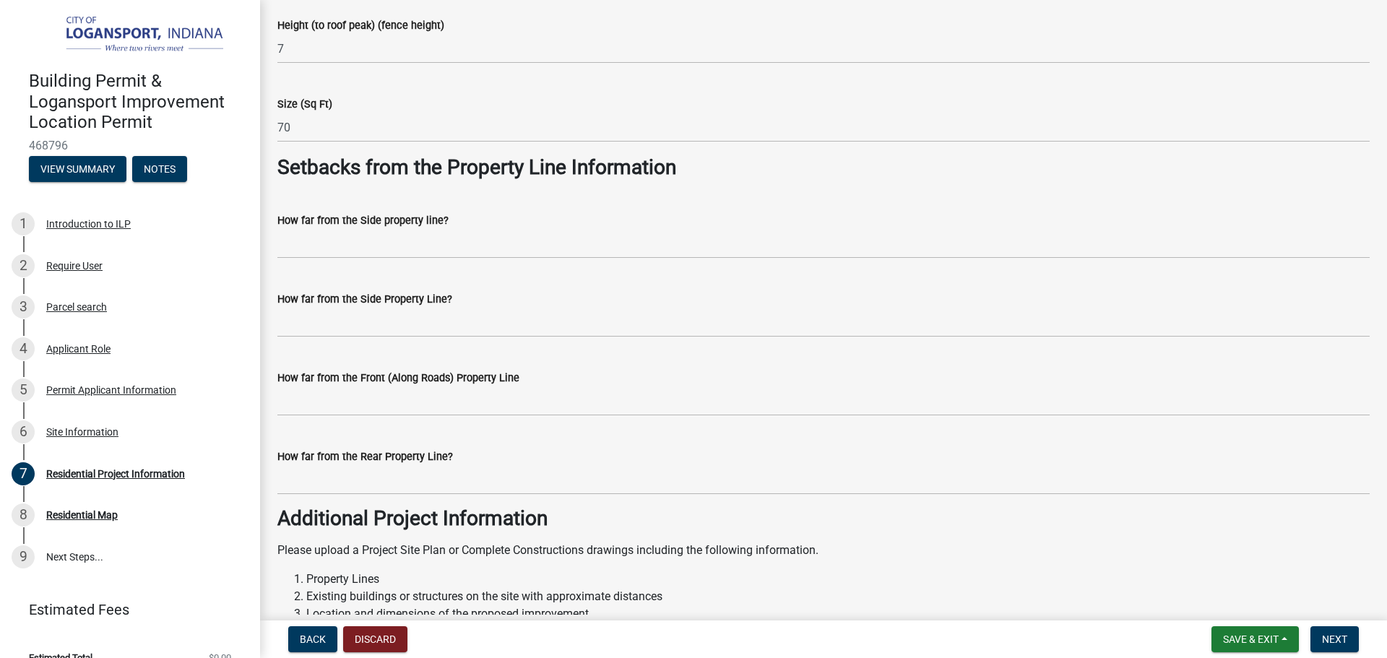
scroll to position [1119, 0]
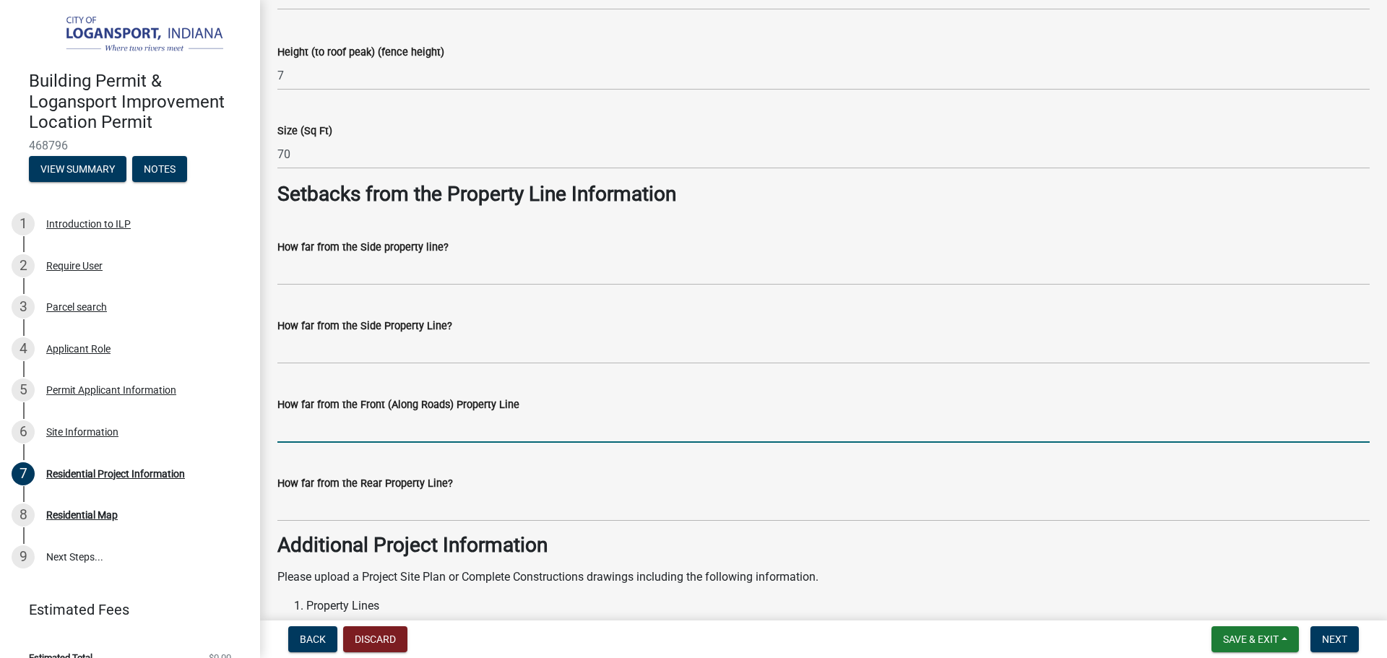
click at [330, 436] on input "How far from the Front (Along Roads) Property Line" at bounding box center [823, 428] width 1092 height 30
type input "30"
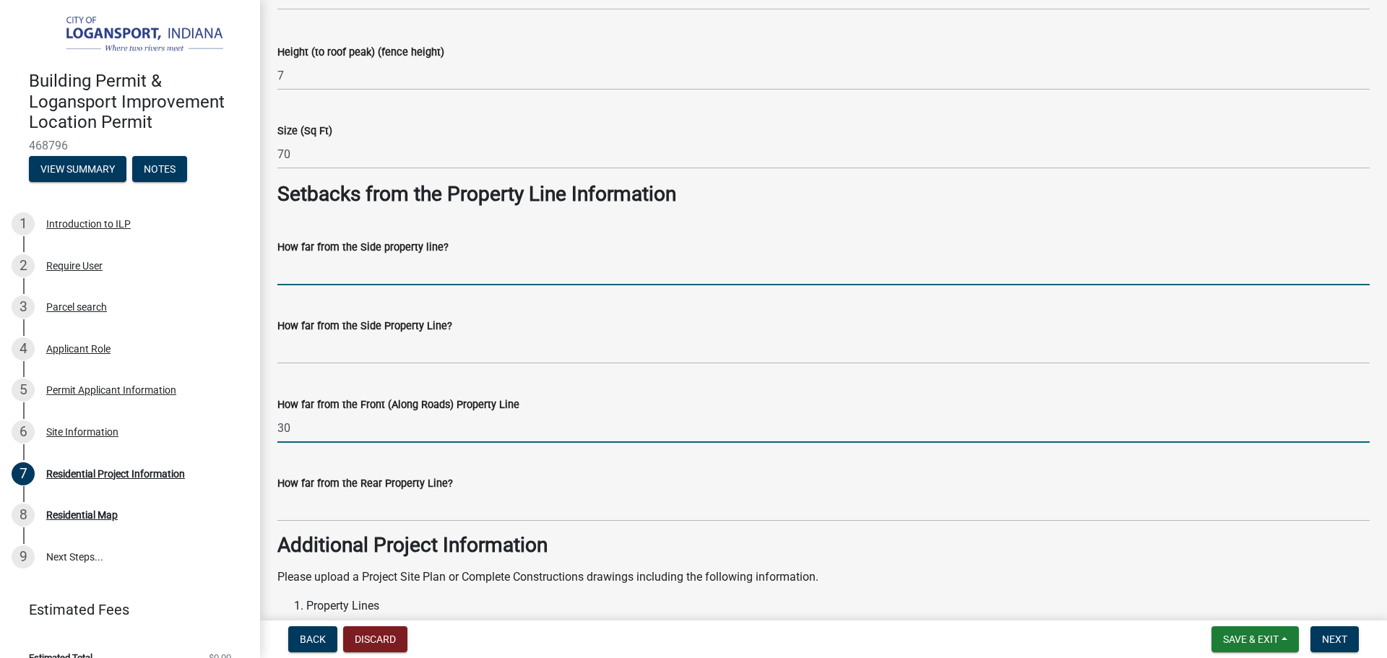
click at [345, 259] on input "How far from the Side property line?" at bounding box center [823, 271] width 1092 height 30
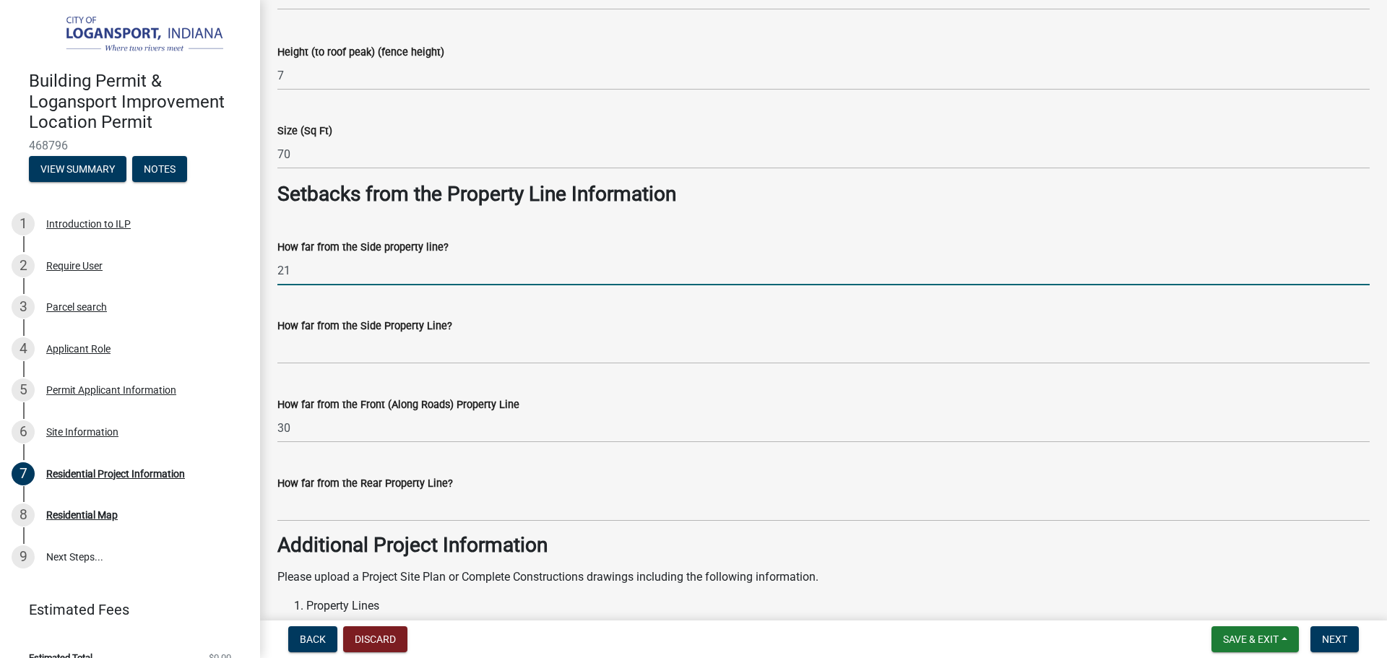
type input "21"
click at [323, 490] on div "How far from the Rear Property Line?" at bounding box center [823, 483] width 1092 height 17
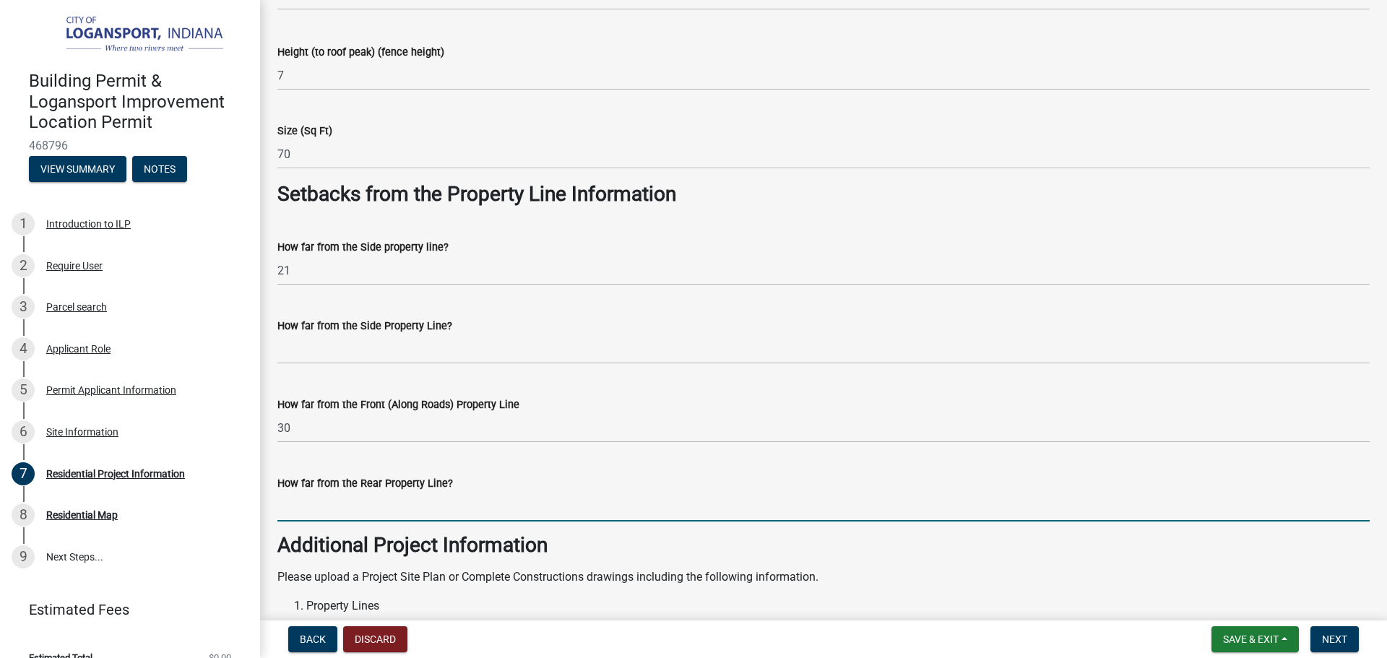
click at [323, 506] on input "How far from the Rear Property Line?" at bounding box center [823, 507] width 1092 height 30
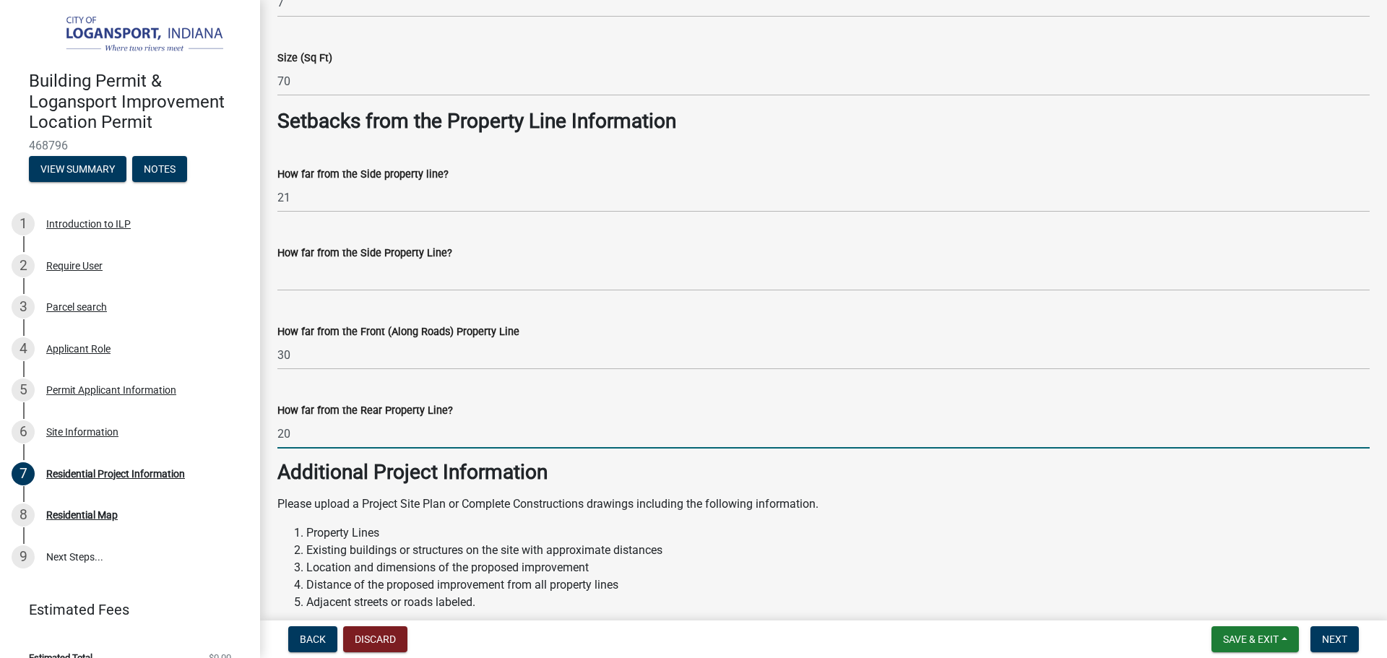
scroll to position [1191, 0]
type input "20"
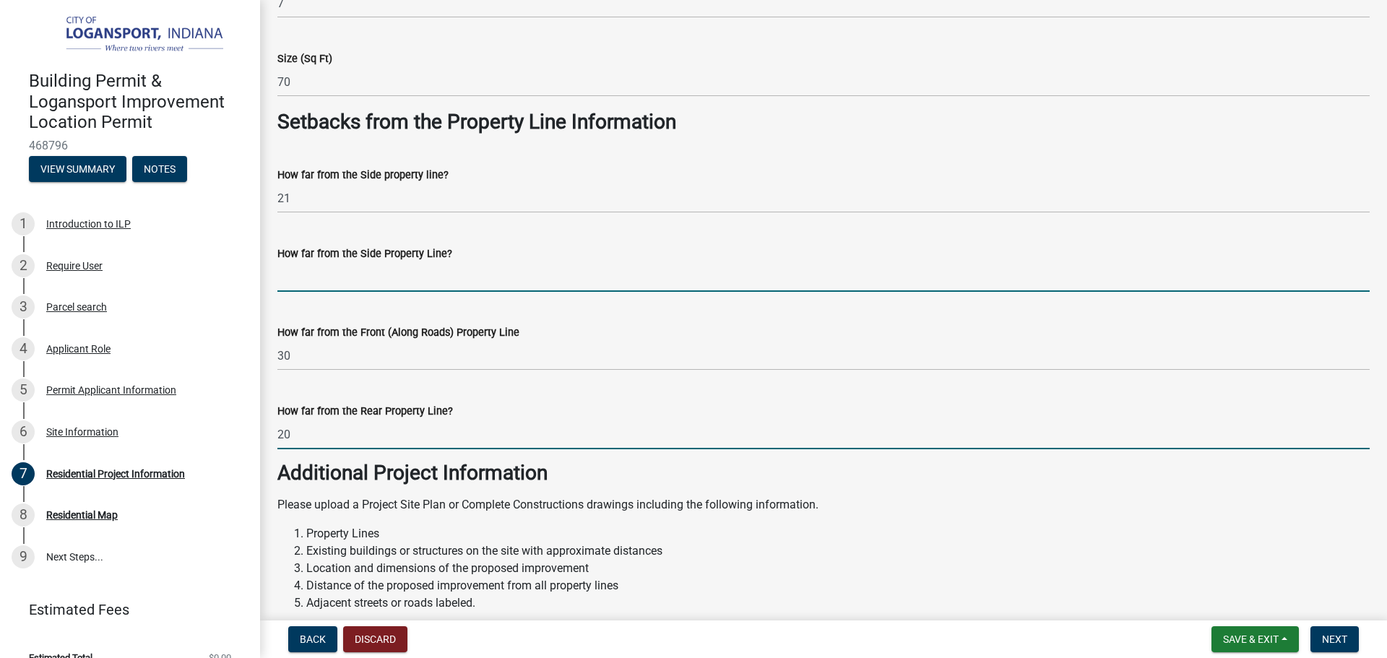
click at [431, 285] on input "How far from the Side Property Line?" at bounding box center [823, 277] width 1092 height 30
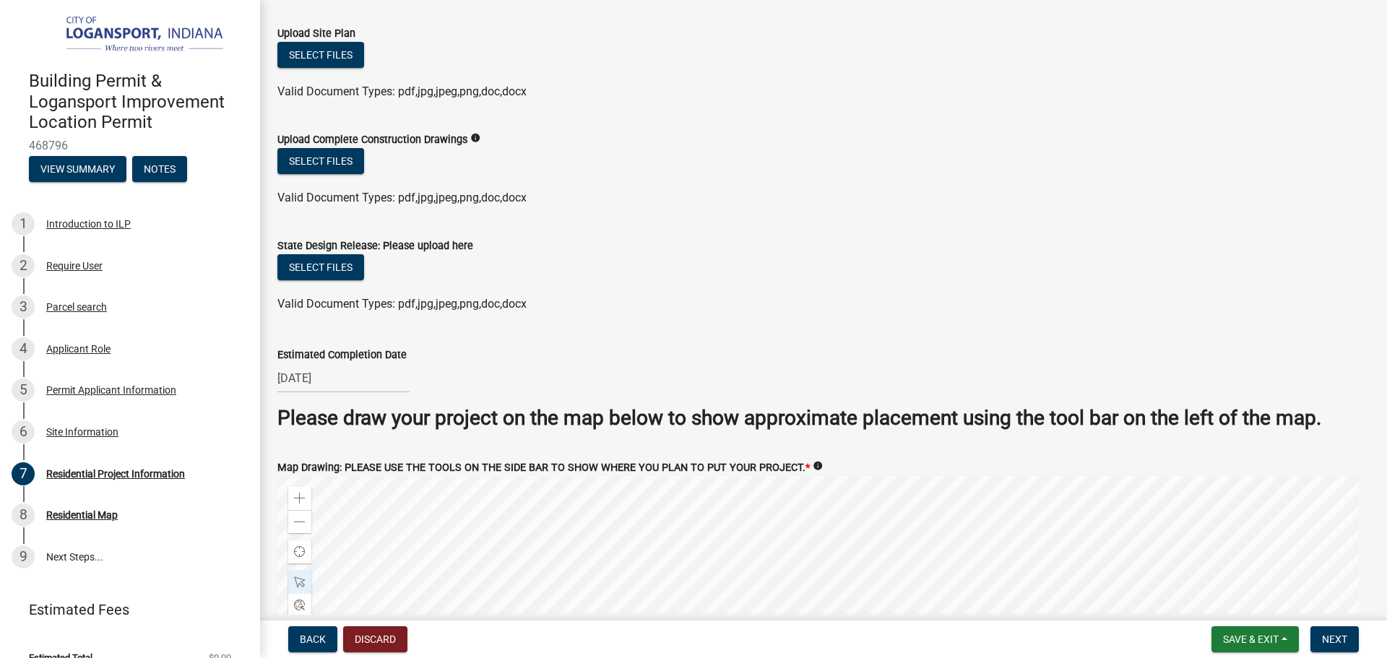
scroll to position [2419, 0]
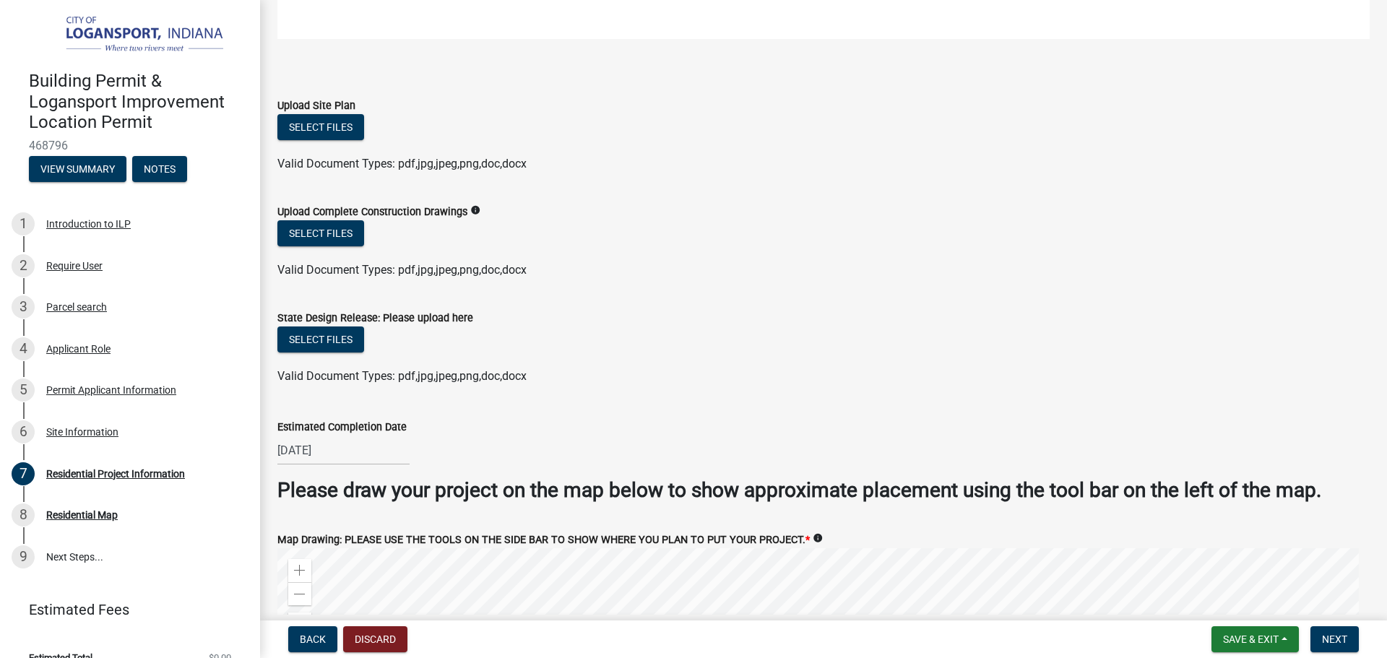
type input "85"
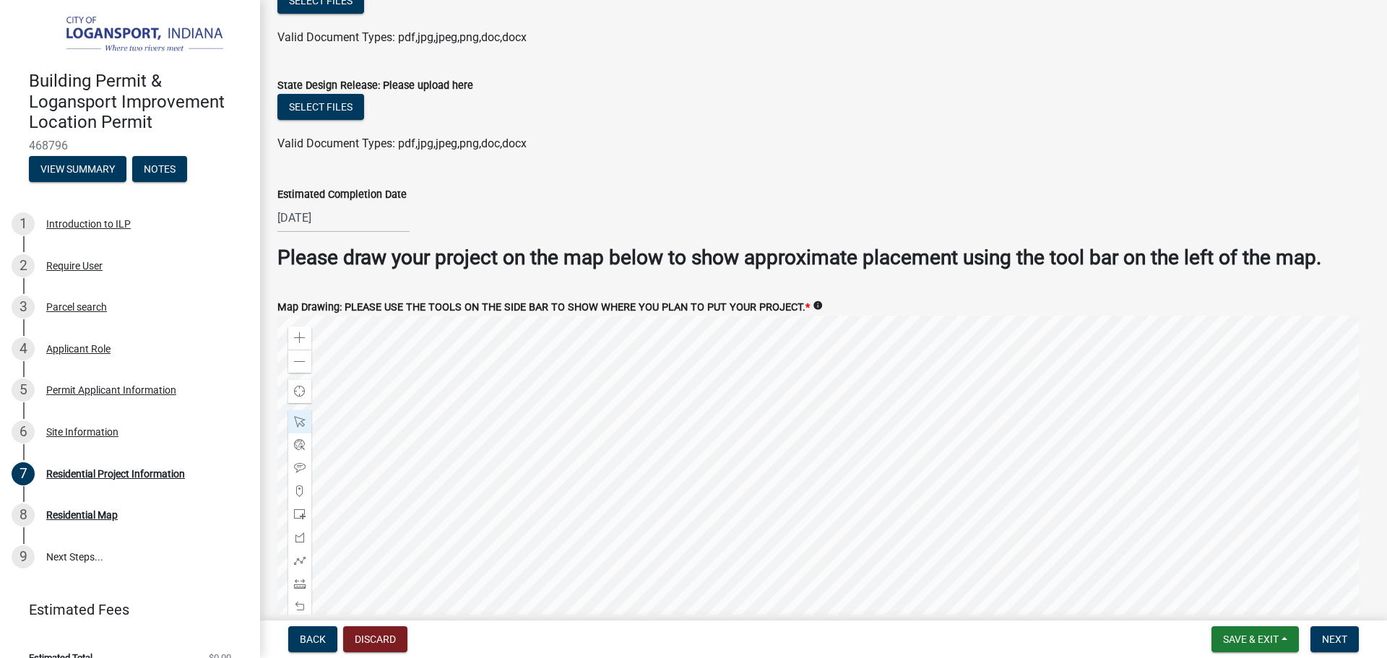
scroll to position [2778, 0]
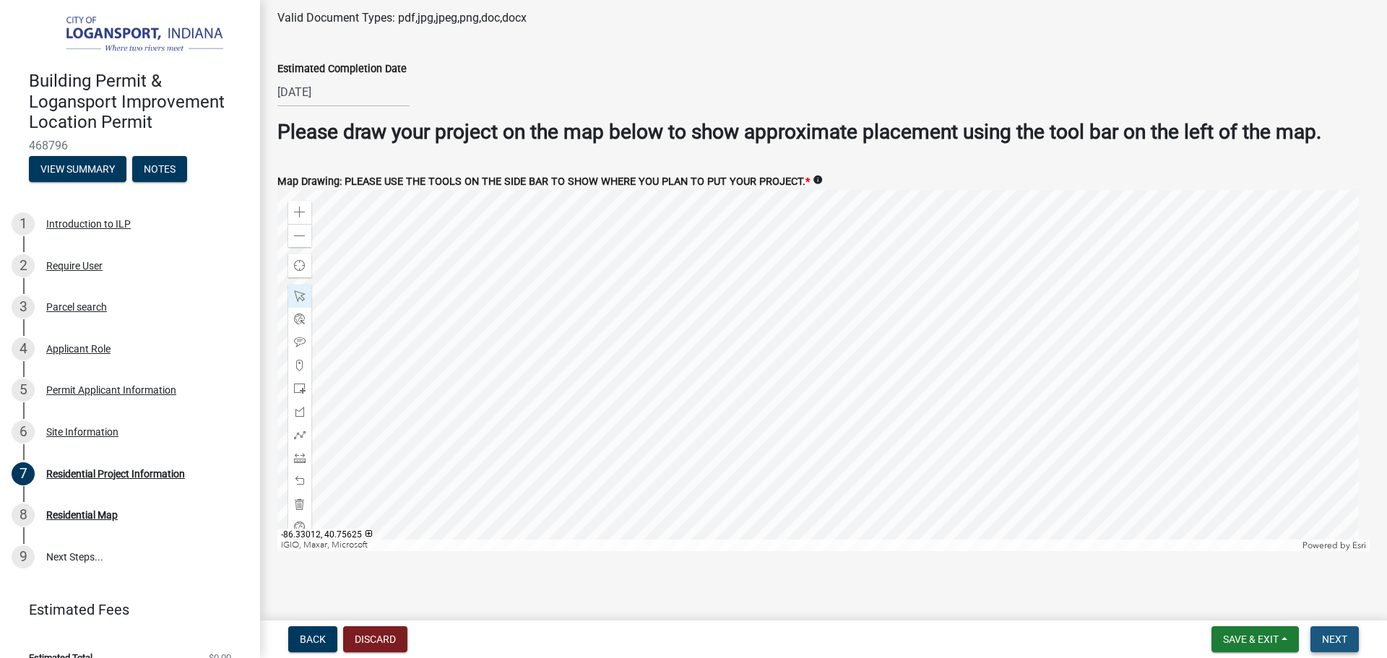
click at [1350, 638] on button "Next" at bounding box center [1334, 639] width 48 height 26
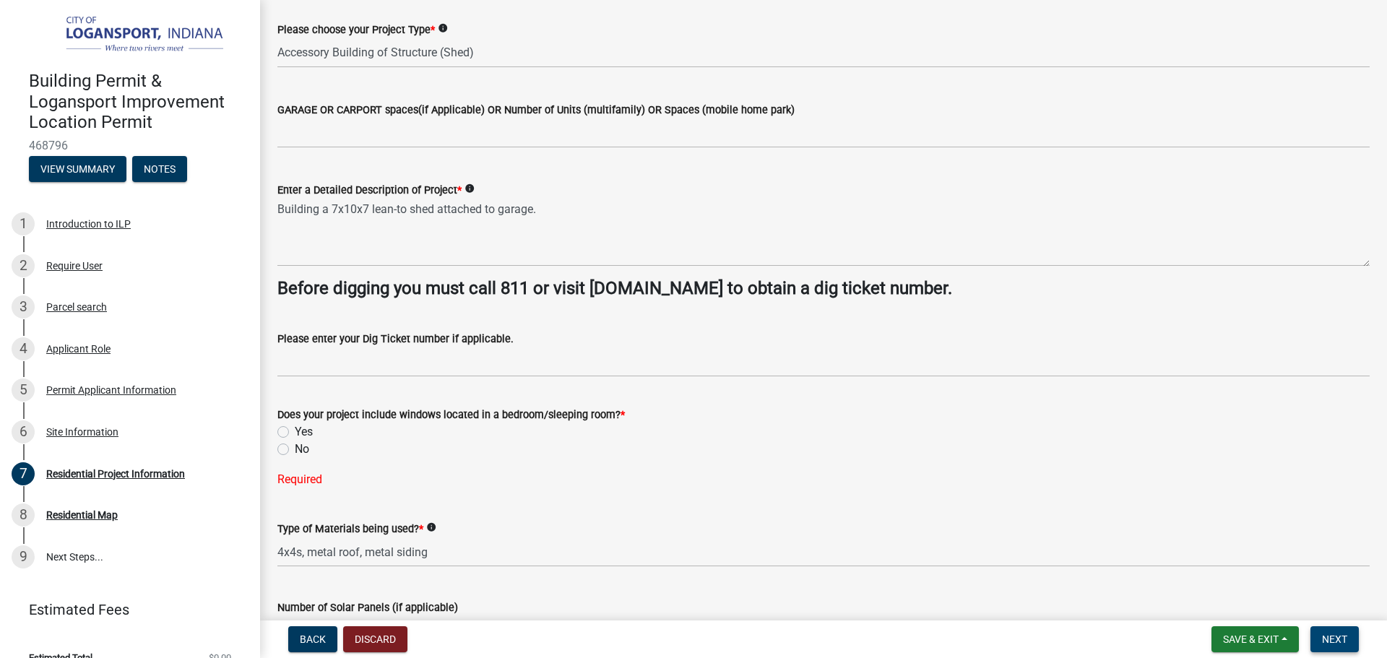
scroll to position [206, 0]
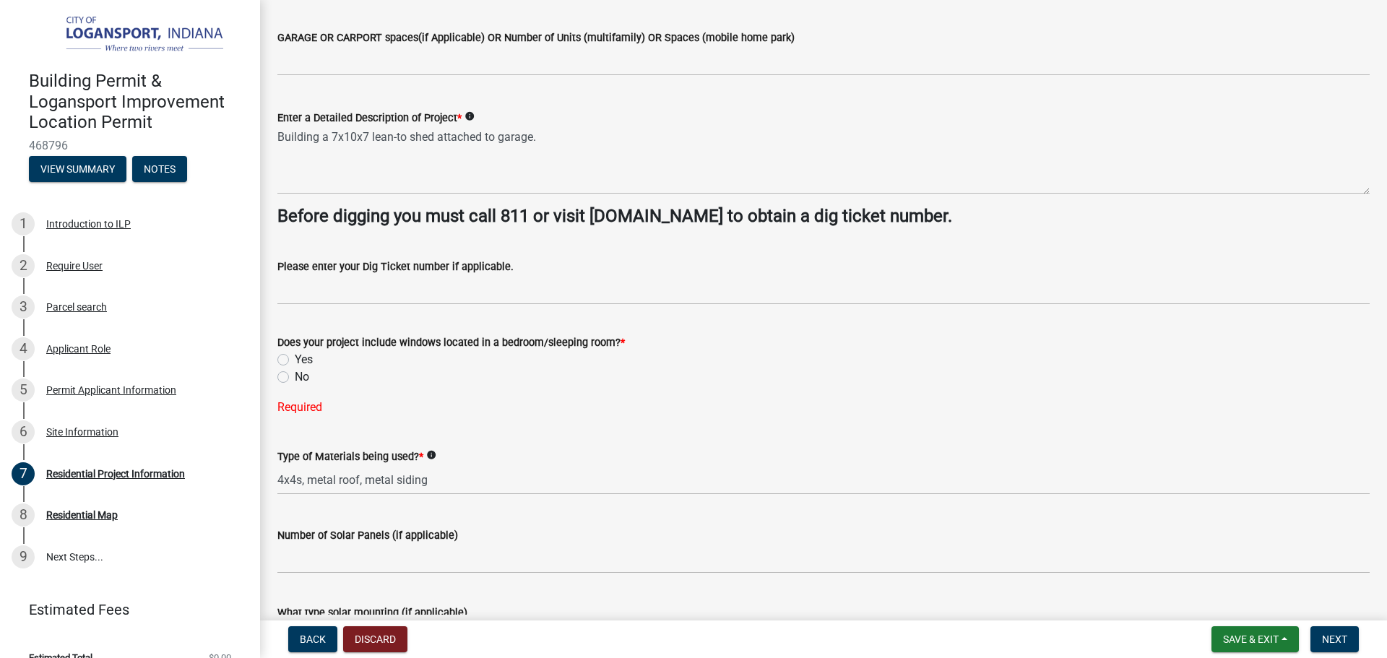
click at [295, 379] on label "No" at bounding box center [302, 376] width 14 height 17
click at [295, 378] on input "No" at bounding box center [299, 372] width 9 height 9
radio input "true"
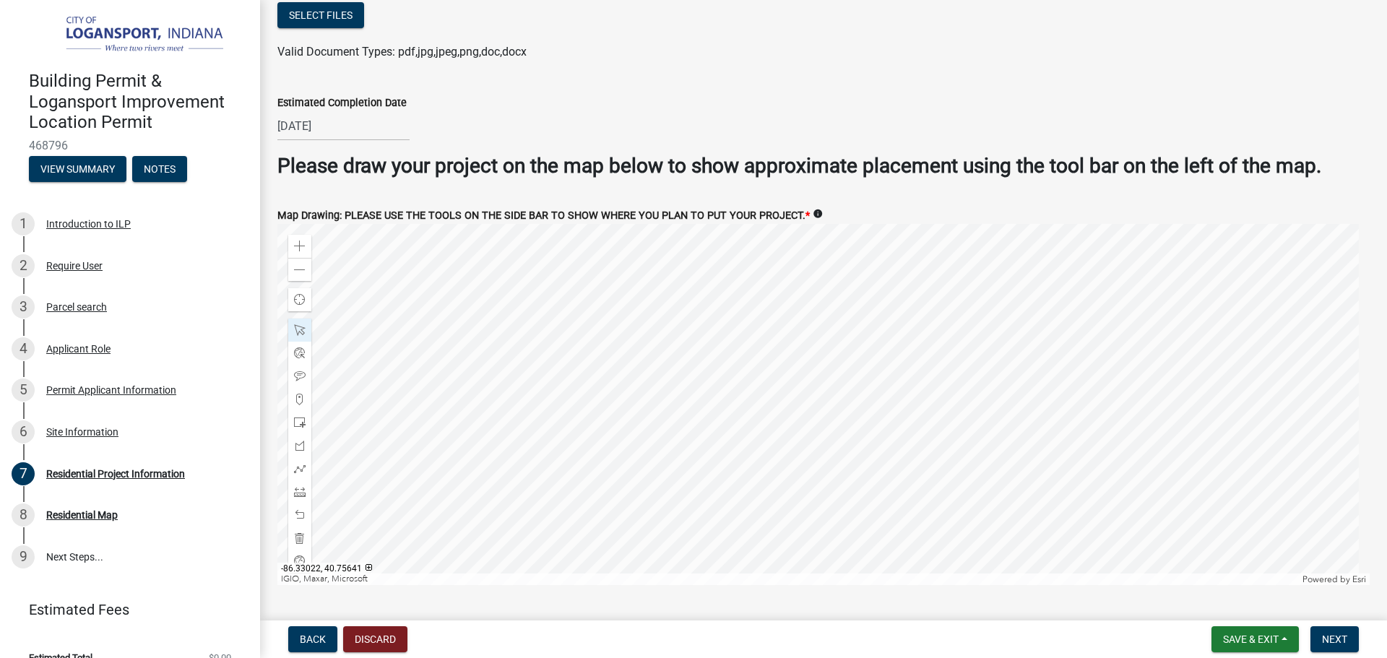
scroll to position [2778, 0]
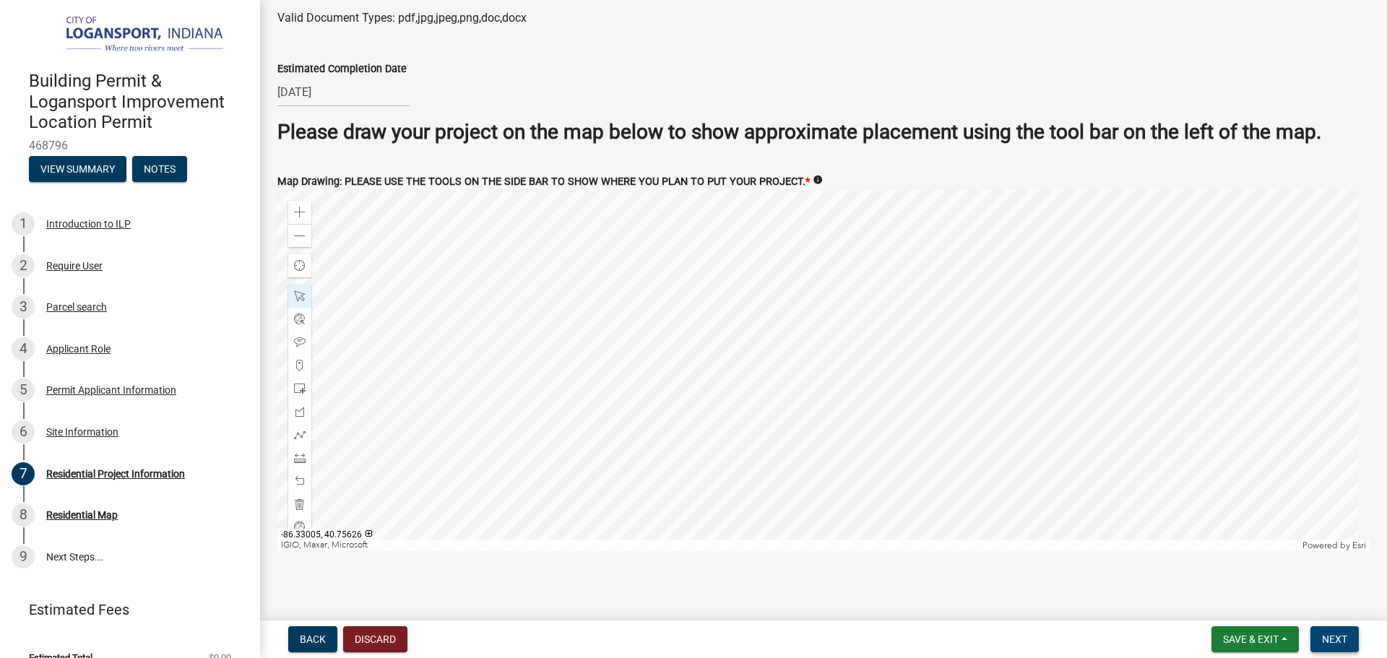
click at [1345, 639] on span "Next" at bounding box center [1334, 640] width 25 height 12
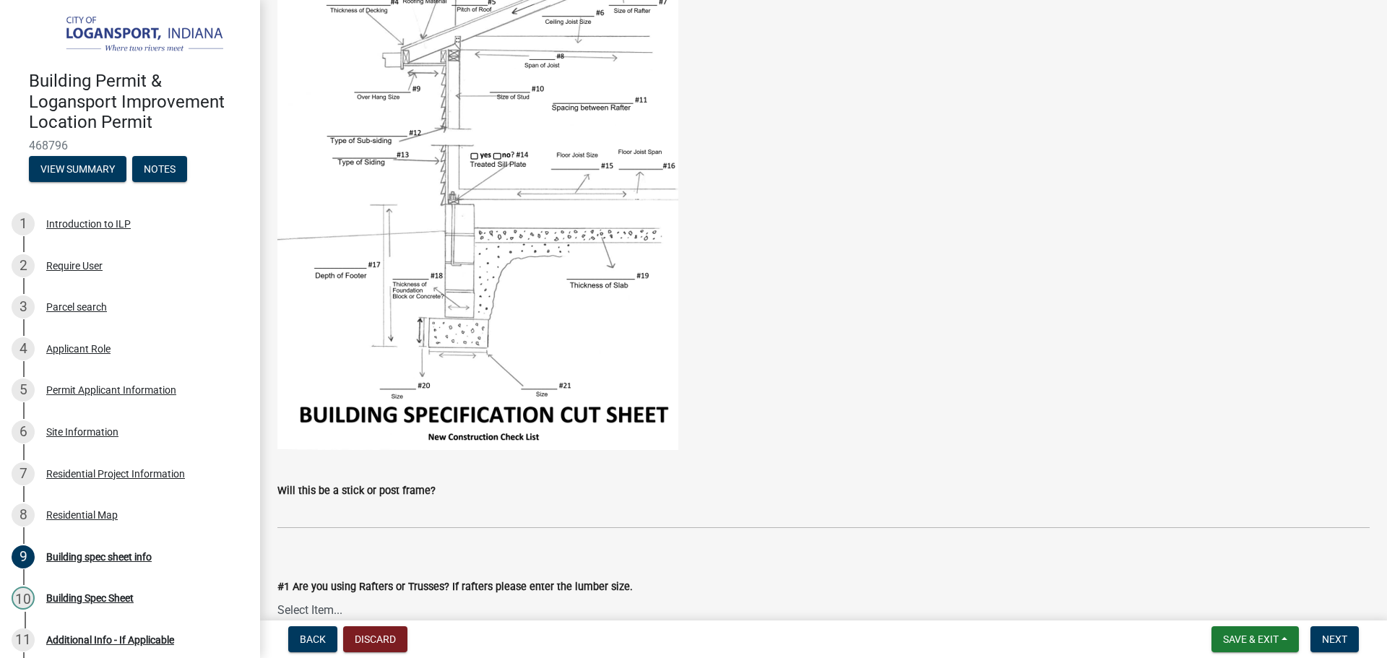
scroll to position [289, 0]
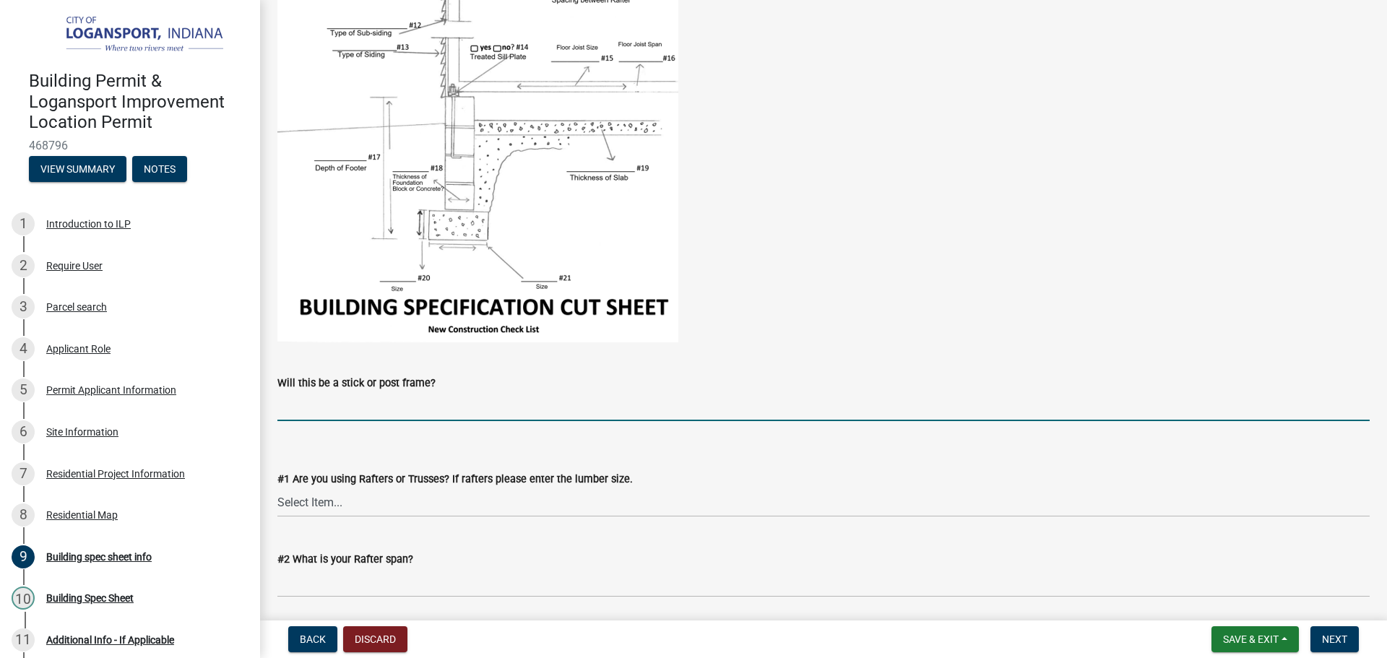
click at [407, 394] on input "Will this be a stick or post frame?" at bounding box center [823, 407] width 1092 height 30
type input "post"
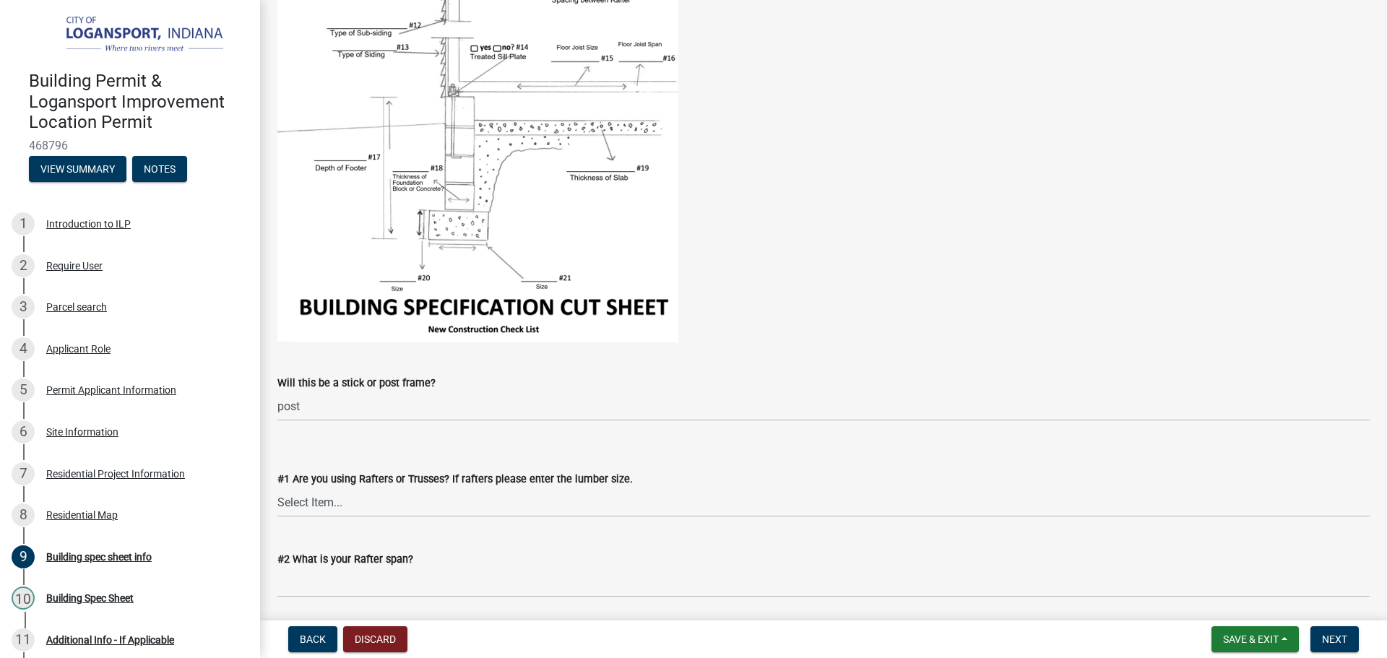
click at [1062, 223] on figure at bounding box center [823, 78] width 1092 height 527
click at [400, 511] on select "Select Item... Rafters Trusses" at bounding box center [823, 503] width 1092 height 30
click at [277, 488] on select "Select Item... Rafters Trusses" at bounding box center [823, 503] width 1092 height 30
select select "417bb24e-1844-4ca0-8dc2-ce5079639b89"
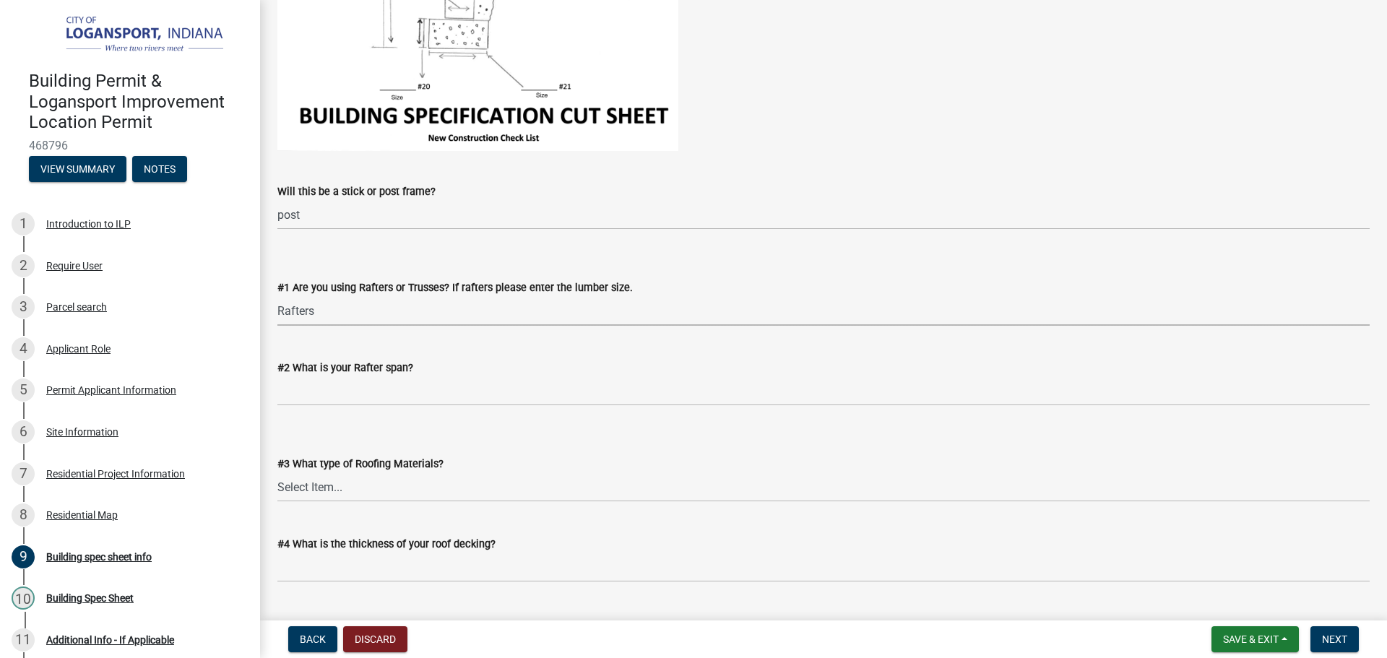
scroll to position [506, 0]
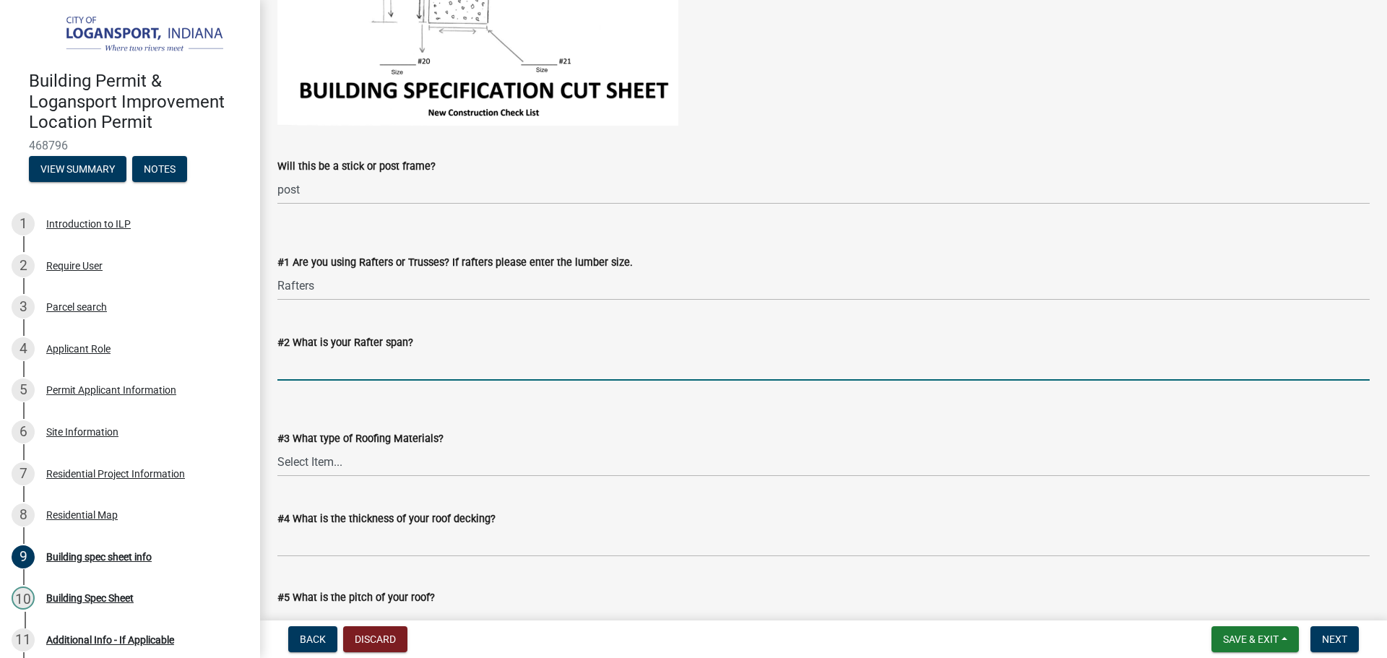
click at [409, 371] on input "#2 What is your Rafter span?" at bounding box center [823, 366] width 1092 height 30
type input "7"
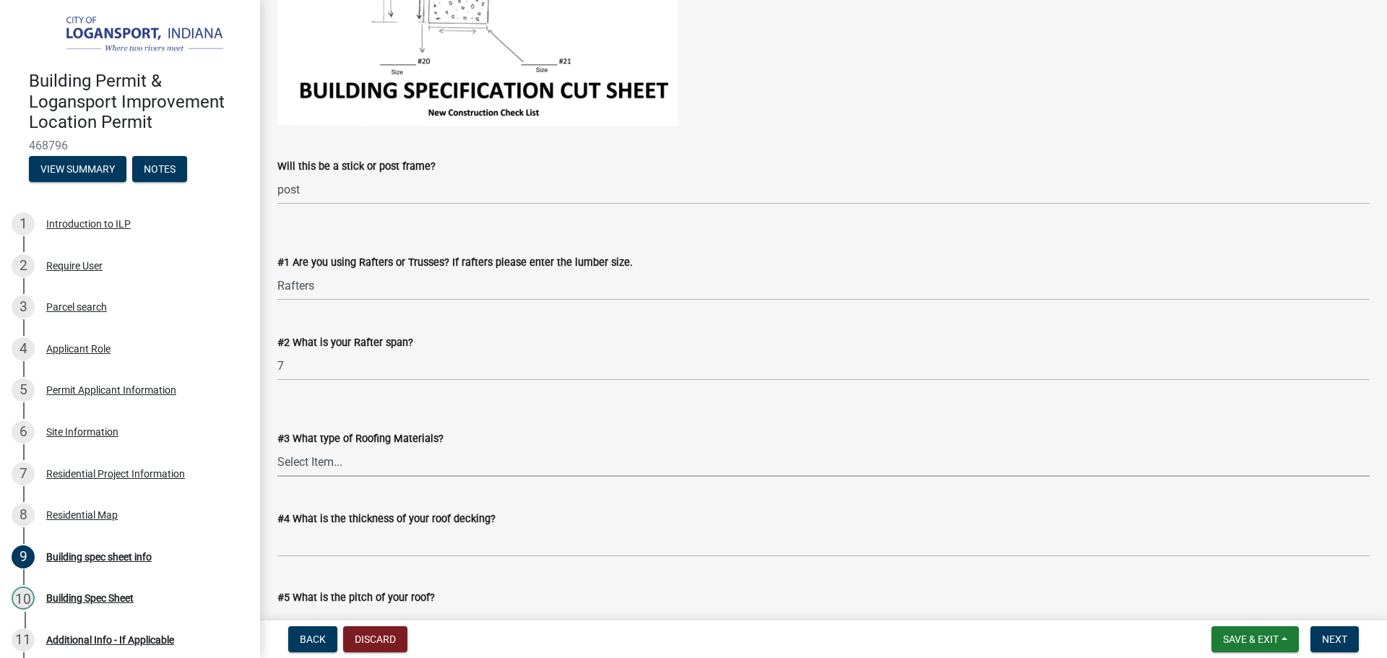
click at [412, 456] on select "Select Item... Rubber Metal Shingles" at bounding box center [823, 462] width 1092 height 30
click at [277, 447] on select "Select Item... Rubber Metal Shingles" at bounding box center [823, 462] width 1092 height 30
select select "7a31f39f-6ed5-42f0-8d1c-faf0197a0ba1"
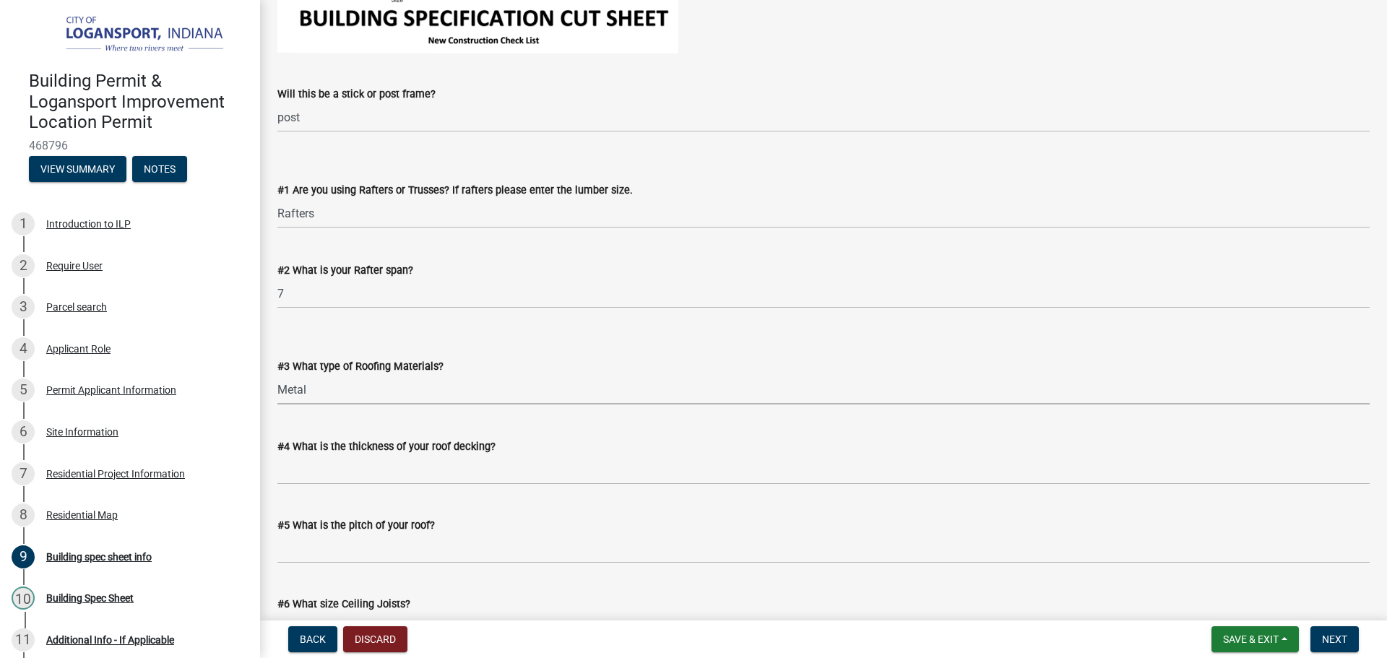
scroll to position [650, 0]
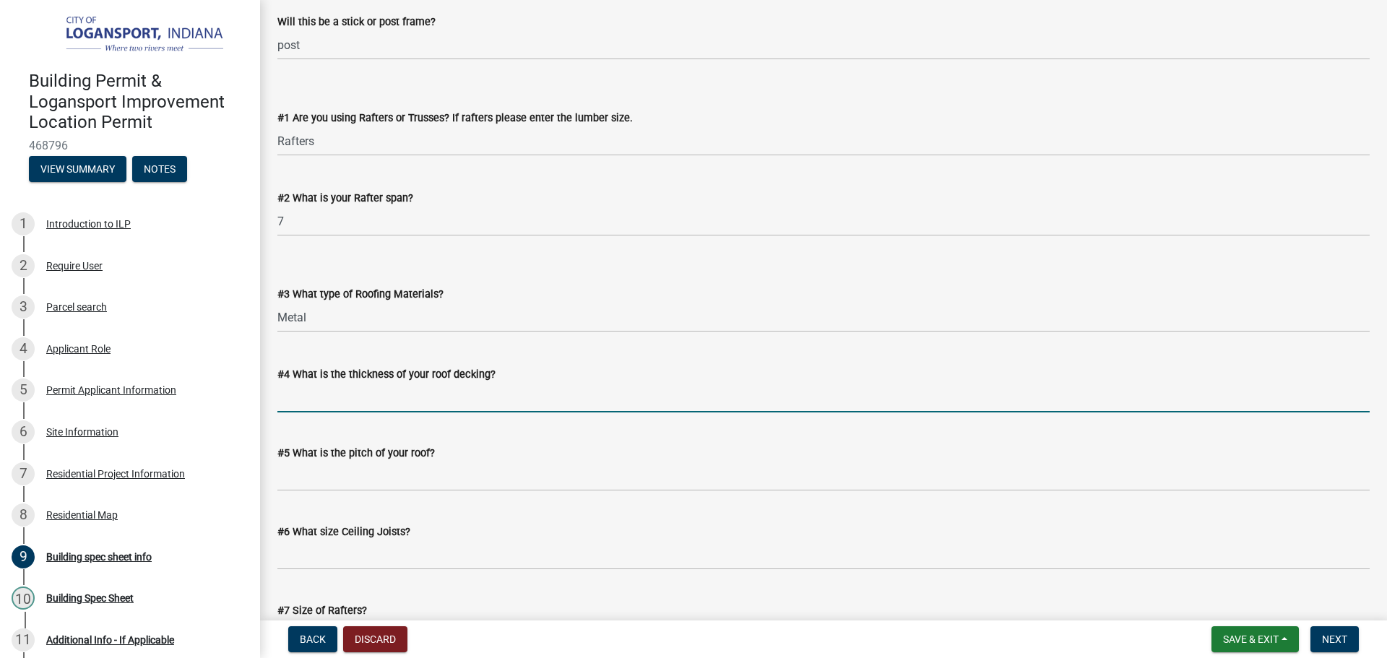
click at [368, 400] on input "#4 What is the thickness of your roof decking?" at bounding box center [823, 398] width 1092 height 30
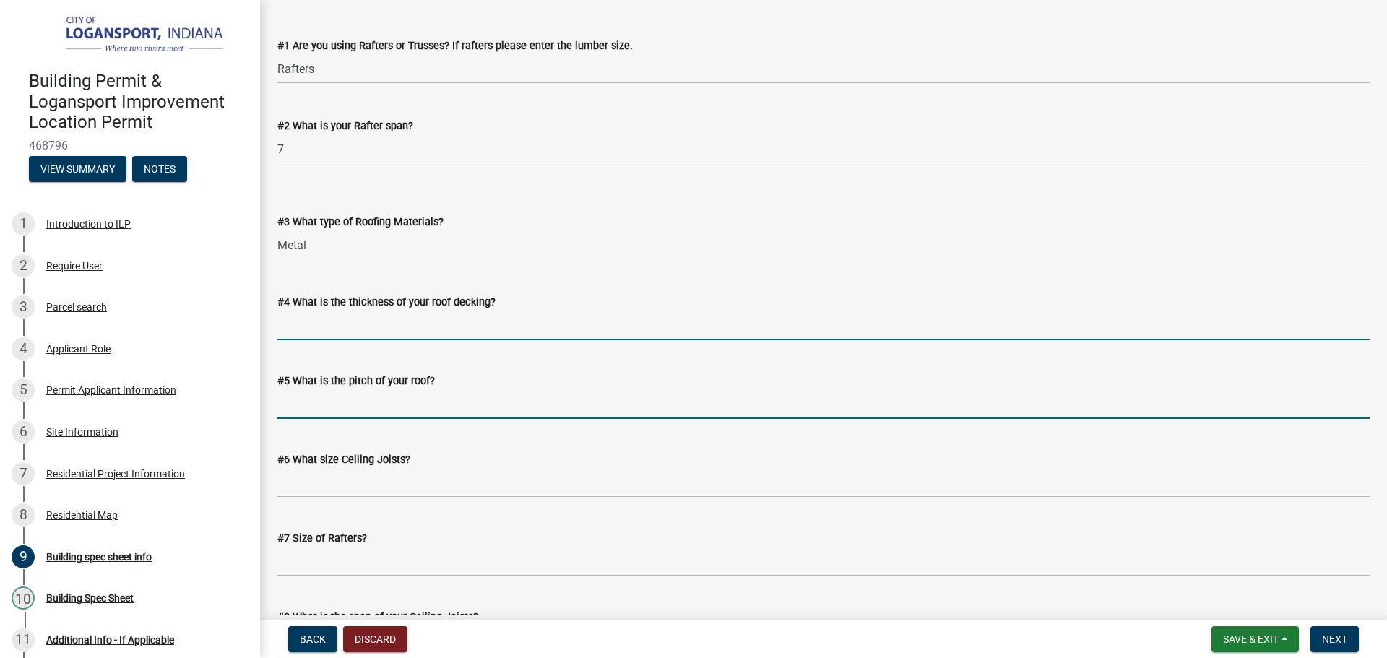
click at [311, 410] on input "#5 What is the pitch of your roof?" at bounding box center [823, 404] width 1092 height 30
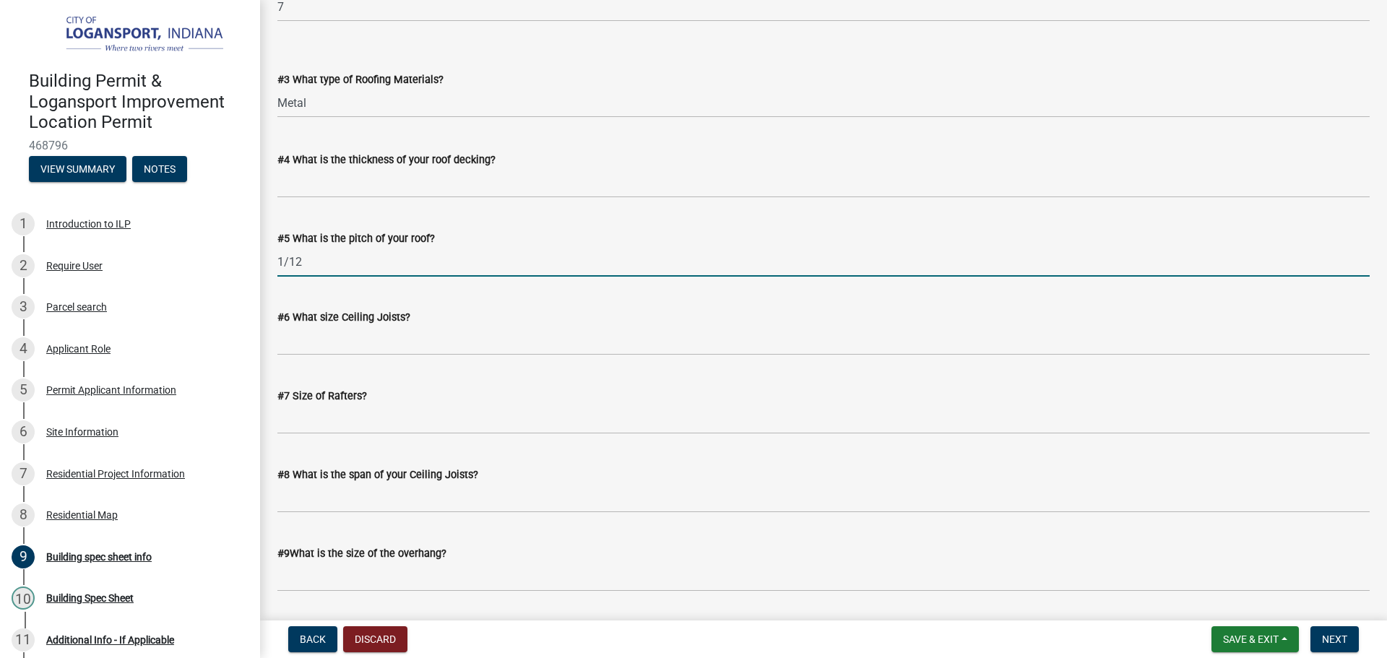
scroll to position [867, 0]
type input "1/12"
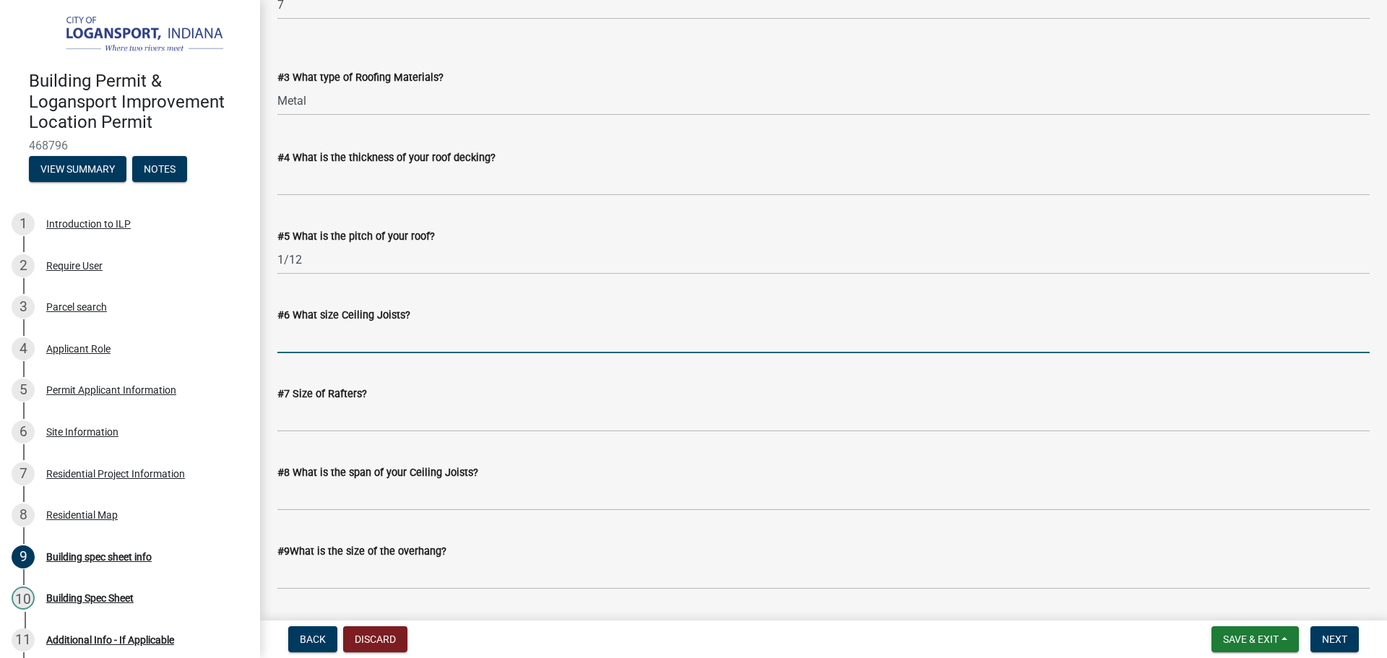
click at [479, 344] on input "#6 What size Ceiling Joists?" at bounding box center [823, 339] width 1092 height 30
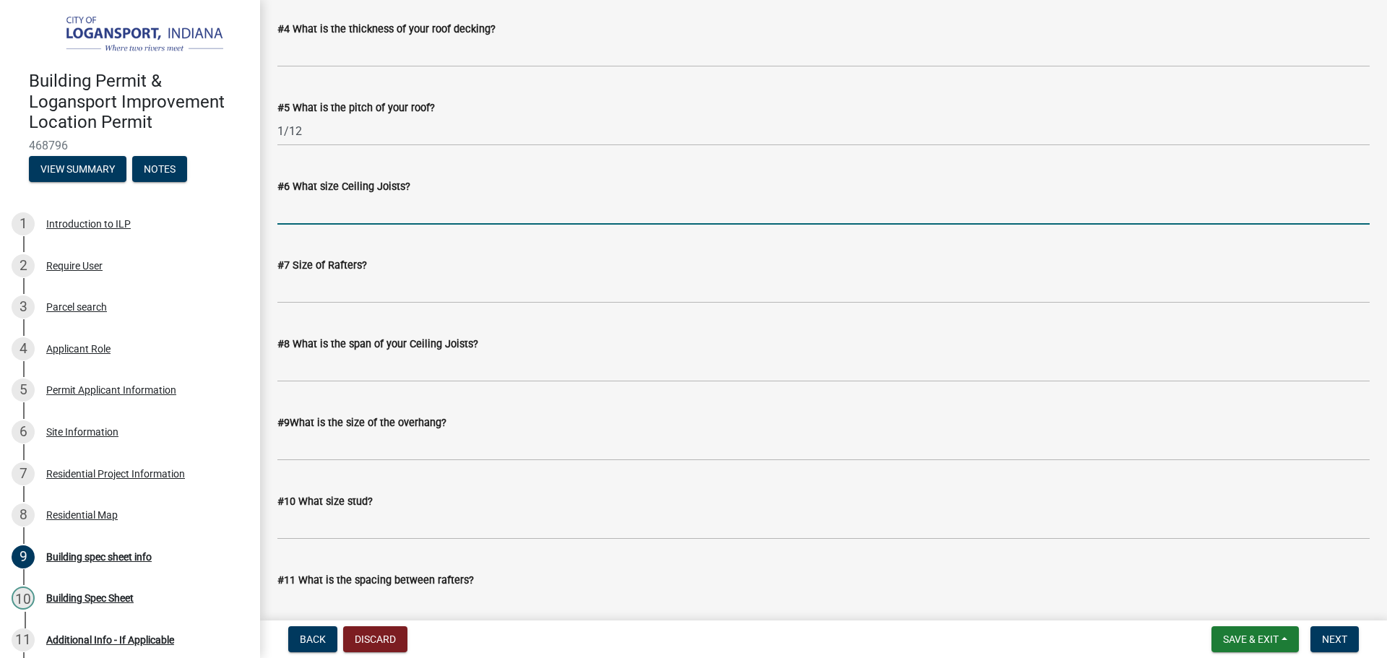
scroll to position [1011, 0]
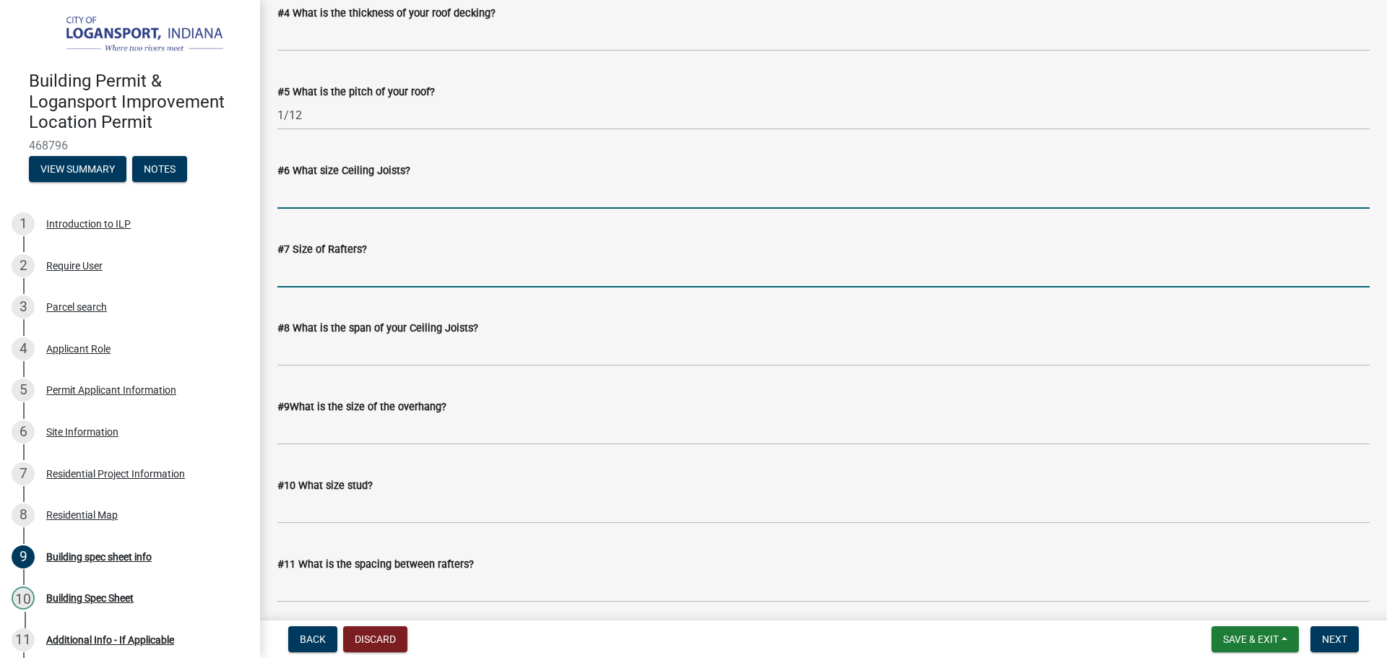
click at [341, 281] on input "#7 Size of Rafters?" at bounding box center [823, 273] width 1092 height 30
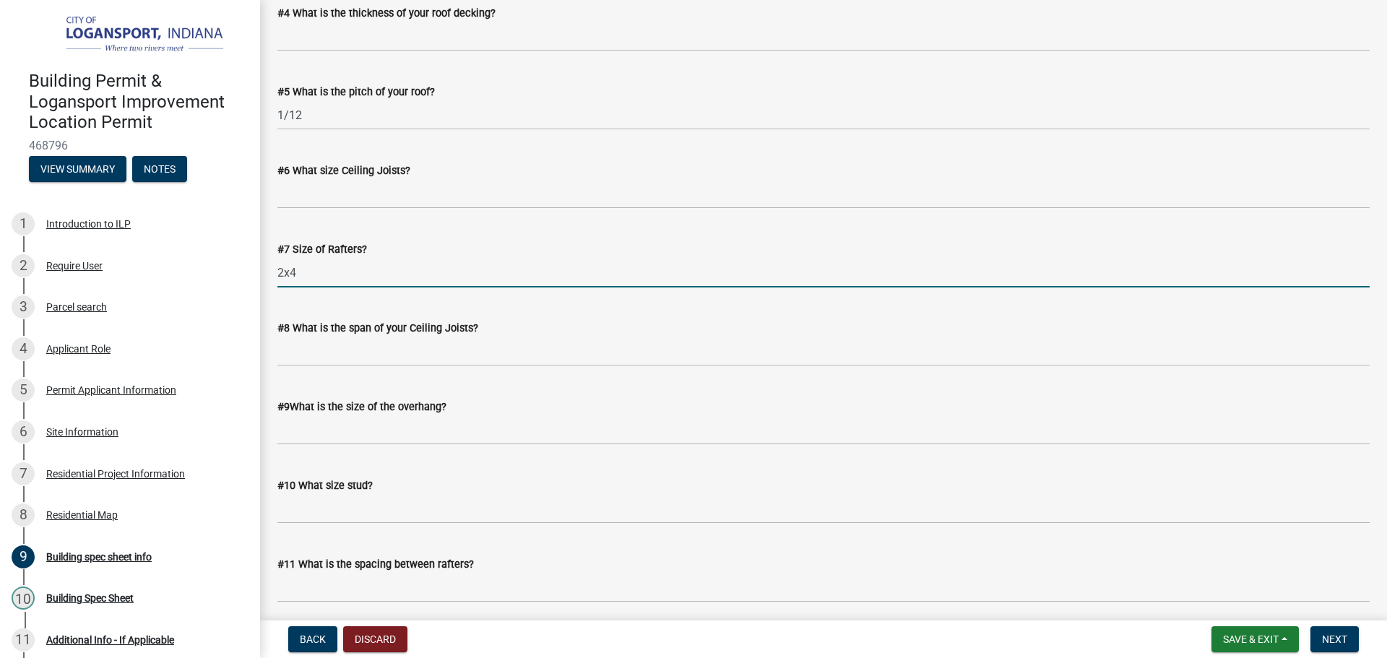
type input "2x4"
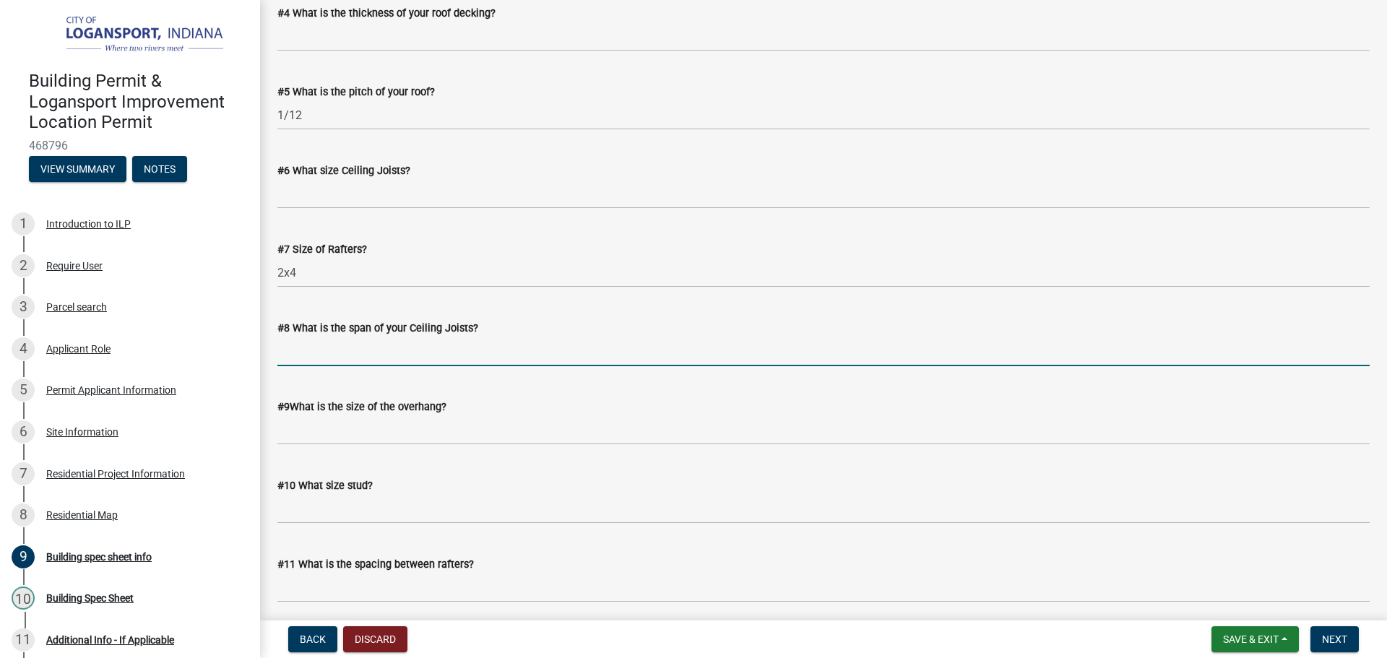
click at [322, 350] on input "#8 What is the span of your Ceiling Joists?" at bounding box center [823, 352] width 1092 height 30
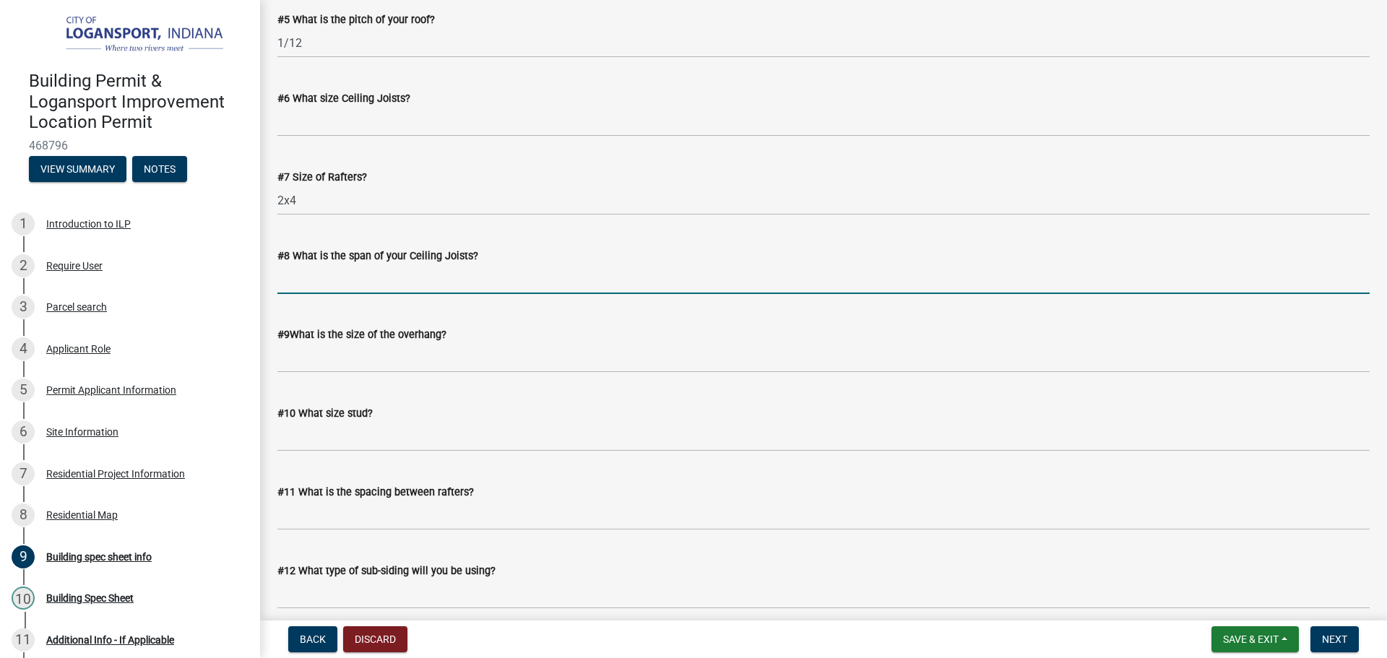
scroll to position [1156, 0]
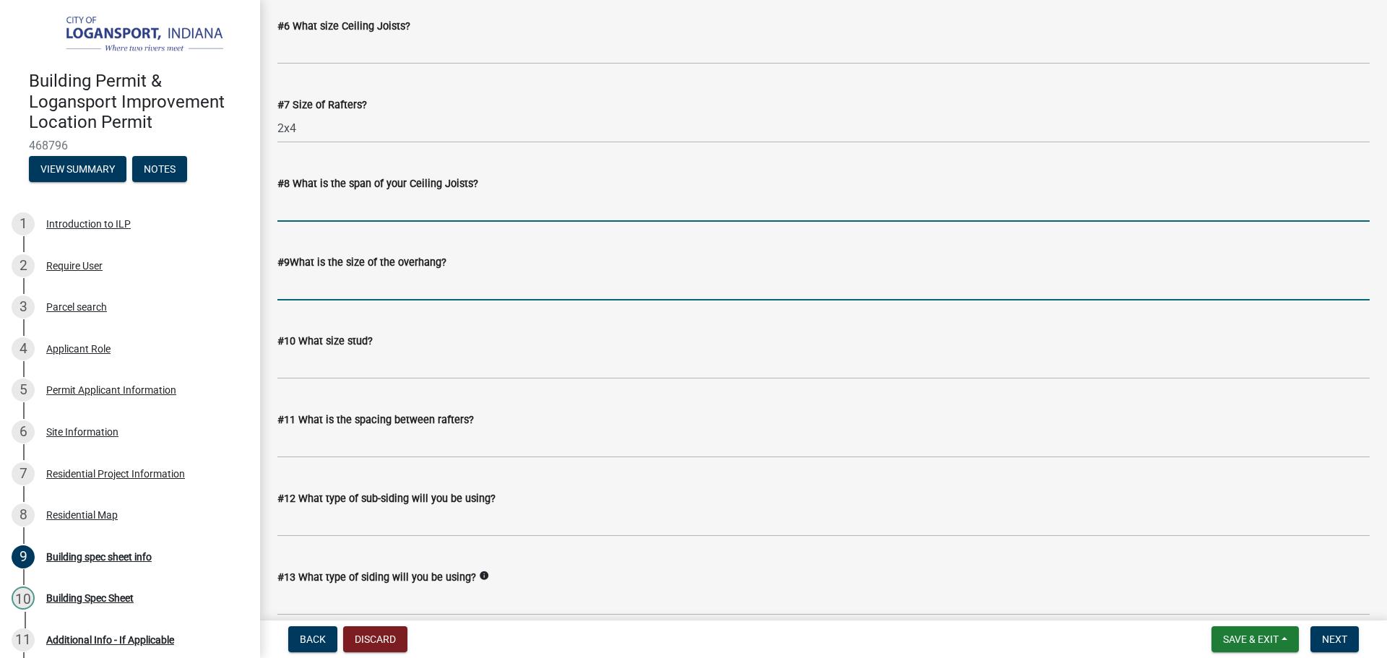
click at [311, 279] on input "#9What is the size of the overhang?" at bounding box center [823, 286] width 1092 height 30
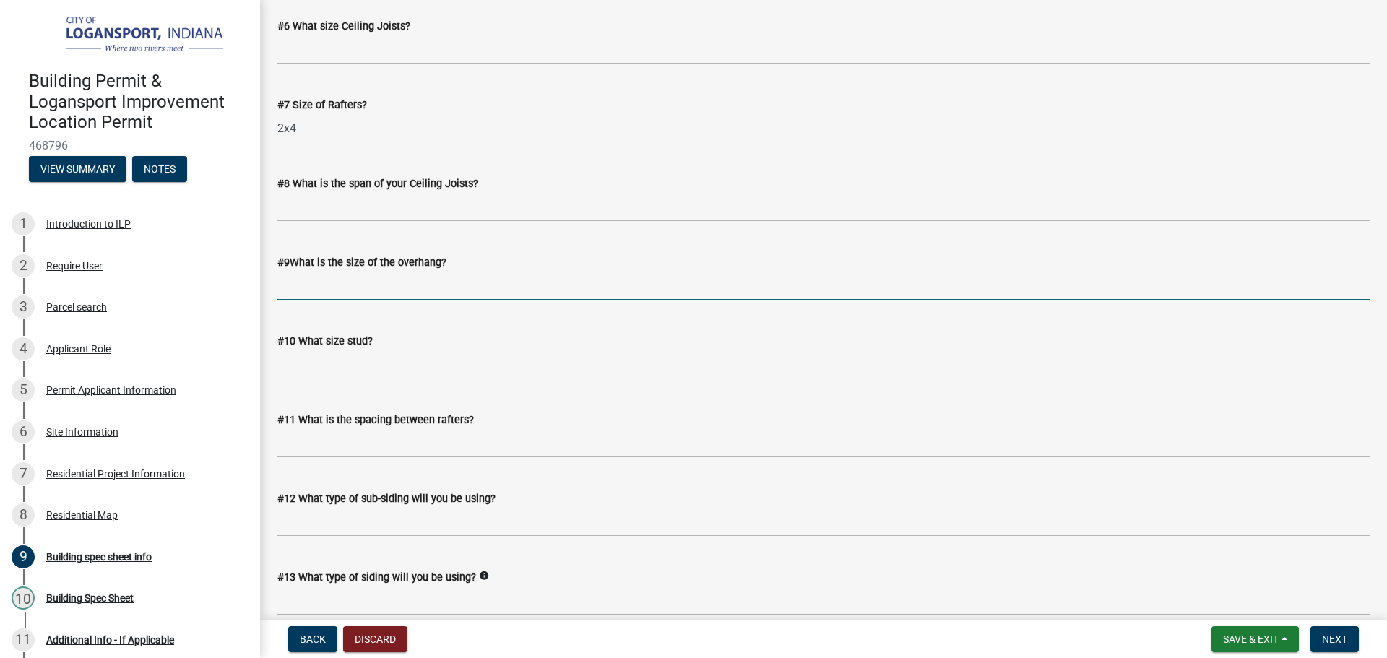
type input "12""
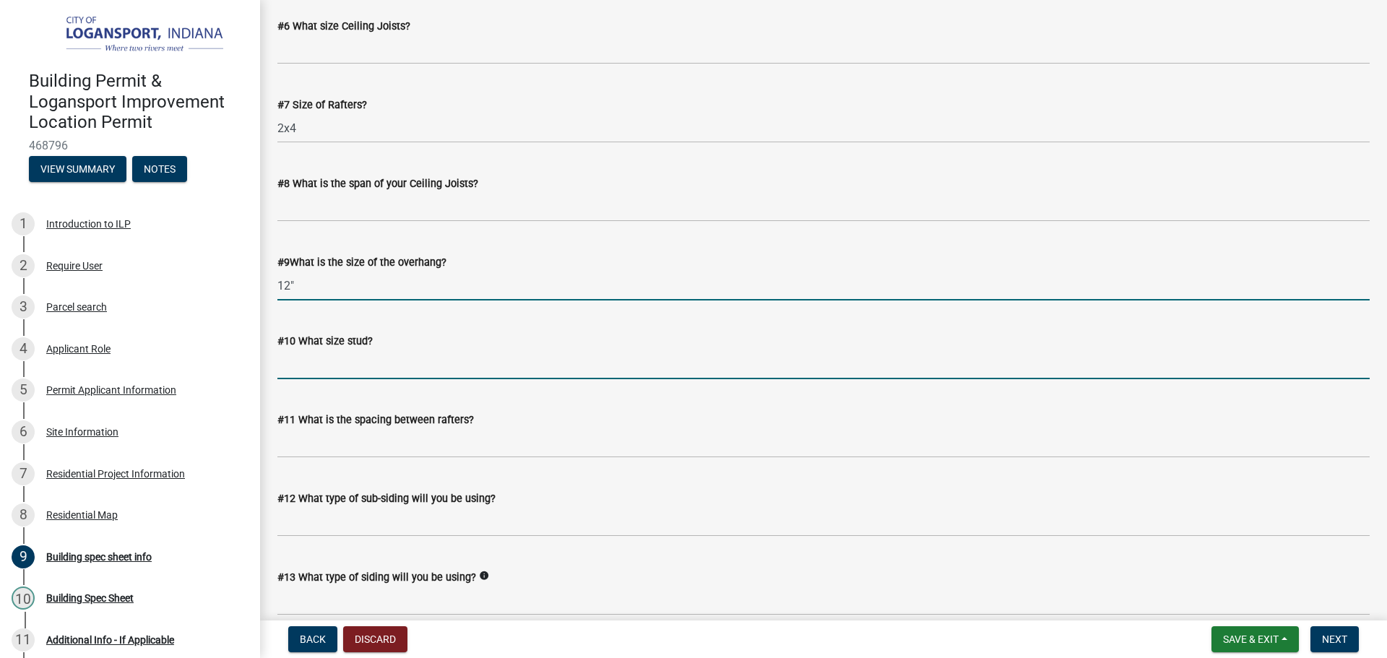
click at [338, 363] on input "#10 What size stud?" at bounding box center [823, 365] width 1092 height 30
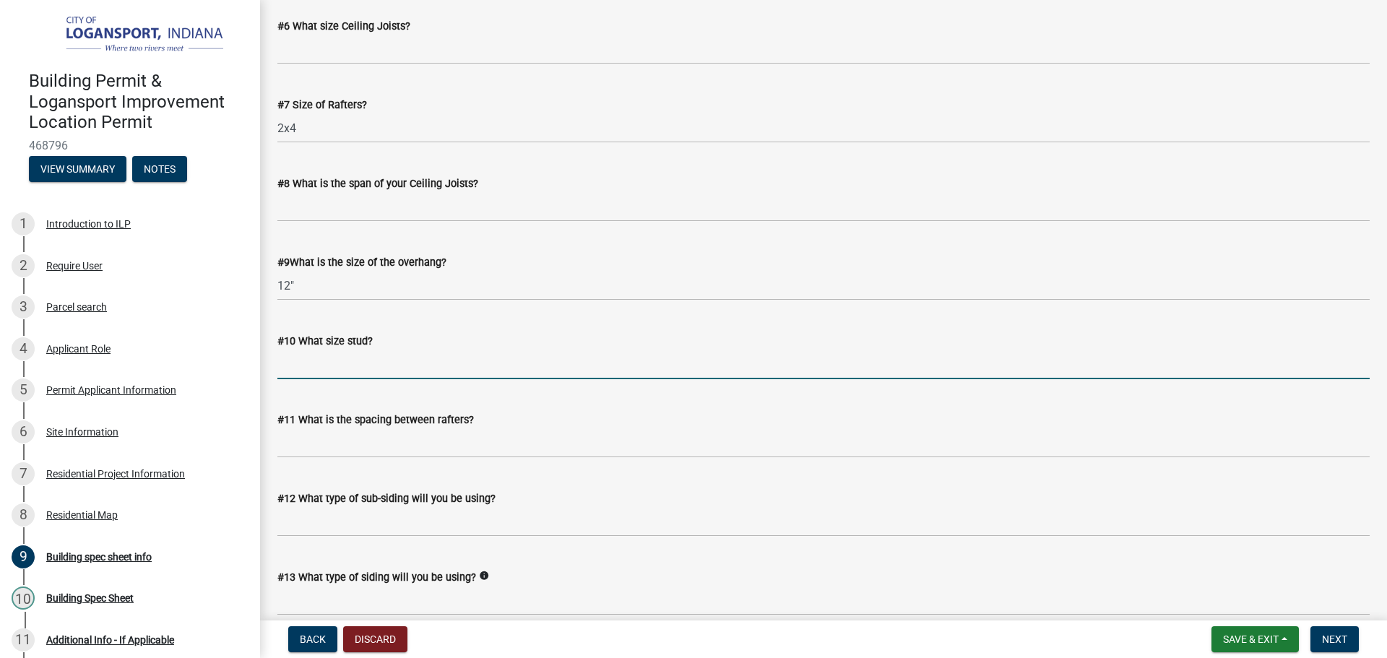
type input "4x4"
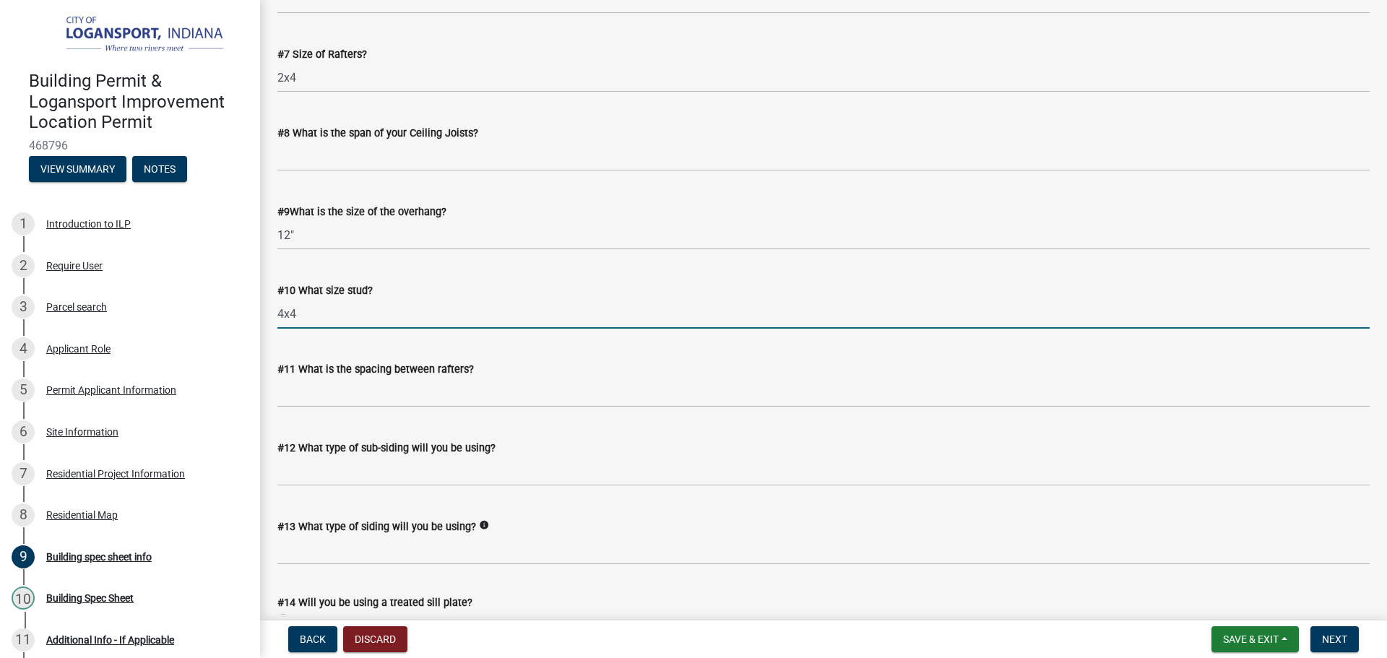
scroll to position [1228, 0]
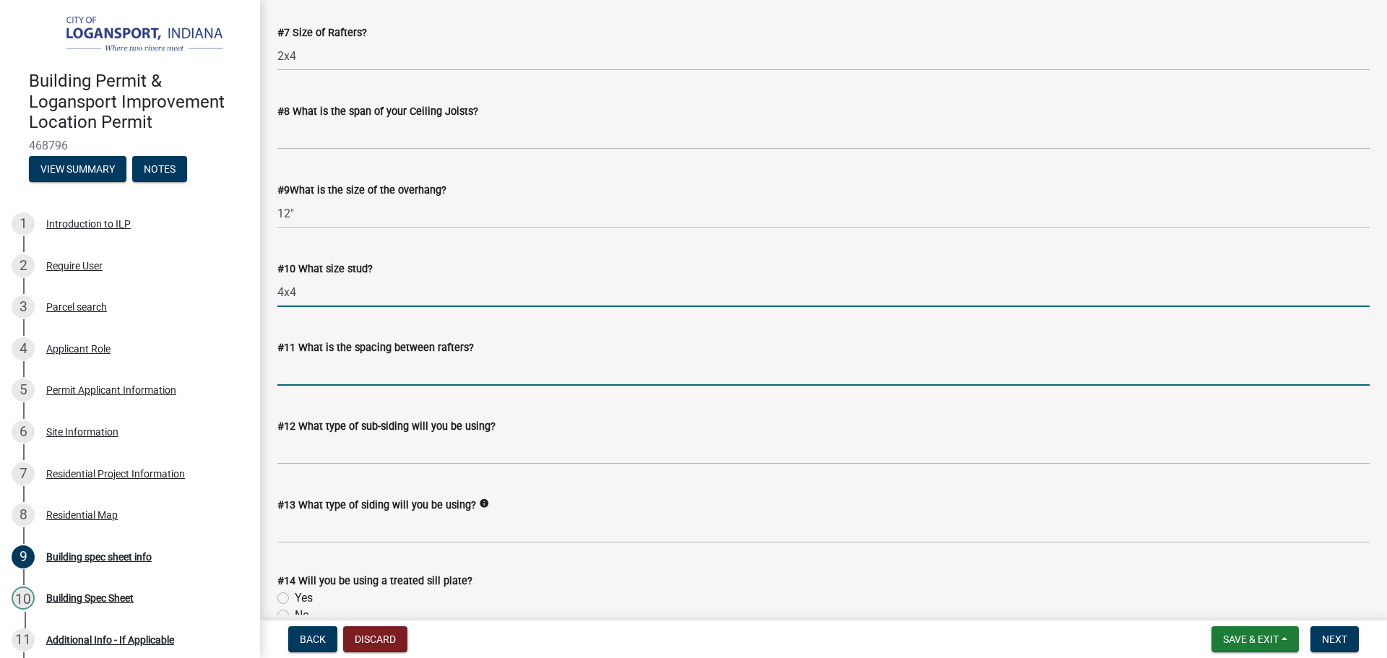
click at [357, 371] on input "#11 What is the spacing between rafters?" at bounding box center [823, 371] width 1092 height 30
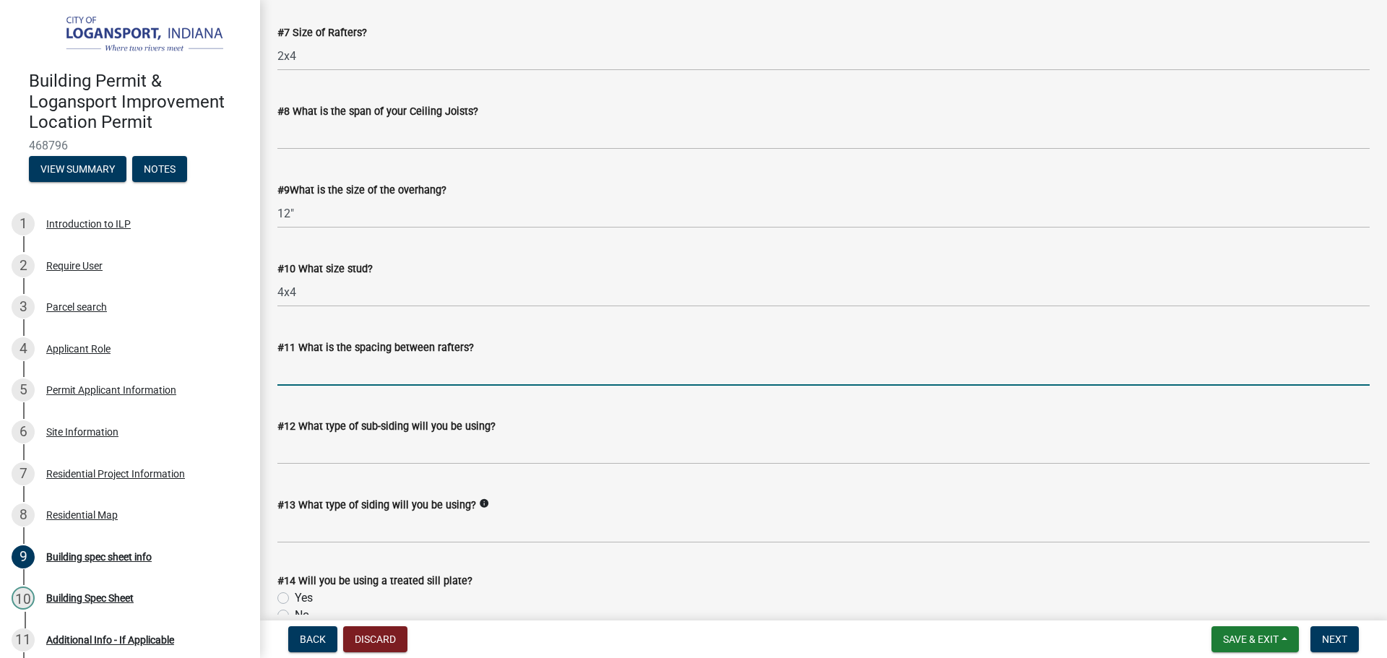
type input "24"oc"
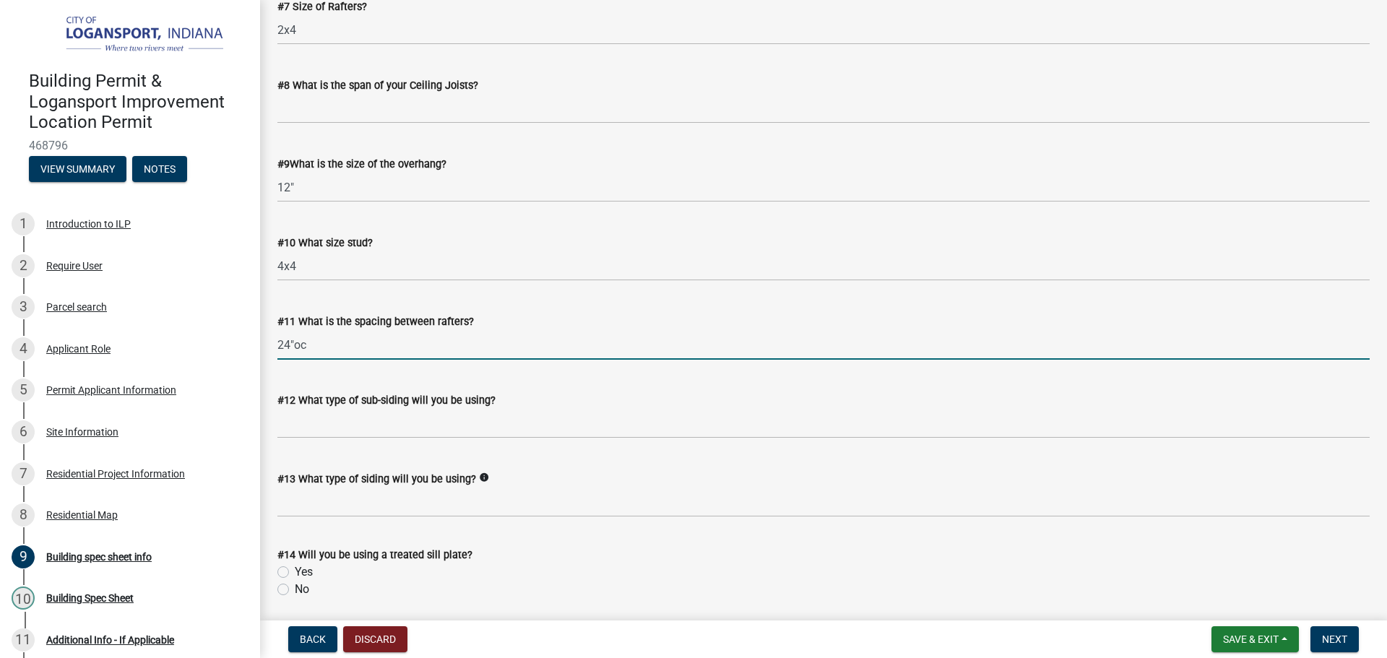
scroll to position [1300, 0]
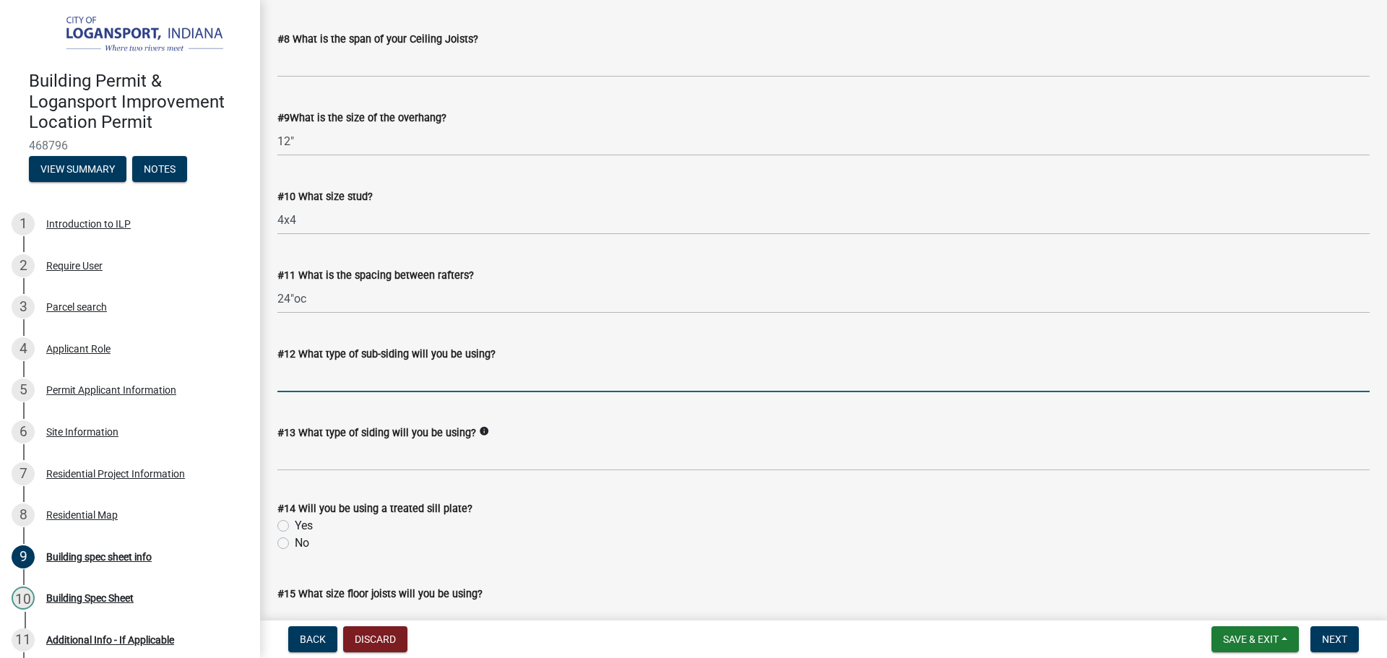
click at [369, 373] on input "#12 What type of sub-siding will you be using?" at bounding box center [823, 378] width 1092 height 30
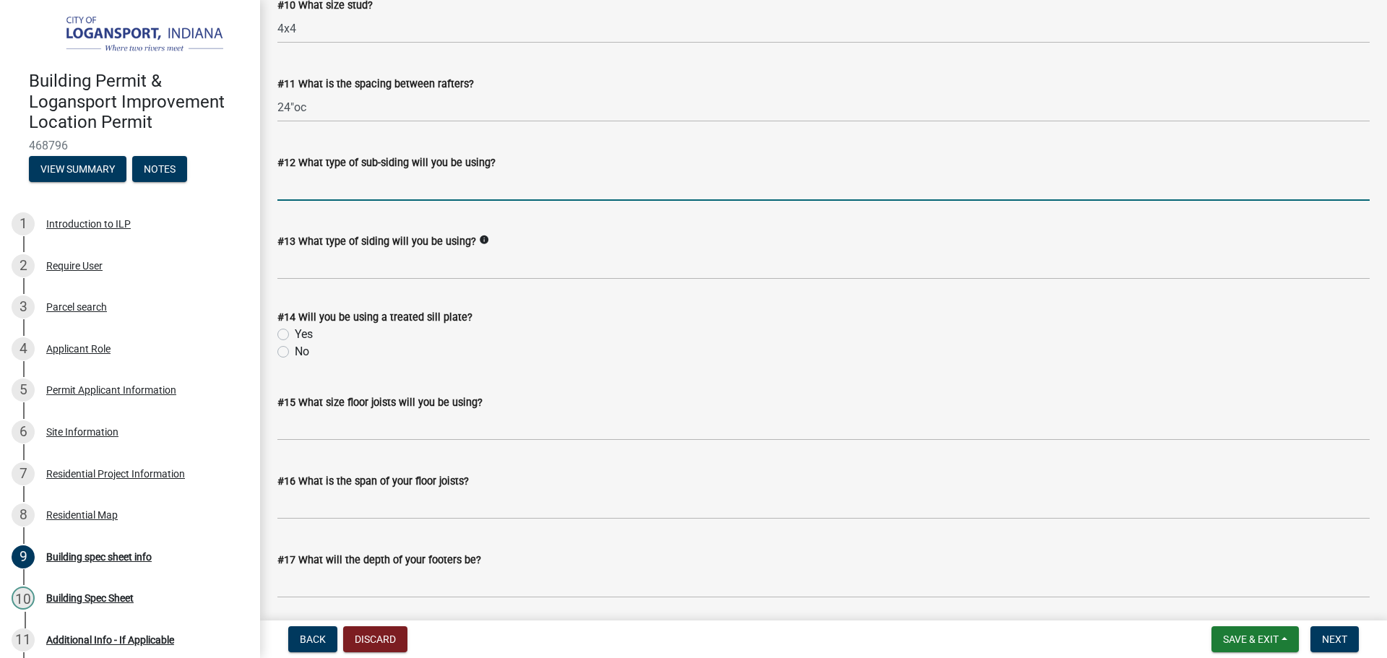
scroll to position [1517, 0]
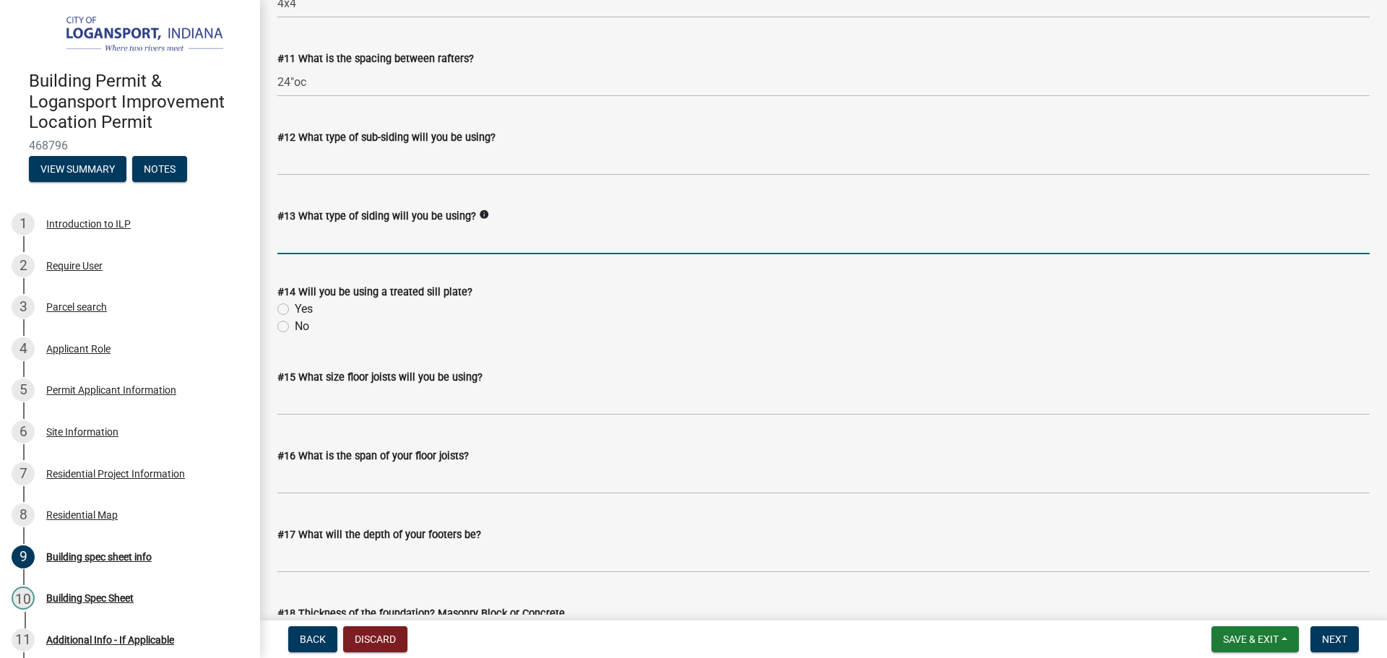
click at [356, 240] on input "#13 What type of siding will you be using?" at bounding box center [823, 240] width 1092 height 30
type input "metal"
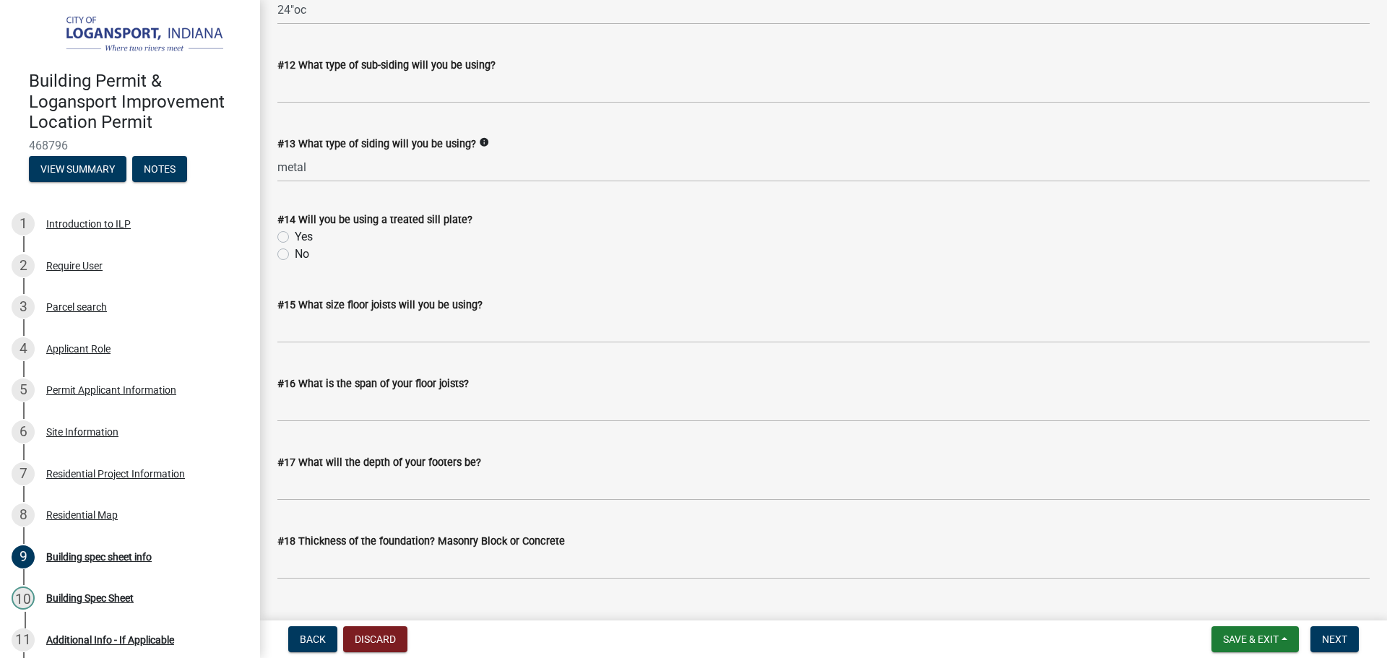
click at [295, 253] on label "No" at bounding box center [302, 254] width 14 height 17
click at [295, 253] on input "No" at bounding box center [299, 250] width 9 height 9
radio input "true"
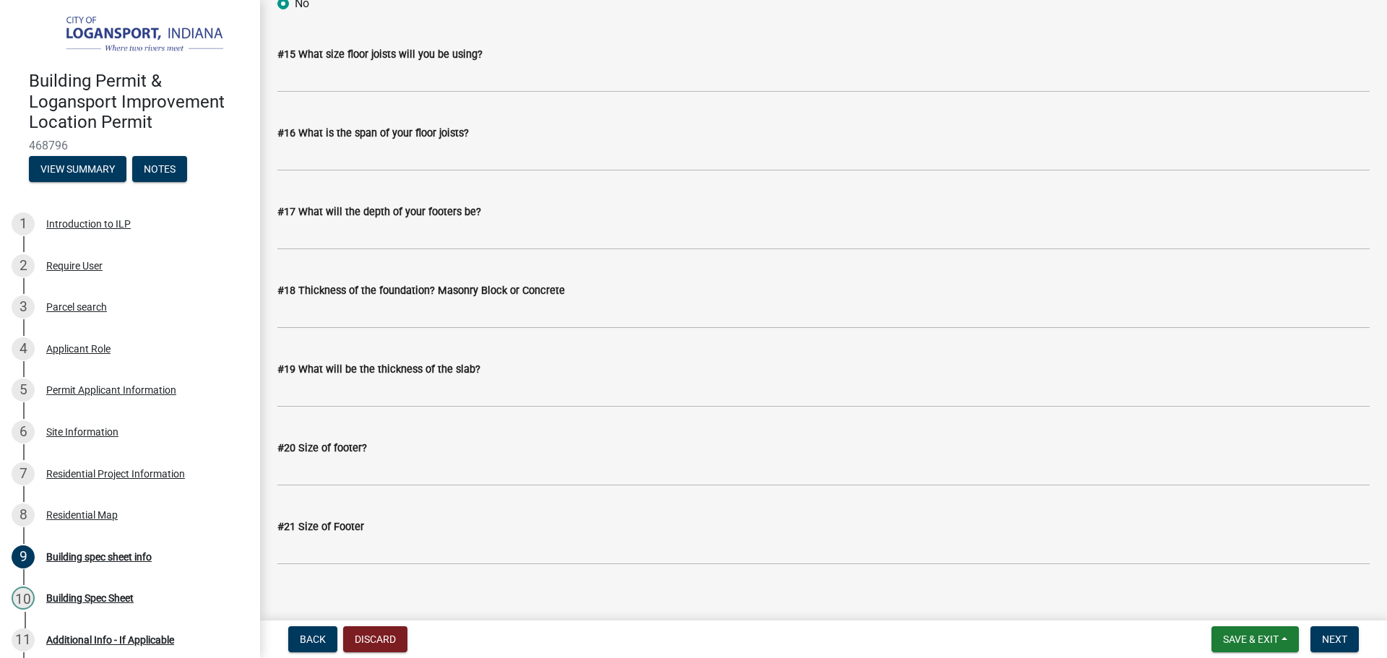
scroll to position [1858, 0]
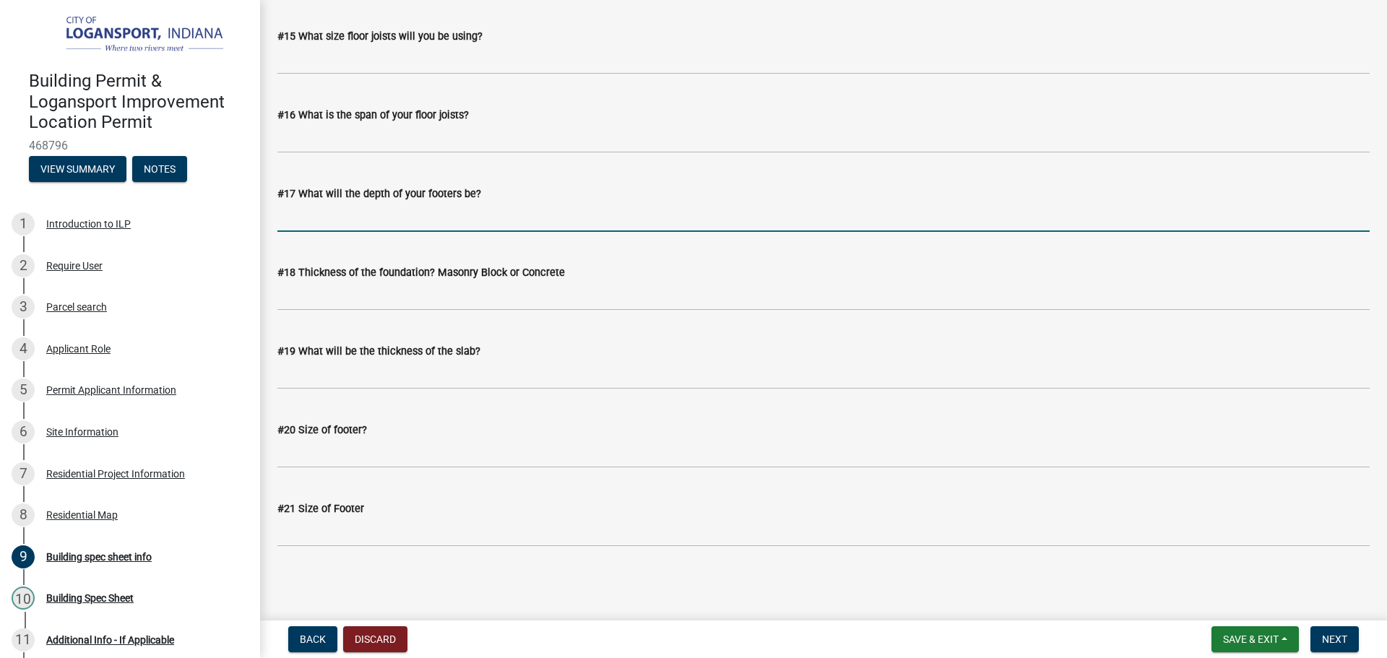
click at [414, 212] on input "#17 What will the depth of your footers be?" at bounding box center [823, 217] width 1092 height 30
type input "3"
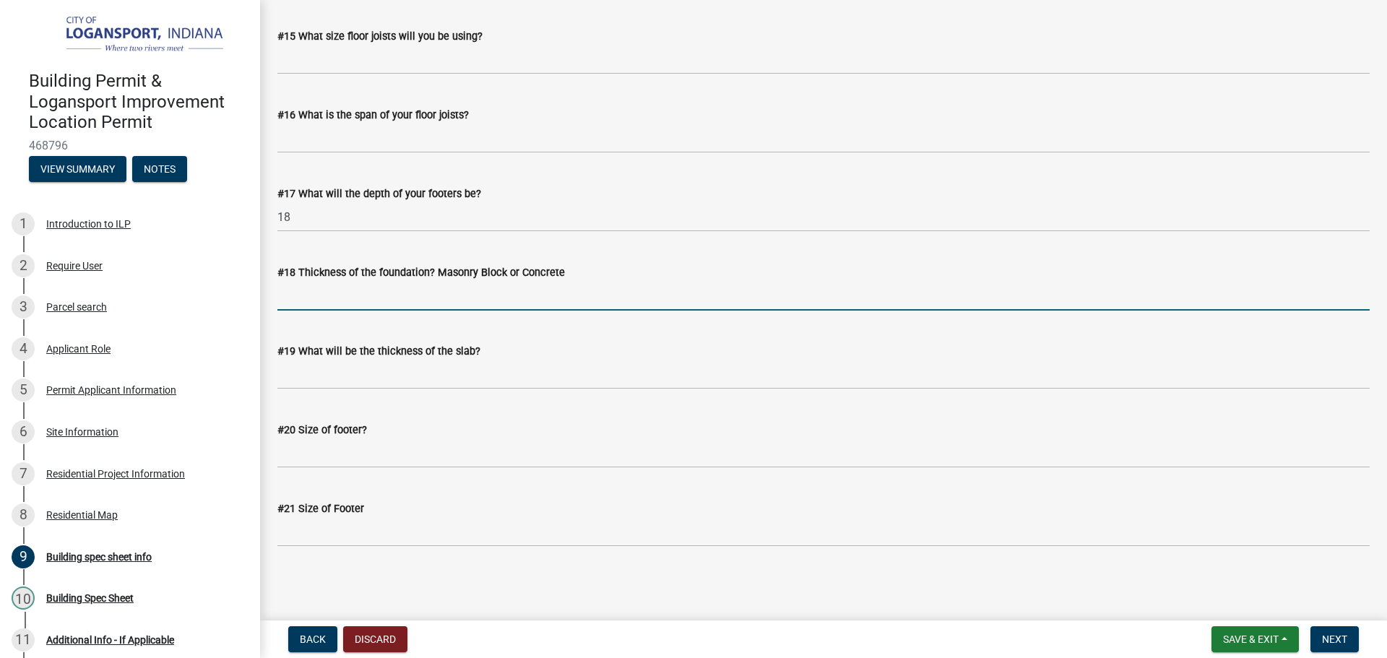
click at [319, 293] on input "#18 Thickness of the foundation? Masonry Block or Concrete" at bounding box center [823, 296] width 1092 height 30
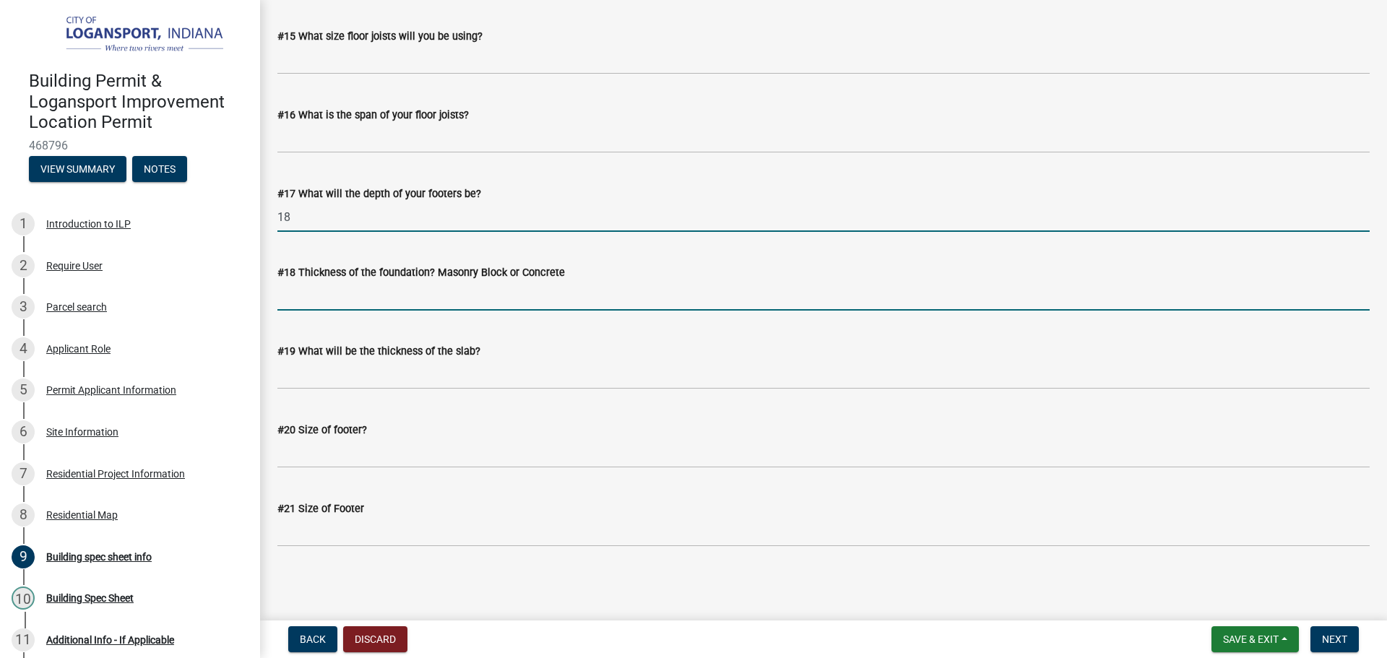
click at [321, 204] on input "18" at bounding box center [823, 217] width 1092 height 30
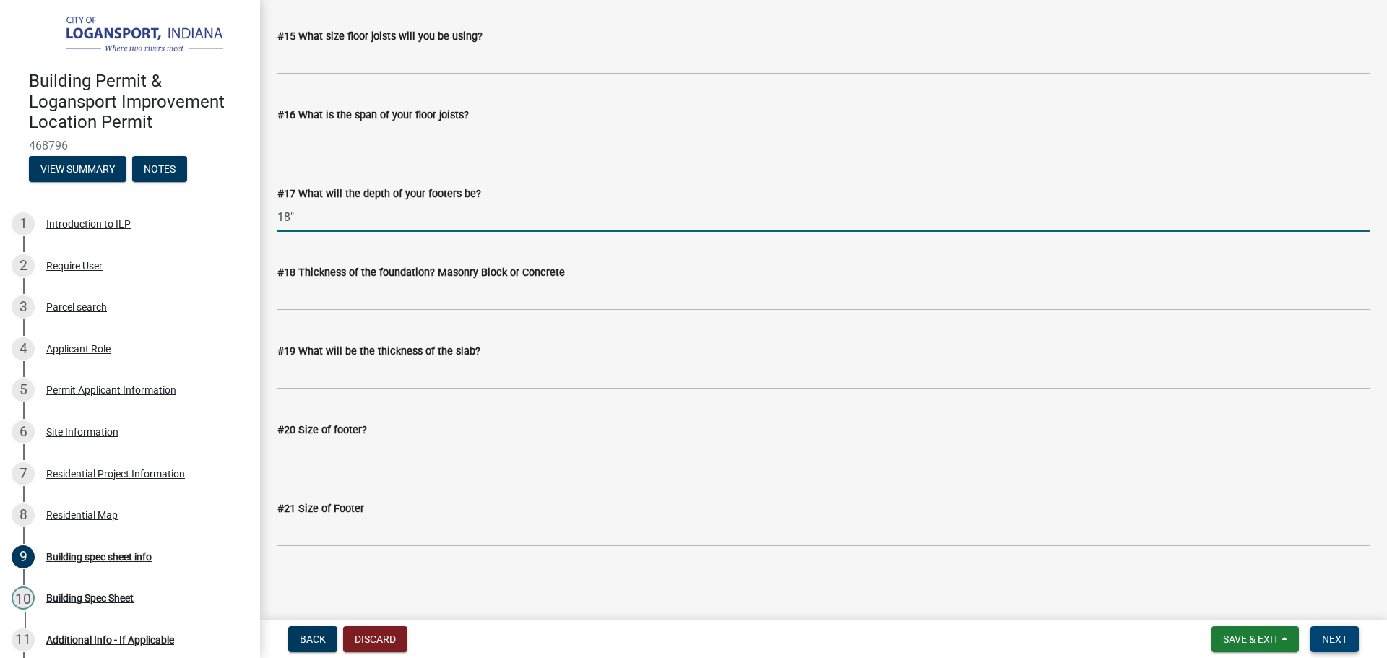
type input "18""
click at [1349, 645] on button "Next" at bounding box center [1334, 639] width 48 height 26
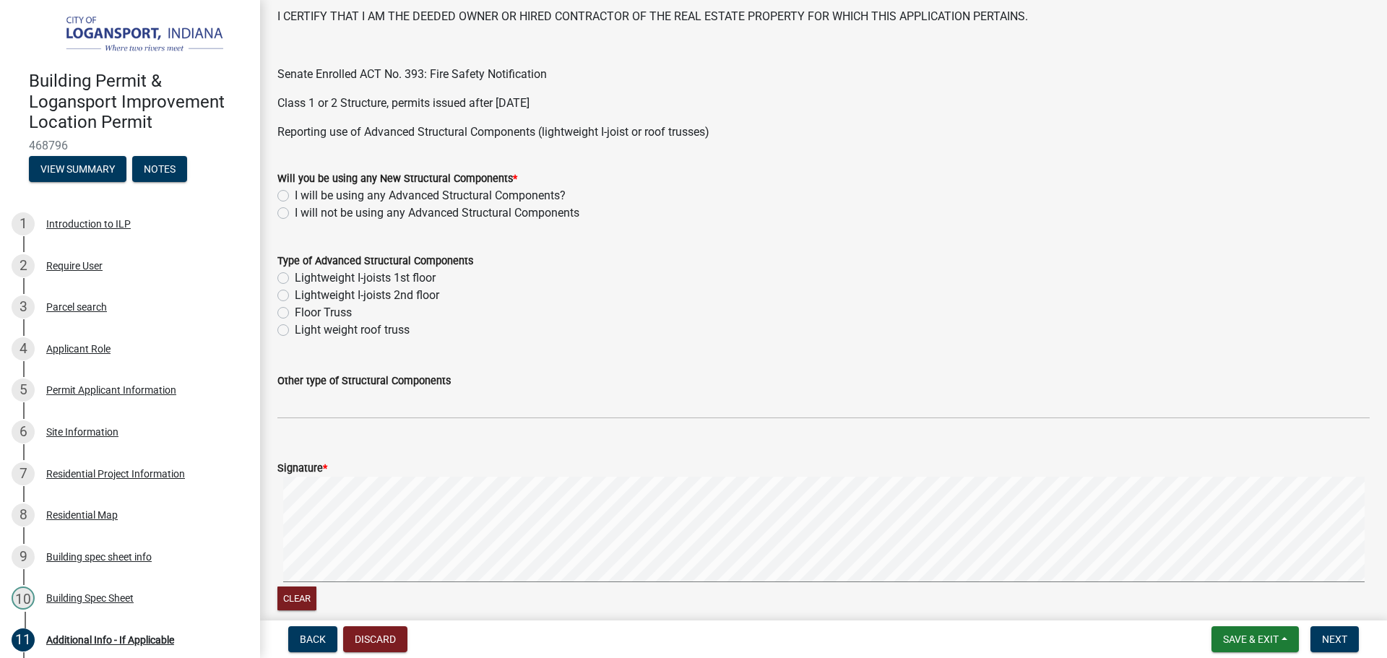
scroll to position [506, 0]
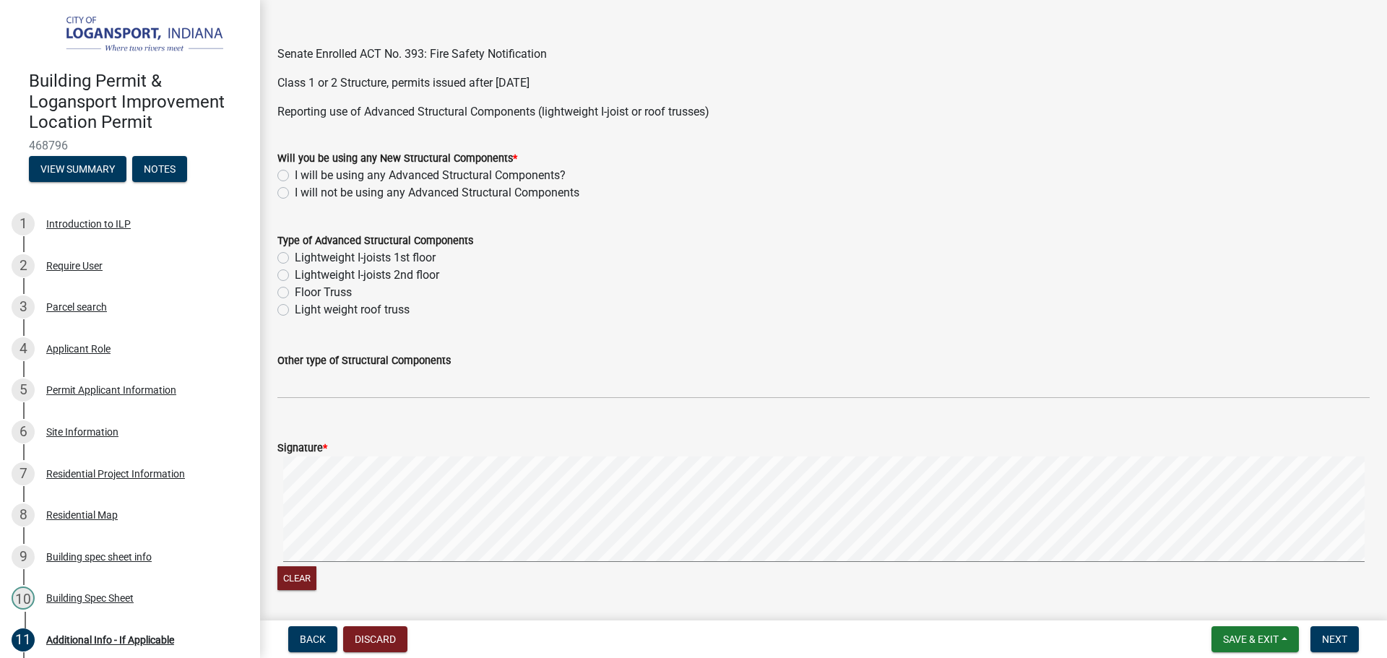
click at [295, 192] on label "I will not be using any Advanced Structural Components" at bounding box center [437, 192] width 285 height 17
click at [295, 192] on input "I will not be using any Advanced Structural Components" at bounding box center [299, 188] width 9 height 9
radio input "true"
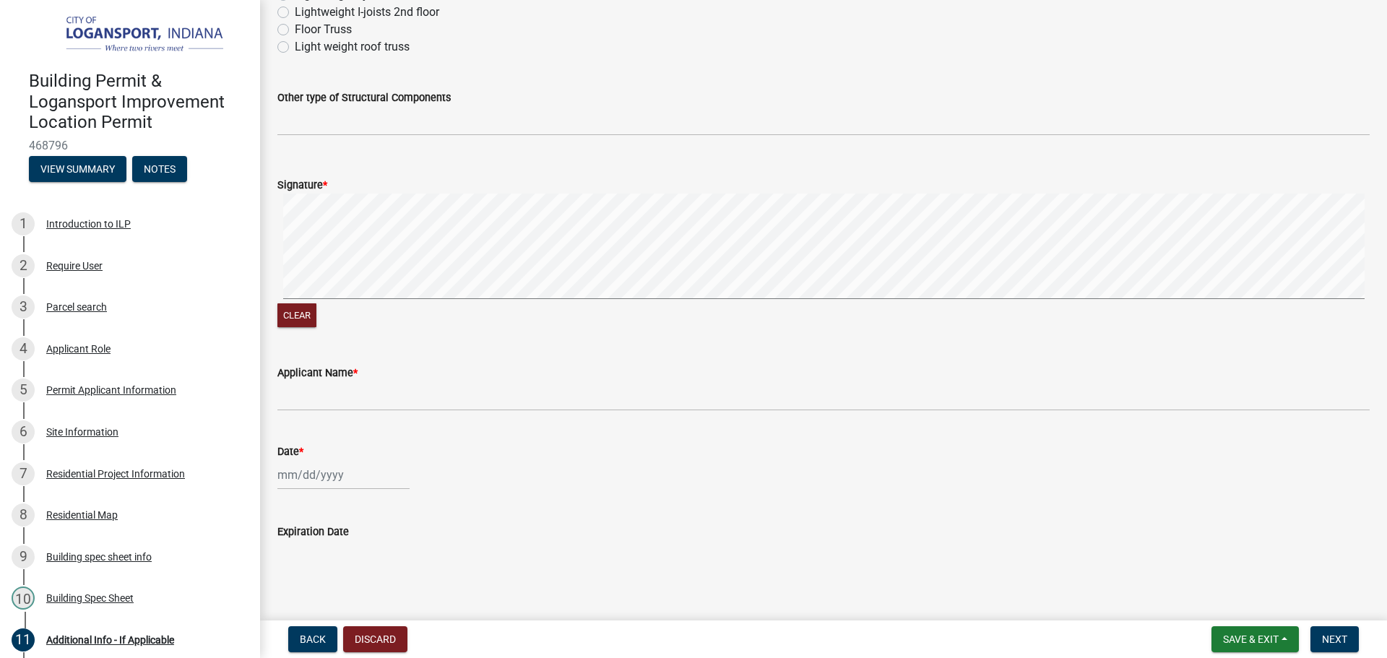
scroll to position [792, 0]
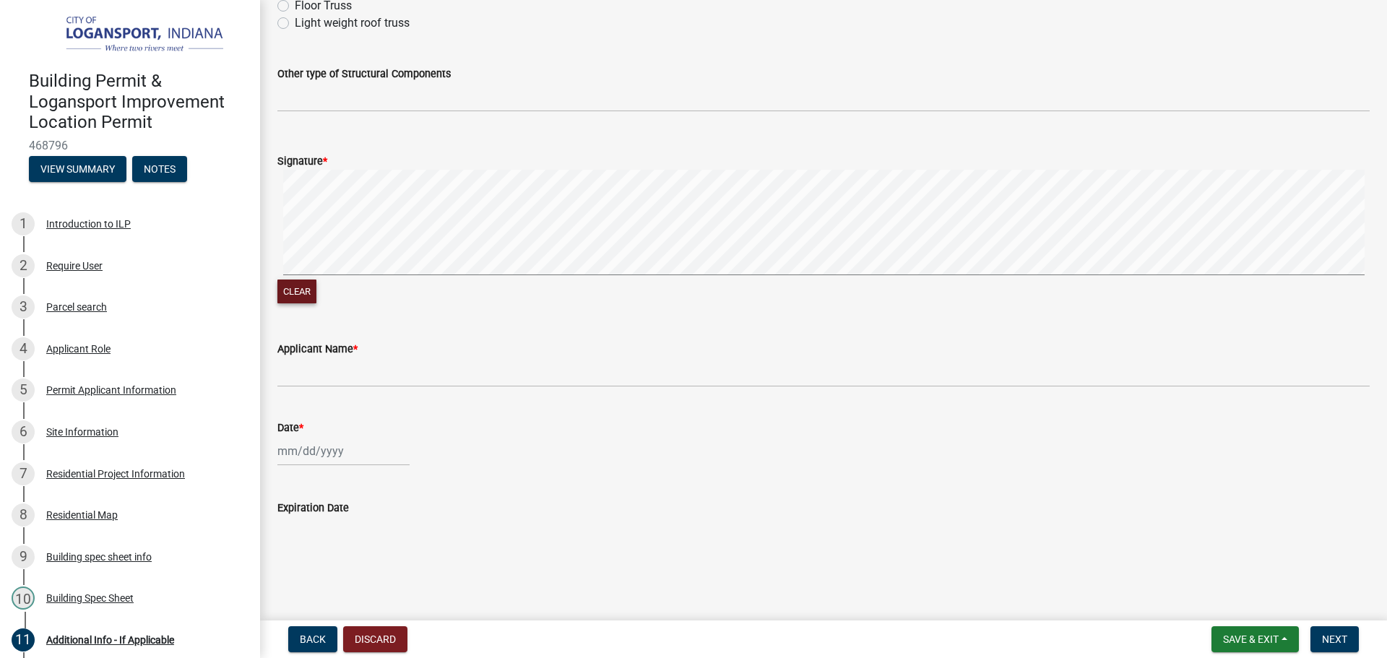
click at [304, 287] on button "Clear" at bounding box center [296, 292] width 39 height 24
click at [301, 293] on button "Clear" at bounding box center [296, 292] width 39 height 24
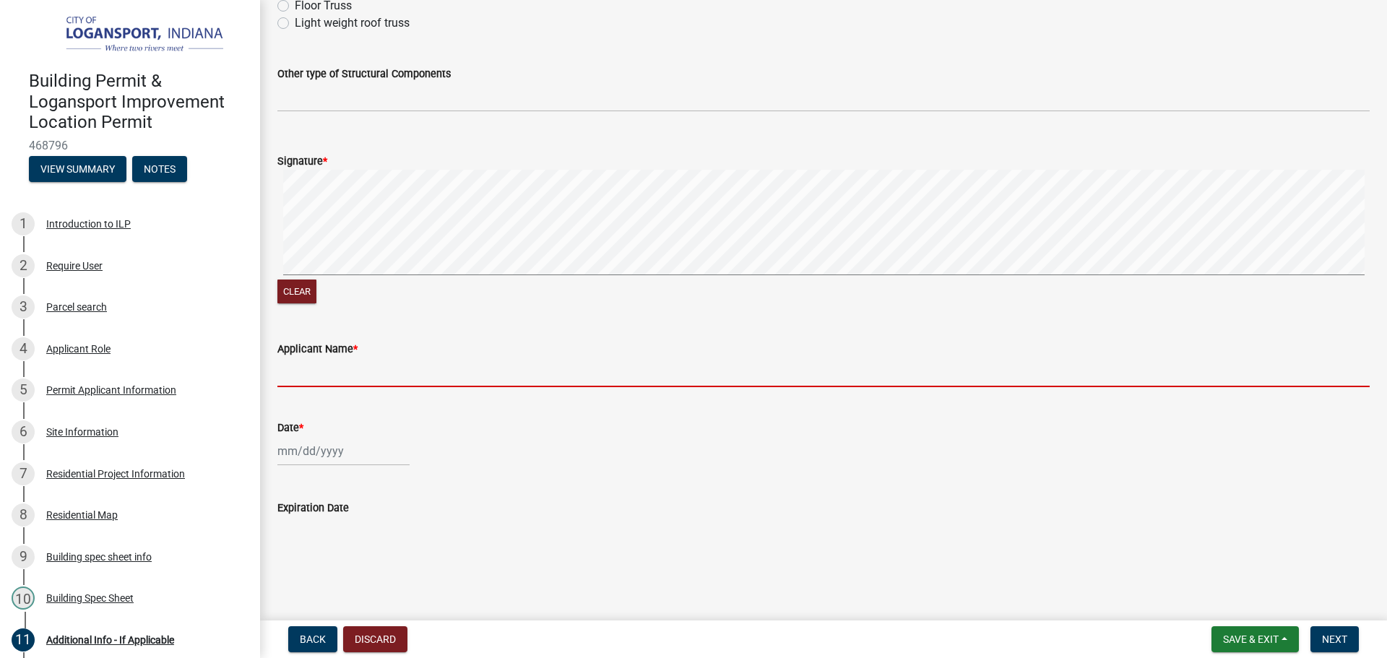
click at [324, 379] on input "Applicant Name *" at bounding box center [823, 373] width 1092 height 30
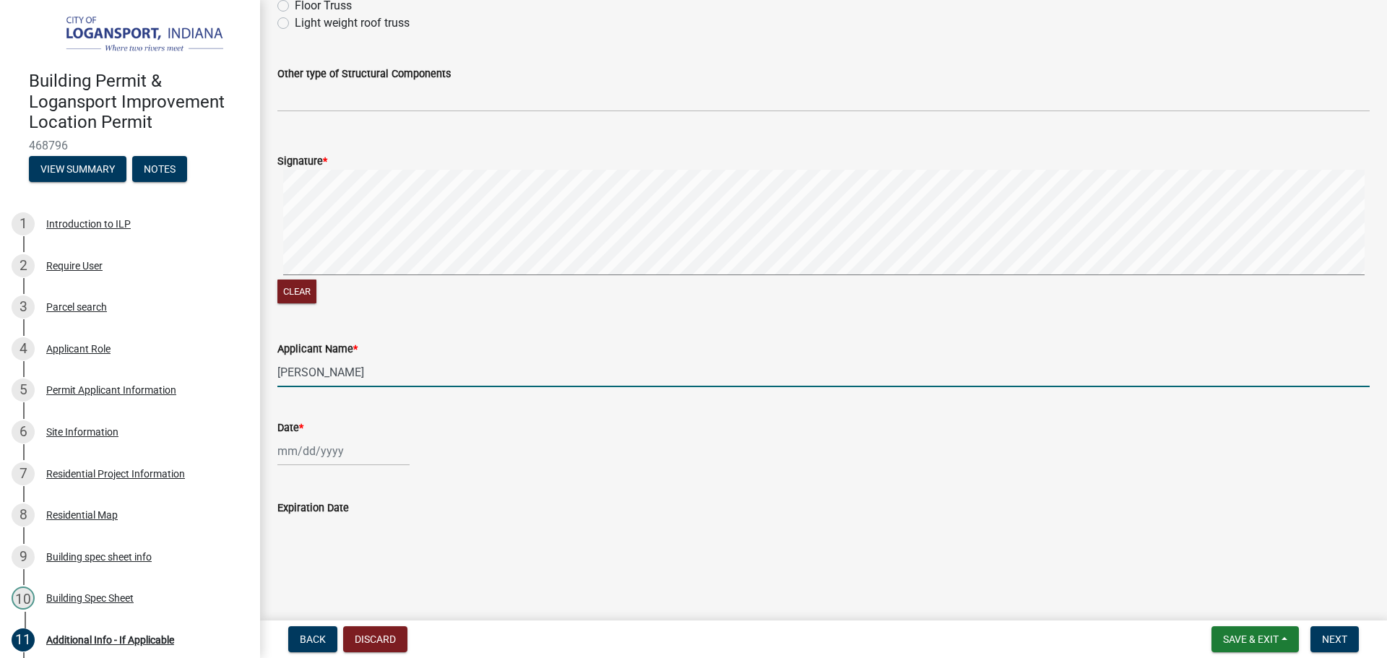
type input "[PERSON_NAME]"
select select "8"
select select "2025"
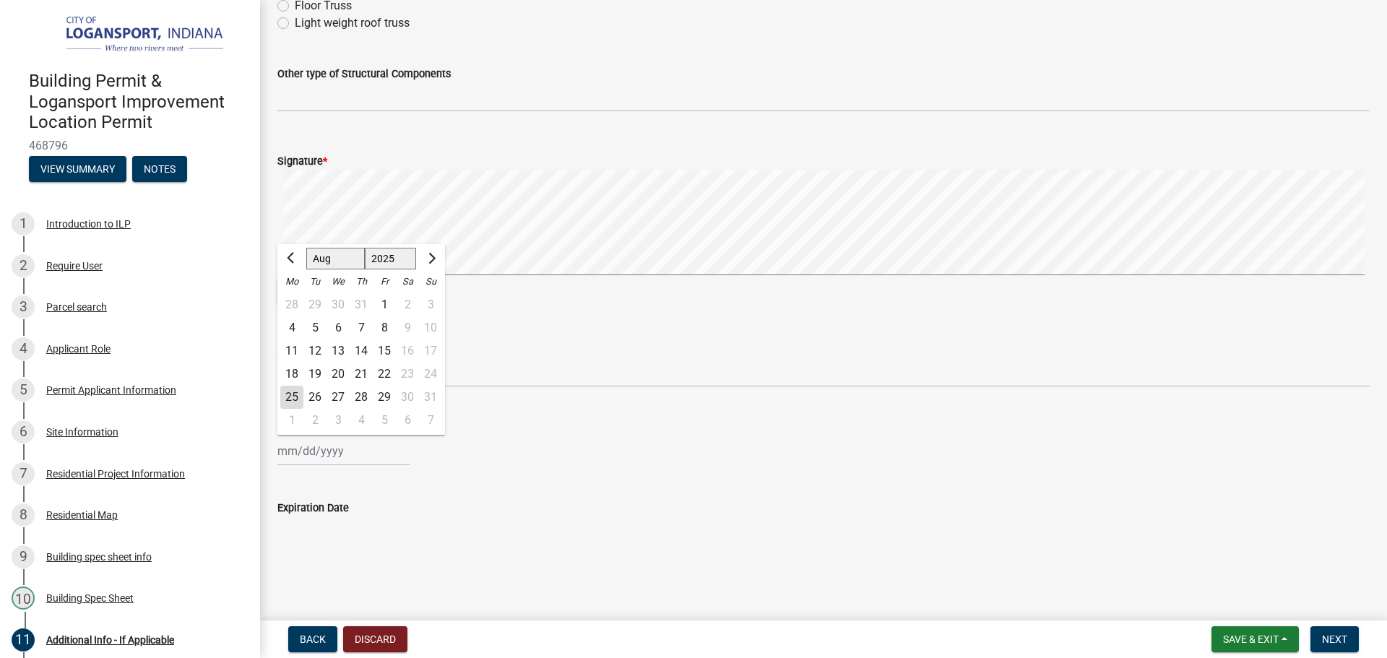
click at [321, 461] on div "[PERSON_NAME] Feb Mar Apr [PERSON_NAME][DATE] Oct Nov [DATE] 1526 1527 1528 152…" at bounding box center [343, 451] width 132 height 30
click at [295, 397] on div "25" at bounding box center [291, 397] width 23 height 23
type input "[DATE]"
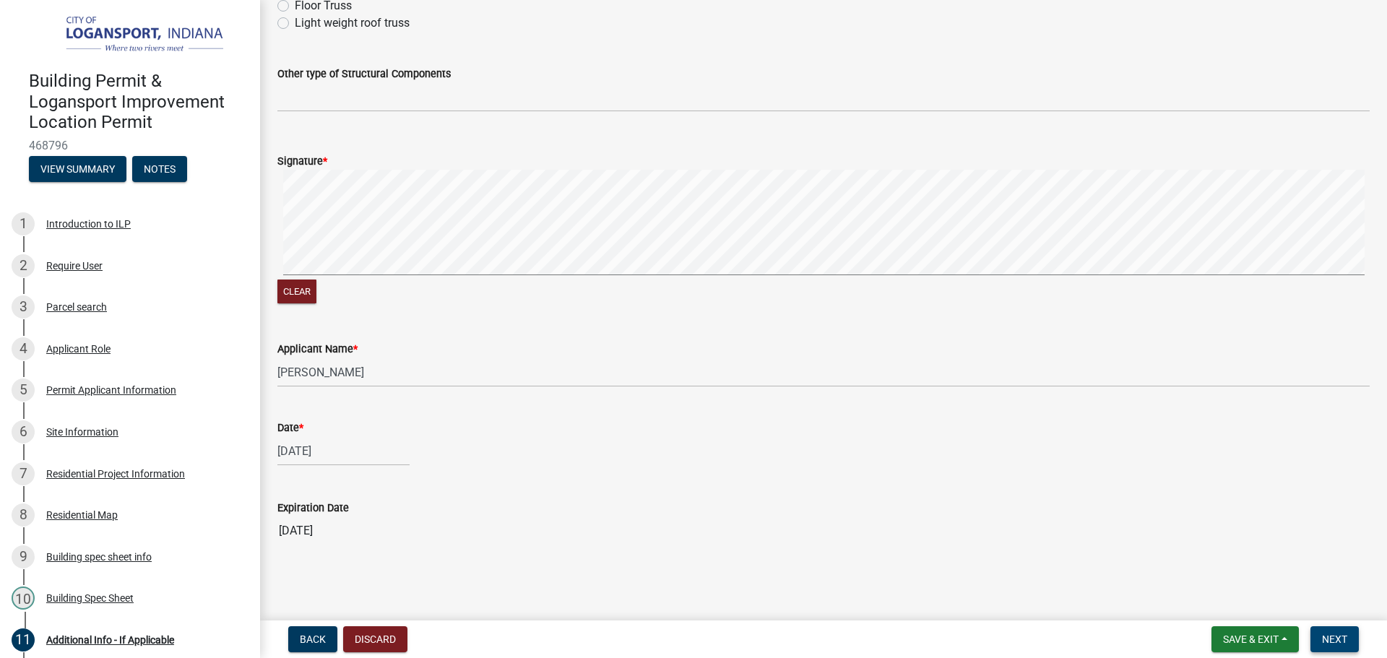
click at [1331, 637] on span "Next" at bounding box center [1334, 640] width 25 height 12
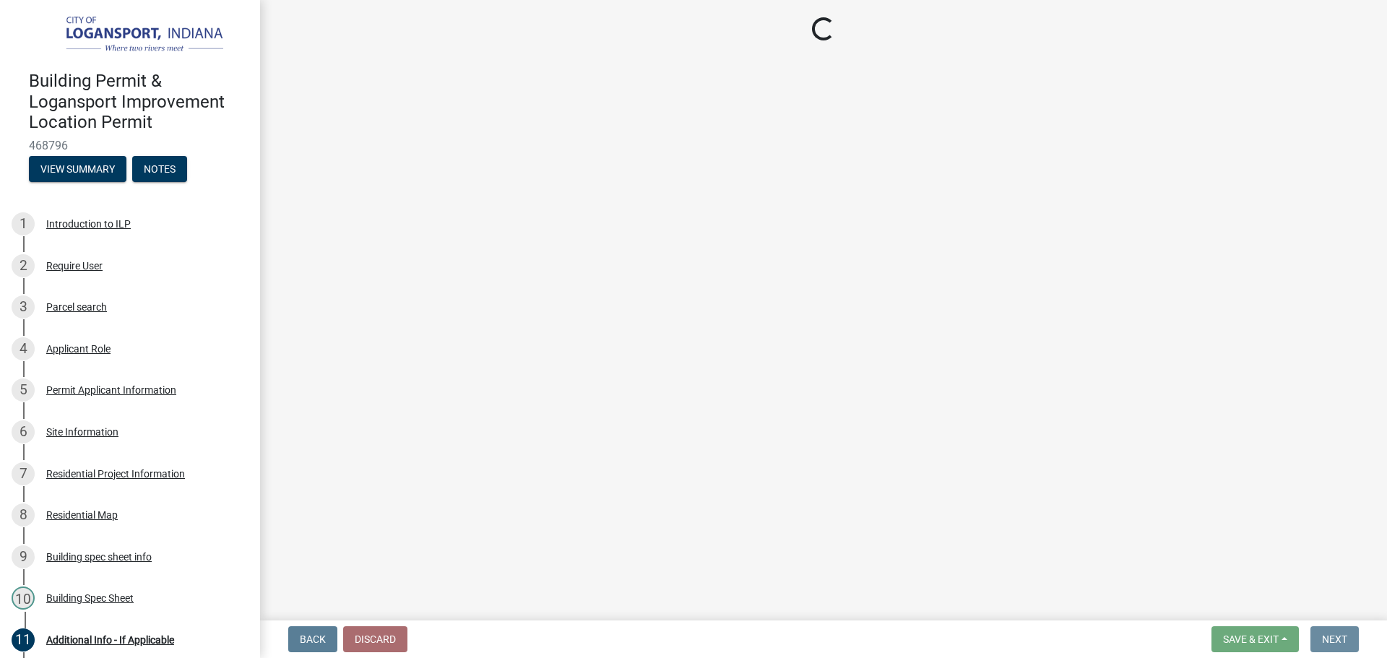
scroll to position [0, 0]
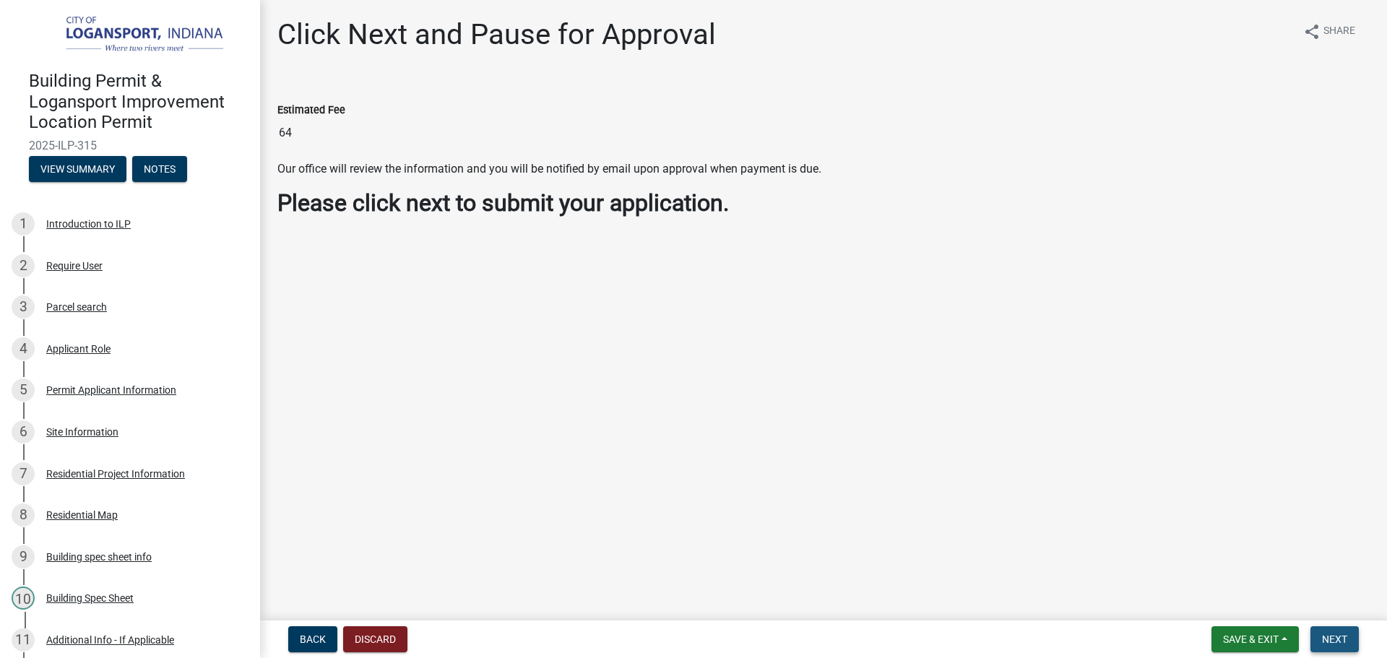
click at [1347, 628] on button "Next" at bounding box center [1334, 639] width 48 height 26
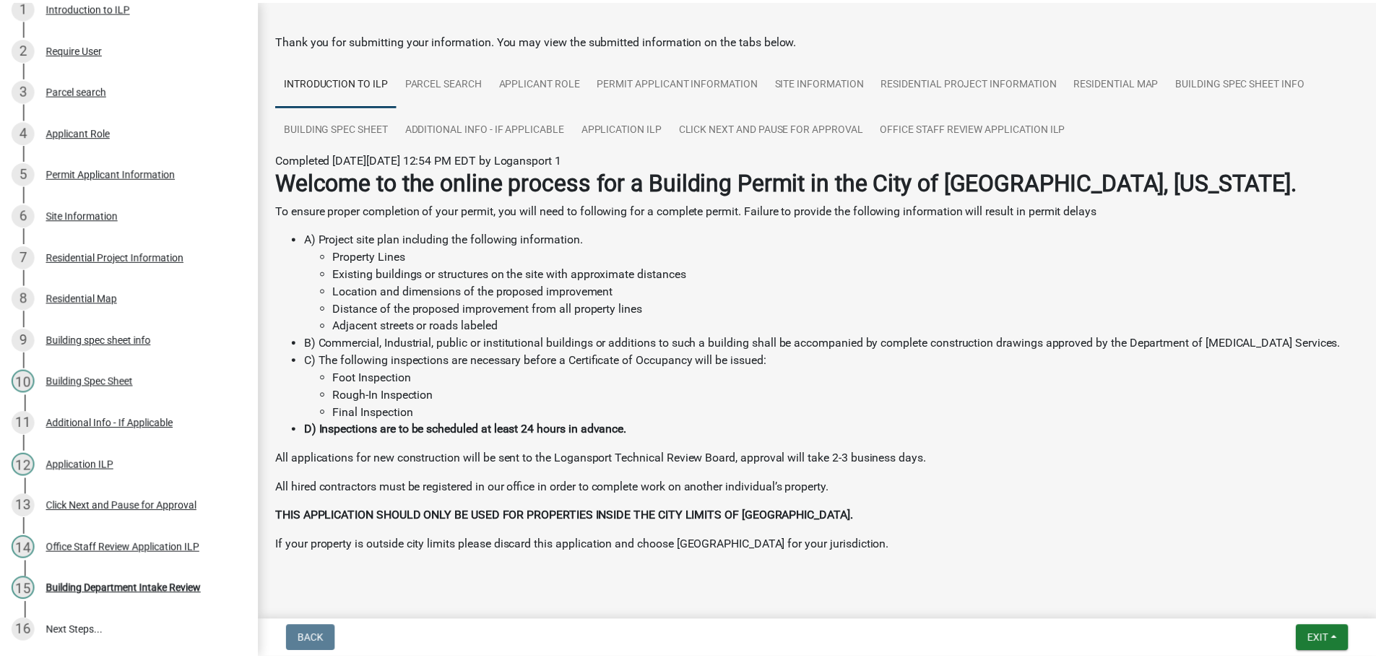
scroll to position [74, 0]
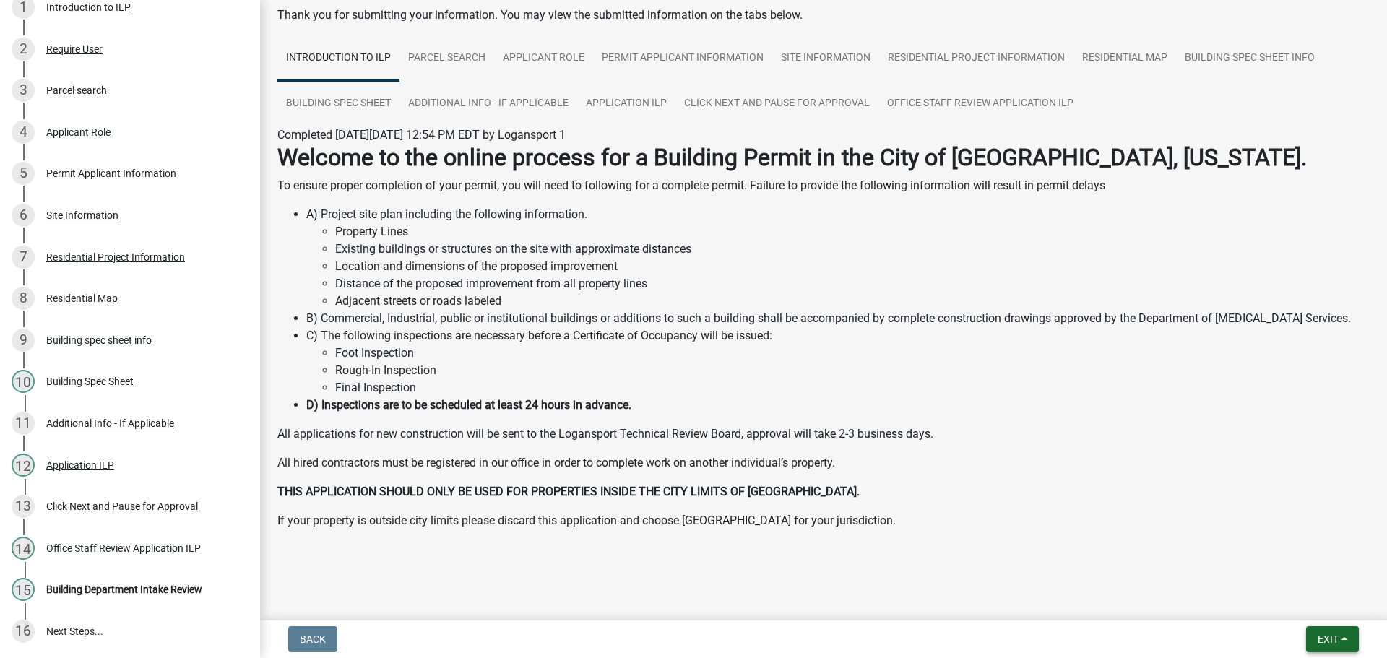
click at [1348, 629] on button "Exit" at bounding box center [1332, 639] width 53 height 26
click at [1295, 598] on button "Save & Exit" at bounding box center [1301, 601] width 116 height 35
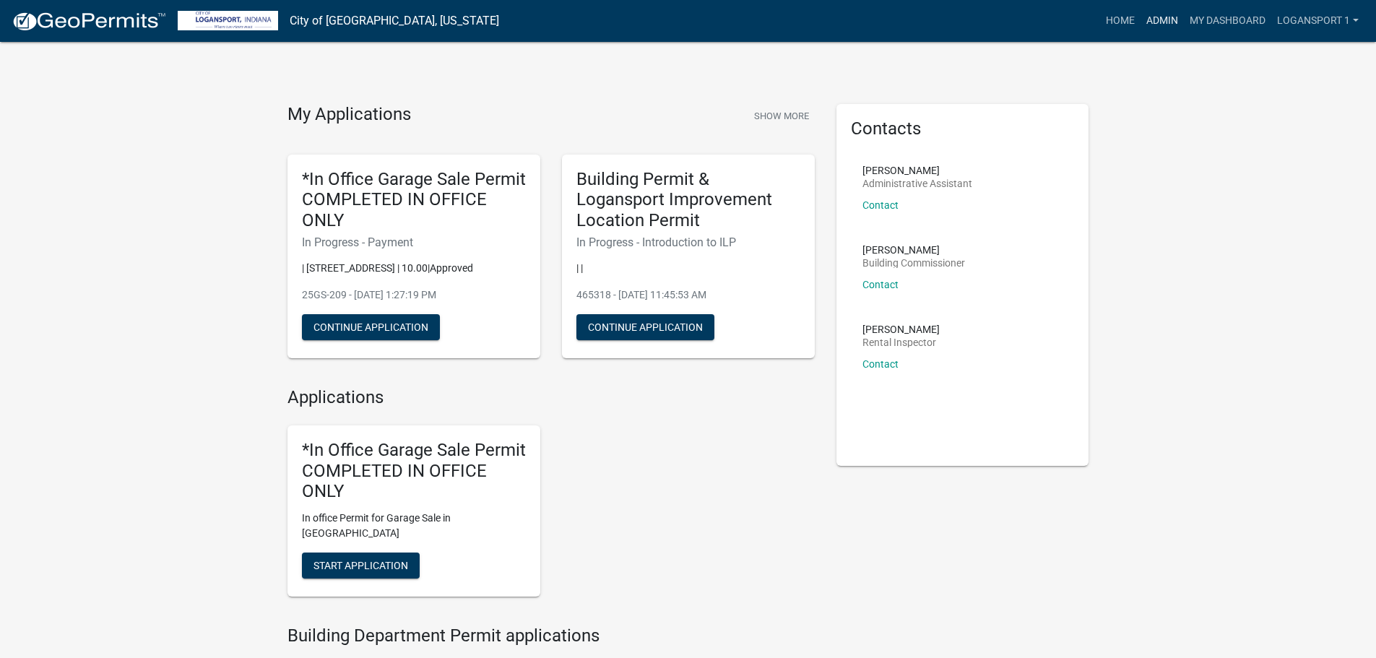
click at [1157, 21] on link "Admin" at bounding box center [1162, 20] width 43 height 27
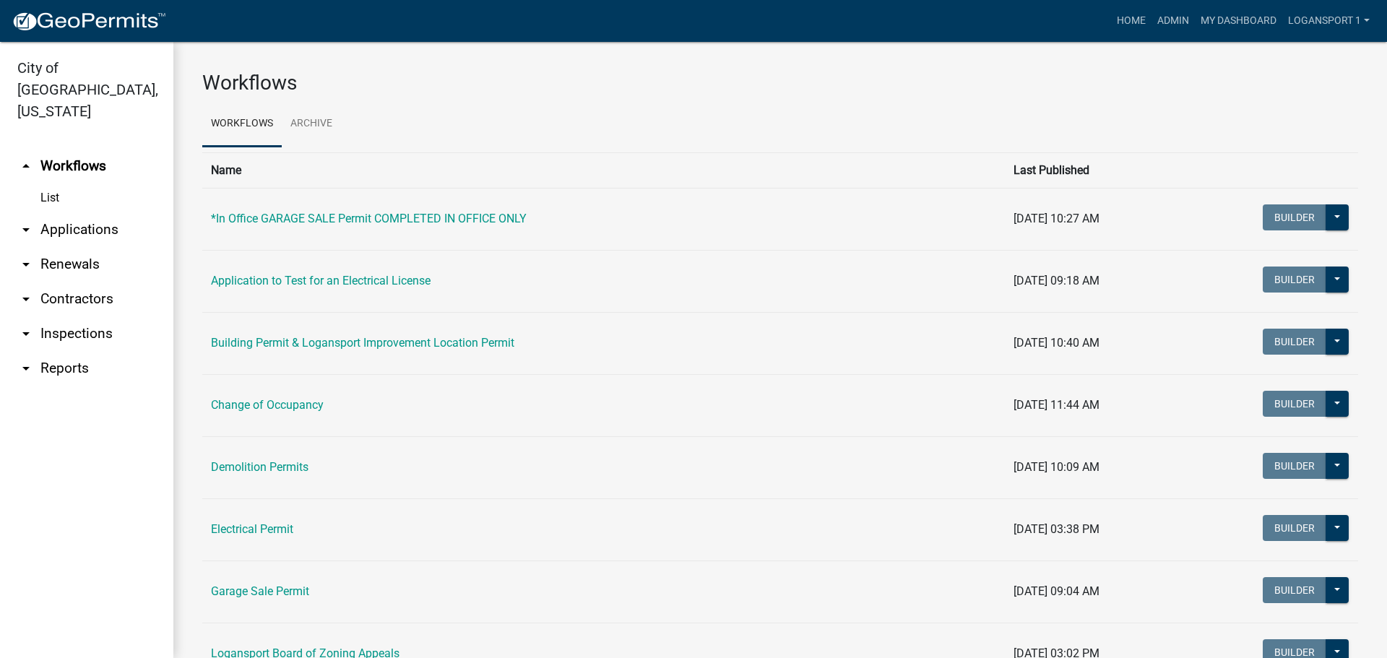
click at [69, 212] on link "arrow_drop_down Applications" at bounding box center [86, 229] width 173 height 35
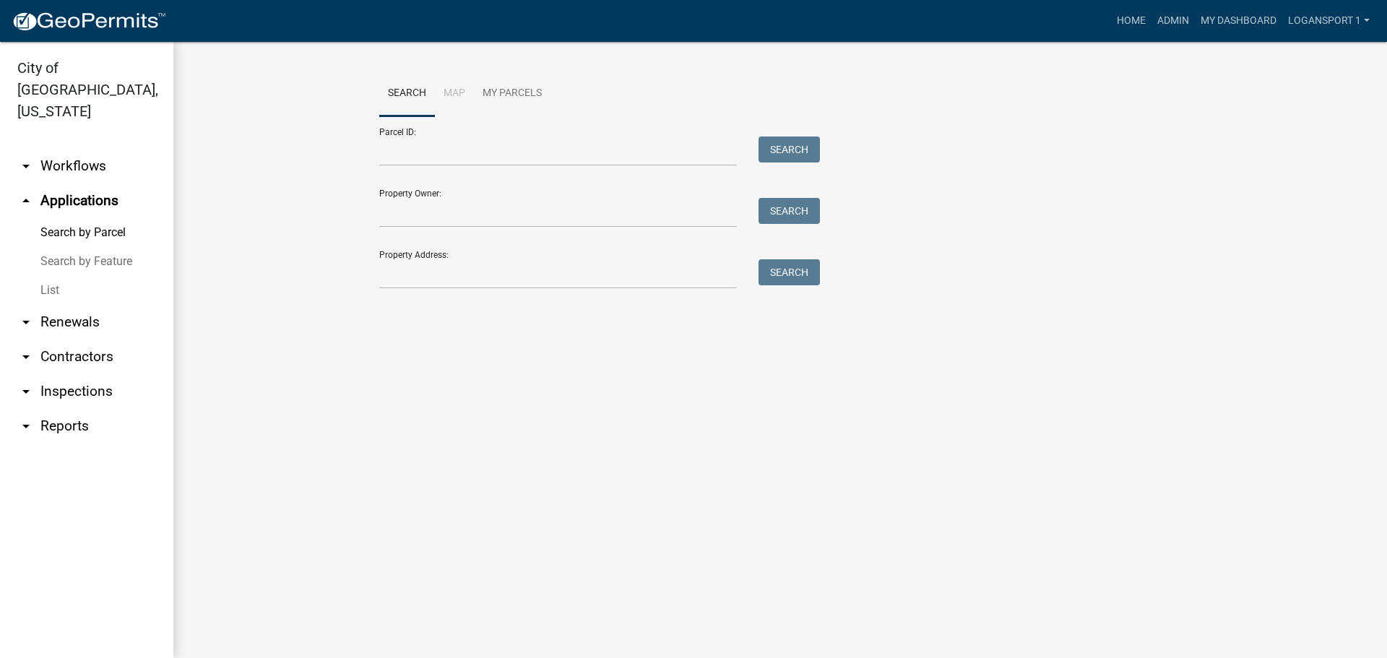
click at [55, 276] on link "List" at bounding box center [86, 290] width 173 height 29
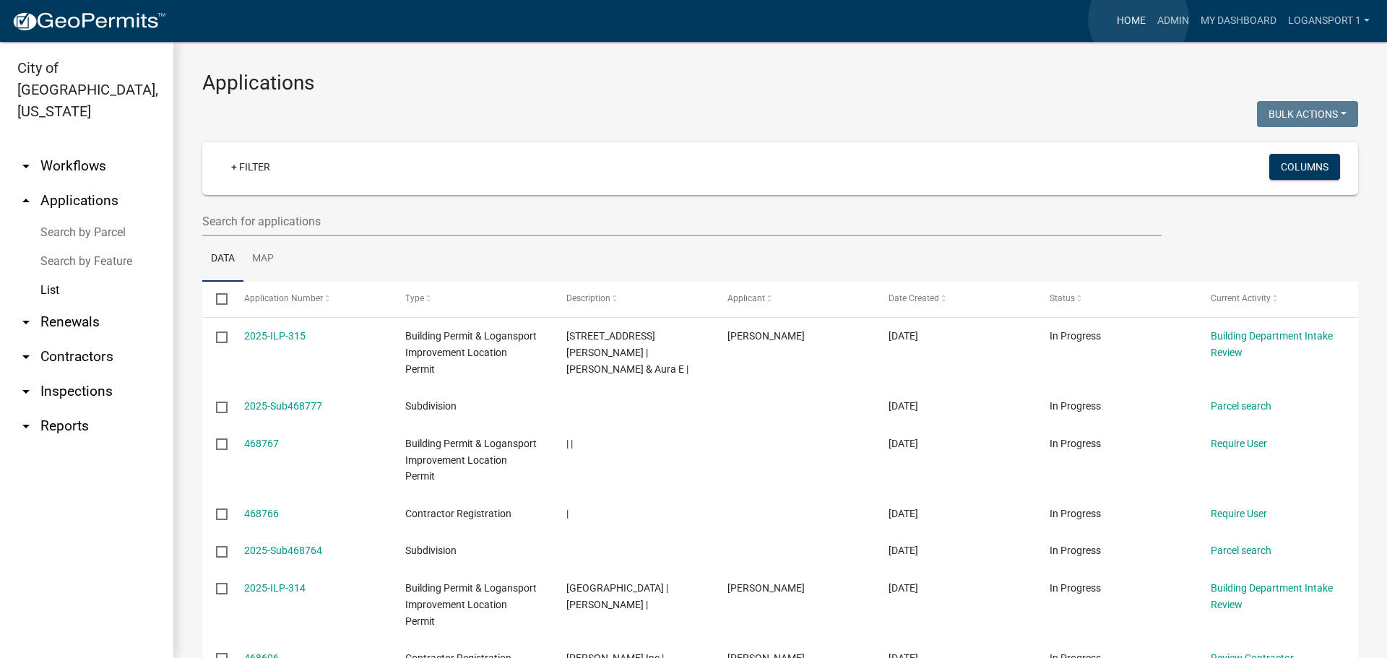
click at [1139, 19] on link "Home" at bounding box center [1131, 20] width 40 height 27
